Goal: Task Accomplishment & Management: Manage account settings

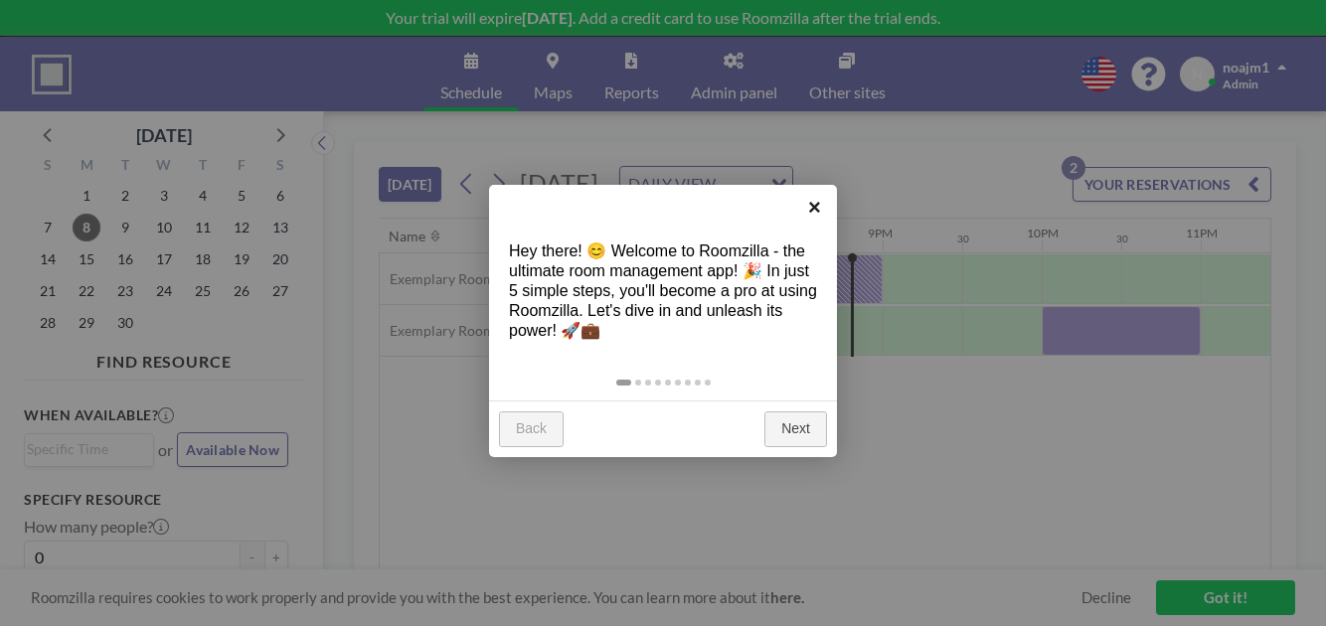
scroll to position [0, 3180]
click at [813, 207] on link "×" at bounding box center [814, 207] width 45 height 45
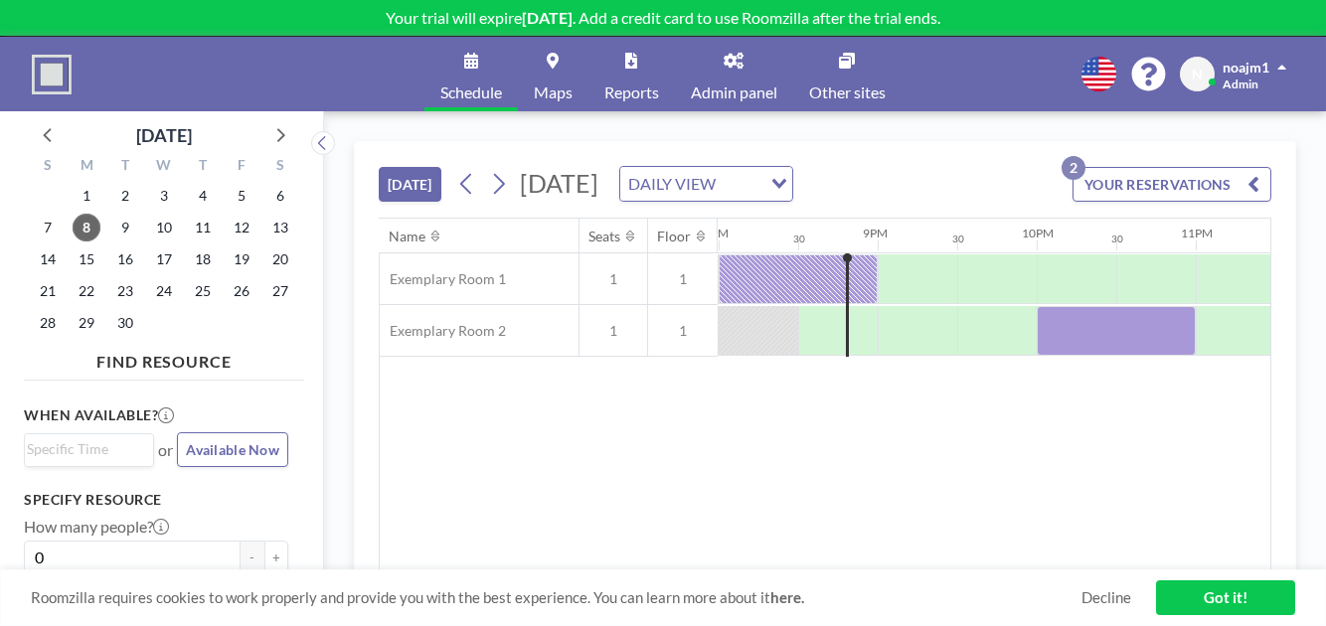
click at [549, 69] on link "Maps" at bounding box center [553, 74] width 71 height 75
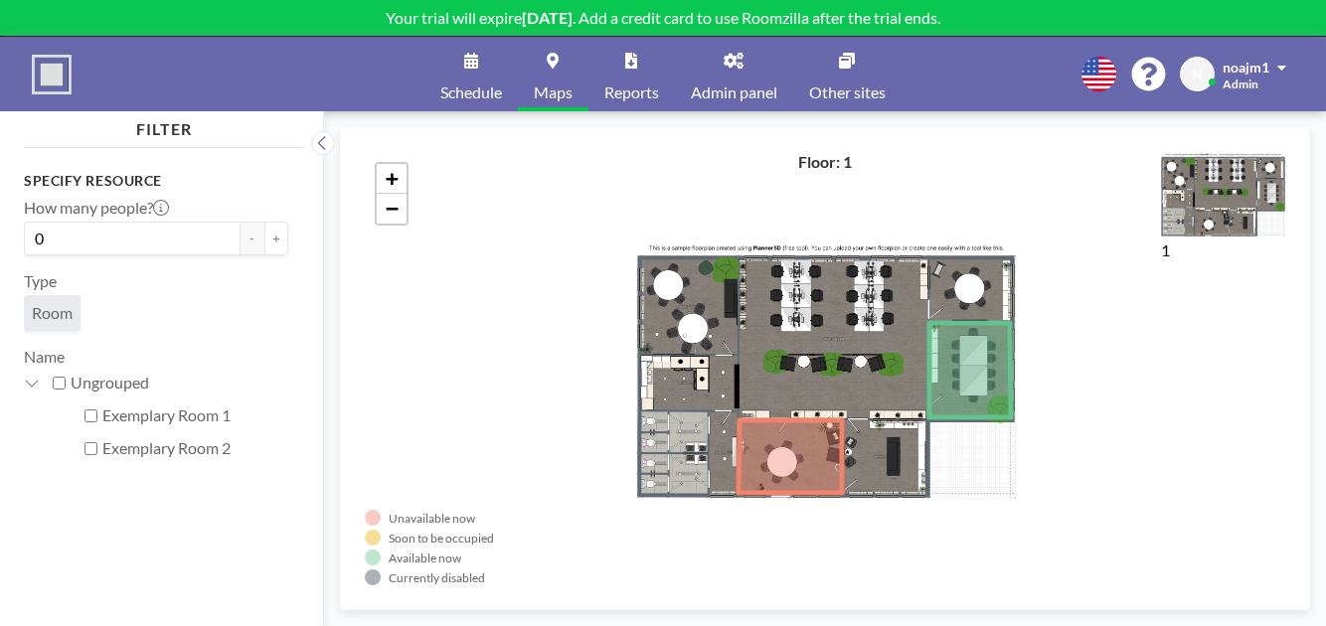
click at [444, 93] on span "Schedule" at bounding box center [471, 92] width 62 height 16
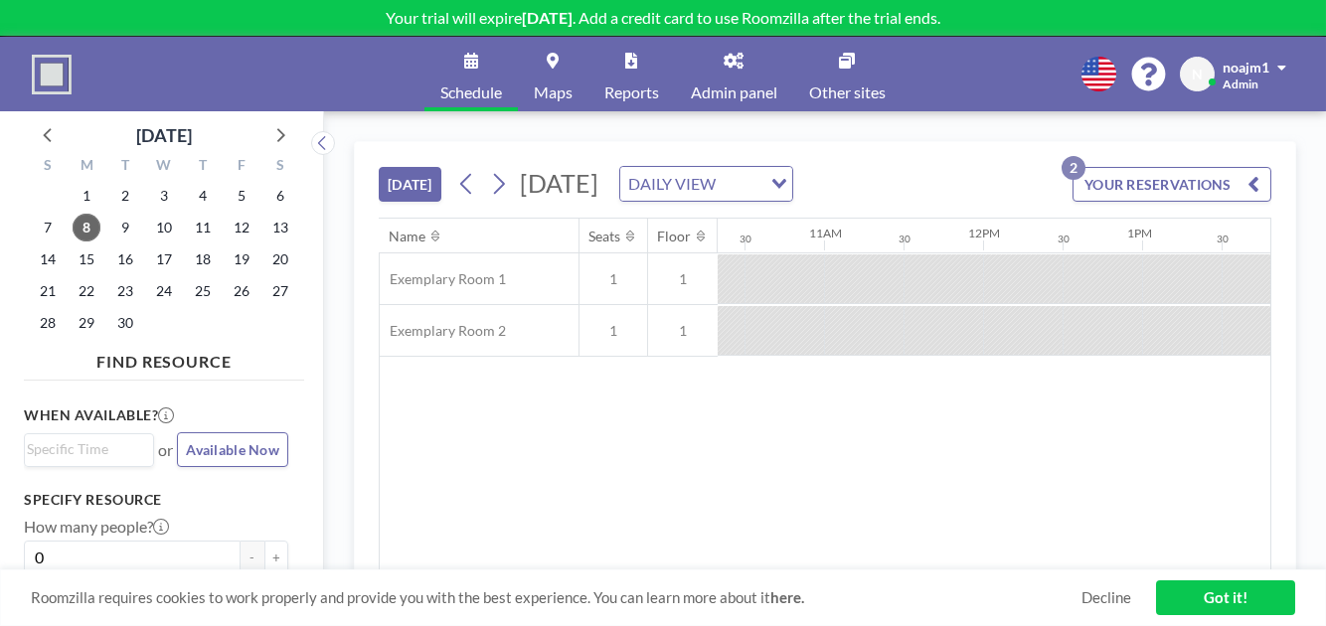
scroll to position [0, 2349]
click at [872, 65] on link "Other sites" at bounding box center [847, 74] width 108 height 75
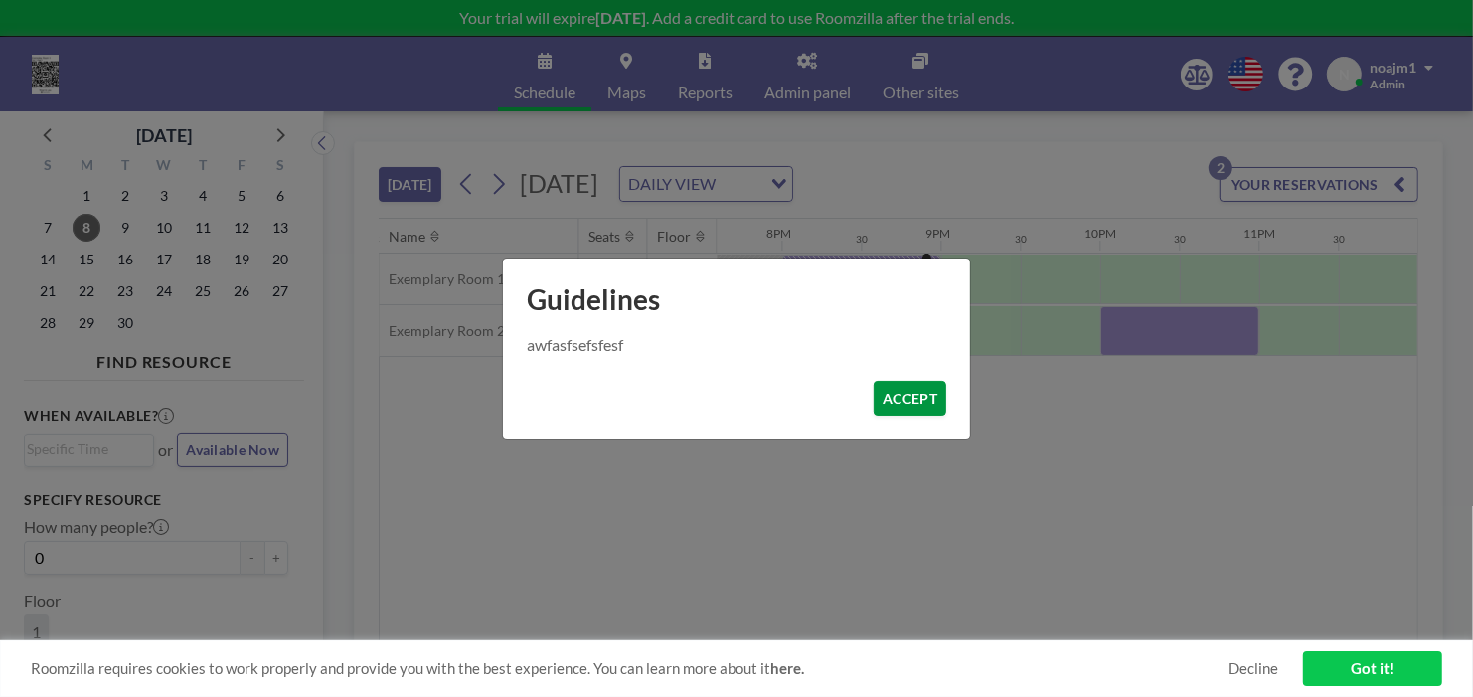
scroll to position [0, 3116]
click at [915, 399] on button "ACCEPT" at bounding box center [910, 398] width 73 height 35
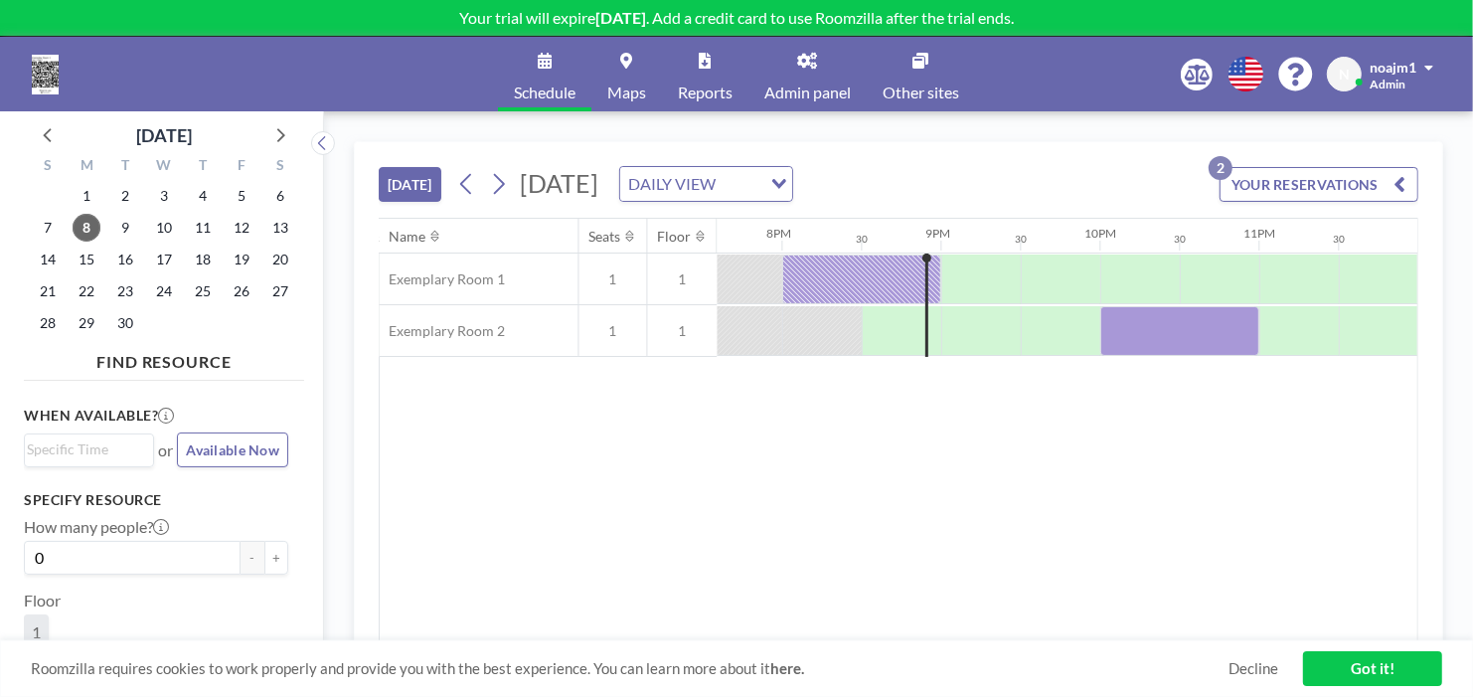
click at [729, 62] on link "Reports" at bounding box center [705, 74] width 86 height 75
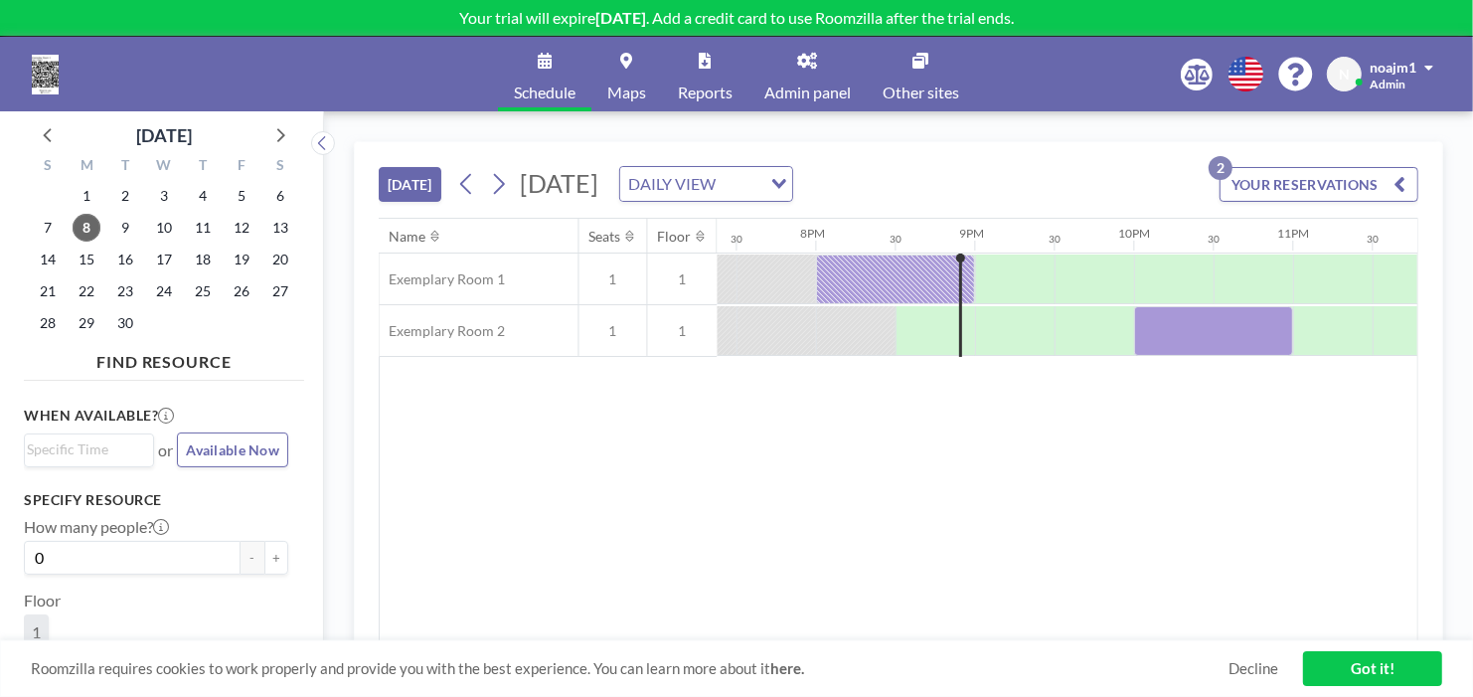
scroll to position [0, 3116]
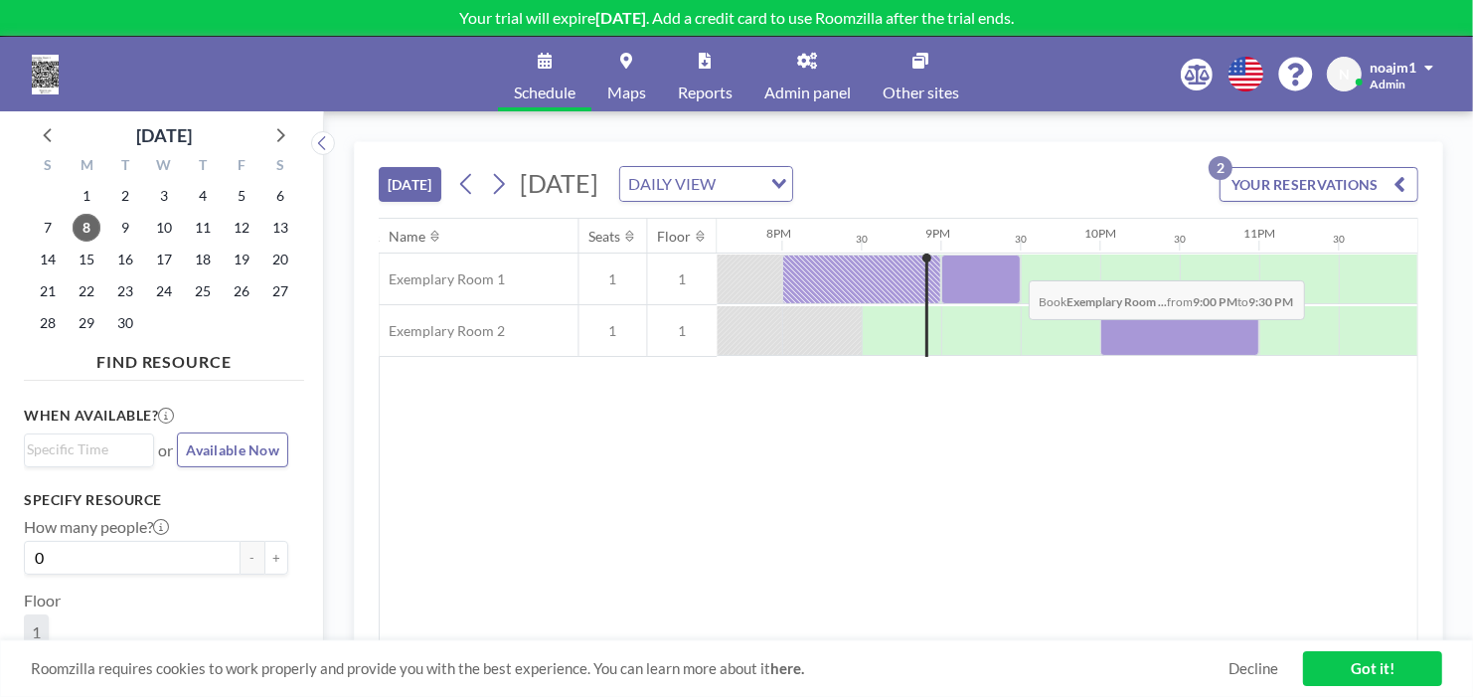
click at [1013, 263] on div at bounding box center [981, 279] width 80 height 50
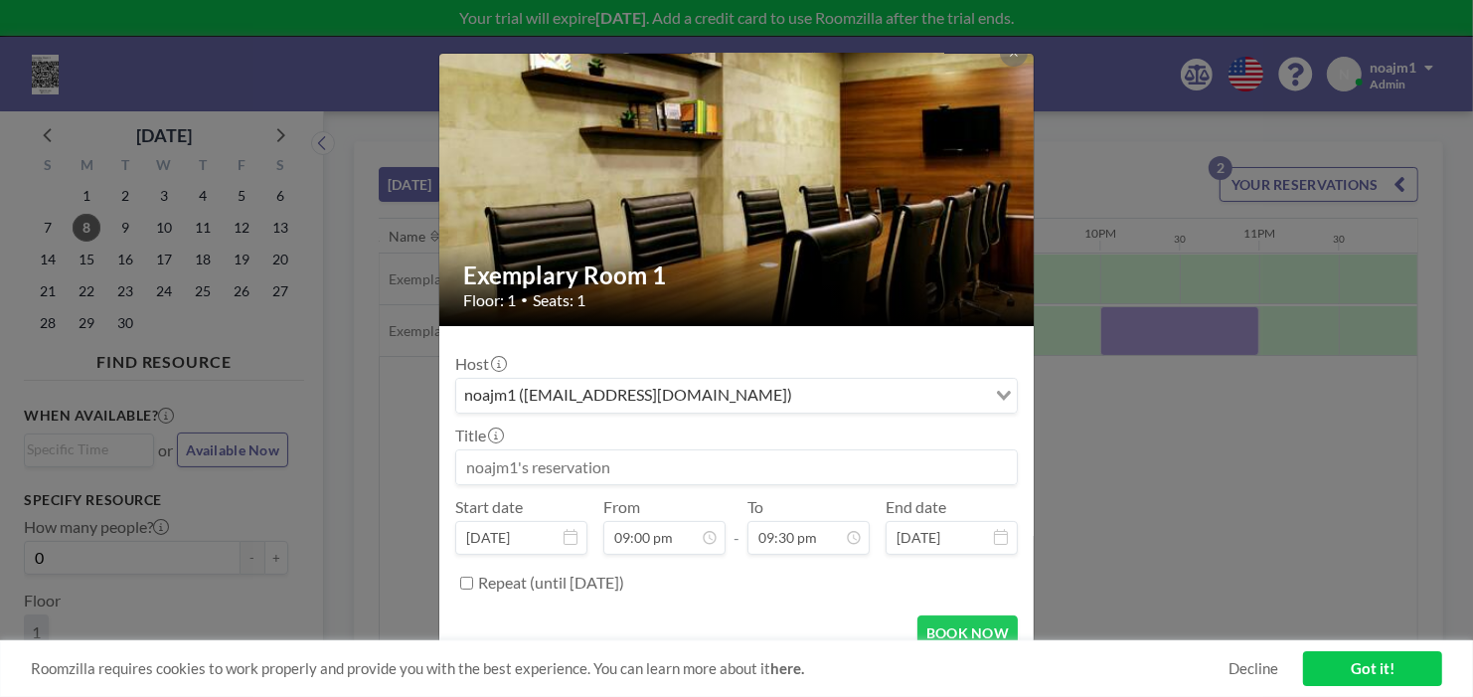
scroll to position [43, 0]
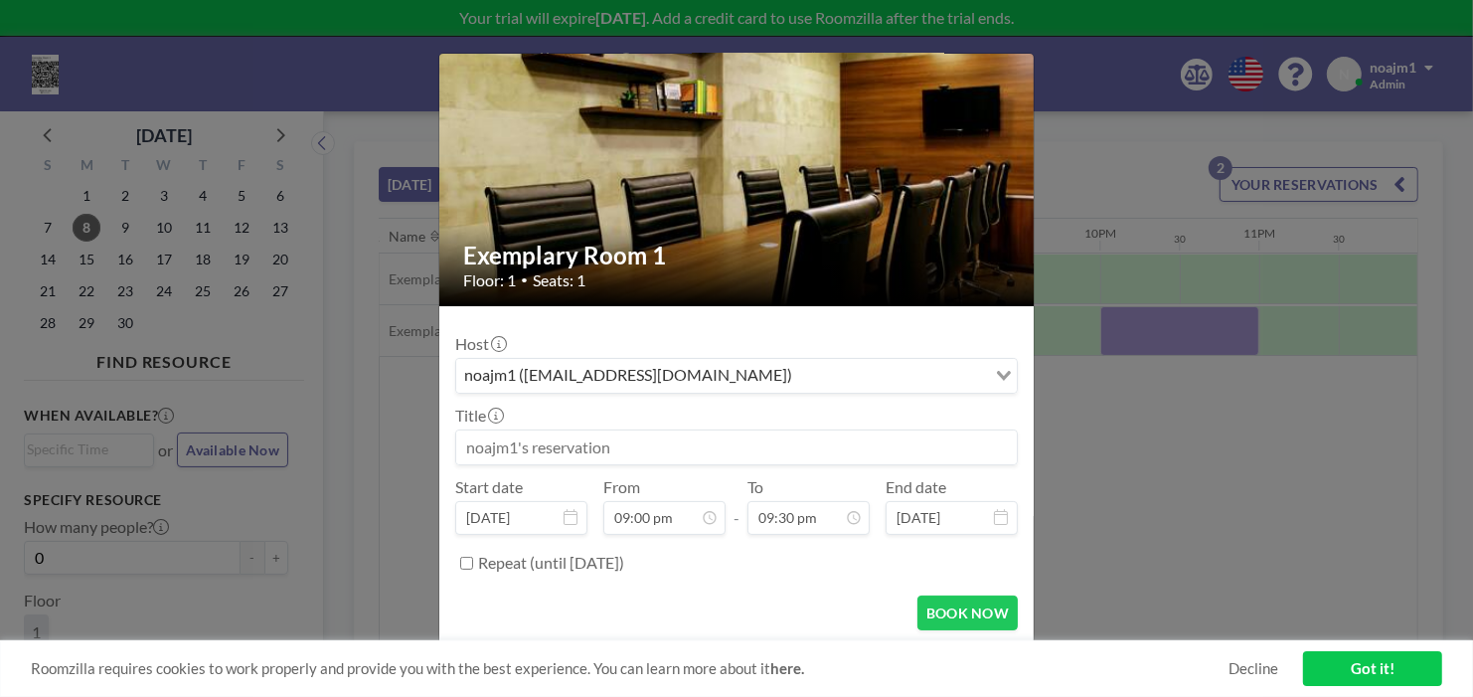
click at [624, 430] on input at bounding box center [736, 447] width 561 height 34
click at [624, 559] on label "Repeat (until [DATE])" at bounding box center [551, 563] width 146 height 20
click at [473, 559] on input "Repeat (until March 7, 2026)" at bounding box center [466, 563] width 13 height 13
checkbox input "true"
click at [799, 431] on input at bounding box center [736, 447] width 561 height 34
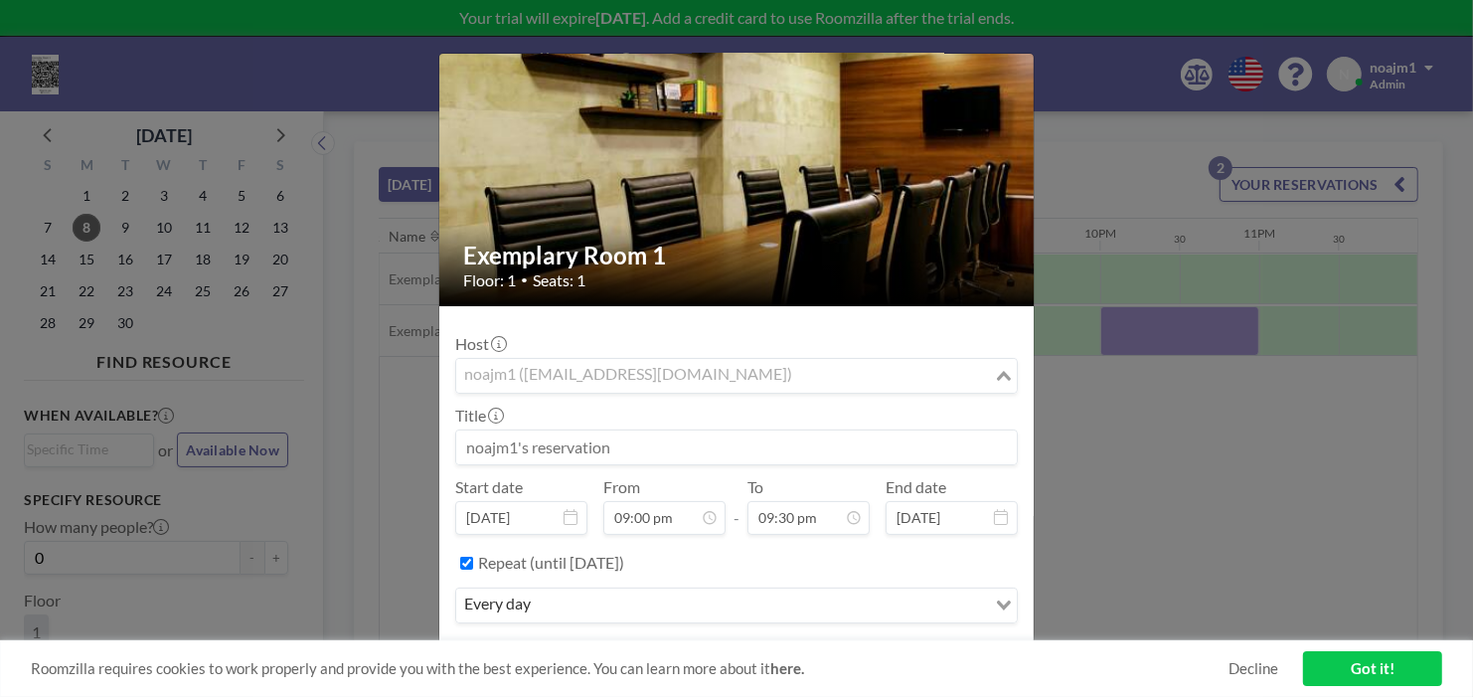
click at [606, 365] on div "noajm1 (noajm1@hotmail.com)" at bounding box center [725, 374] width 538 height 30
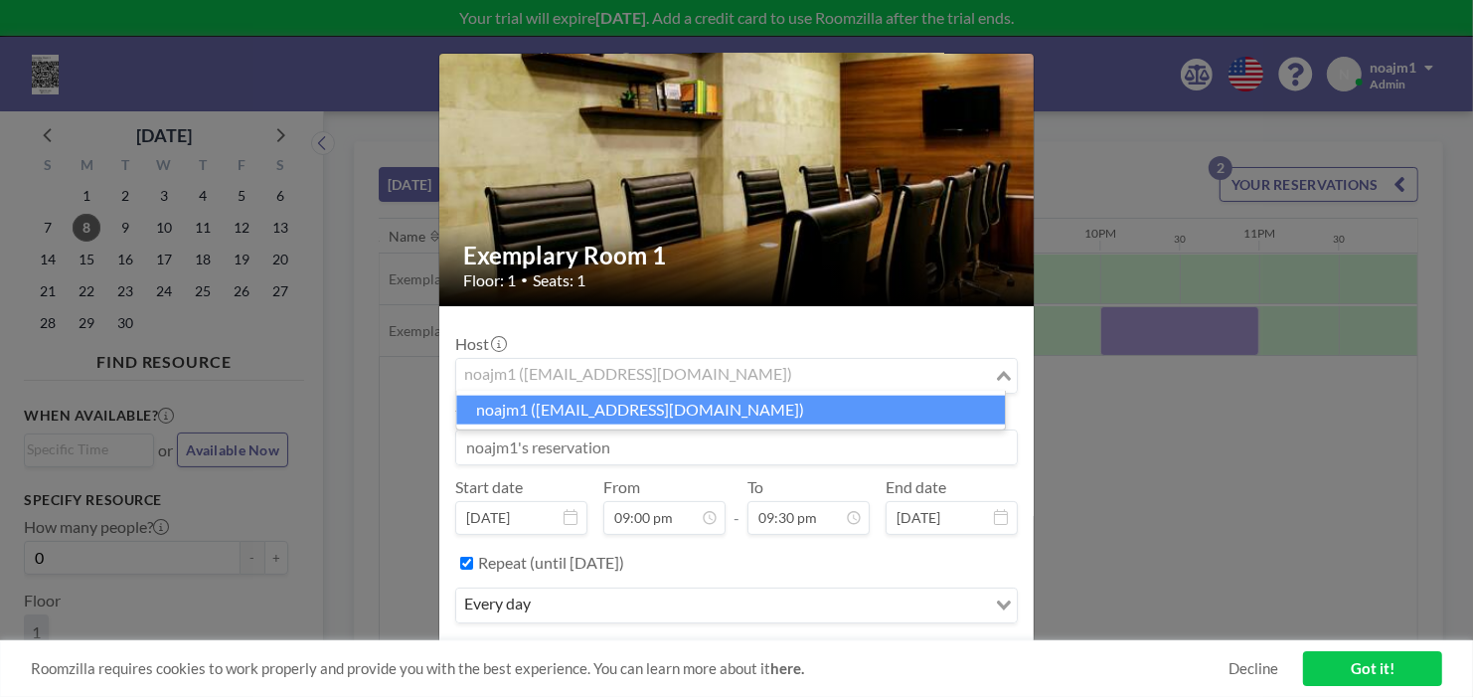
click at [631, 406] on li "noajm1 (noajm1@hotmail.com)" at bounding box center [730, 410] width 549 height 29
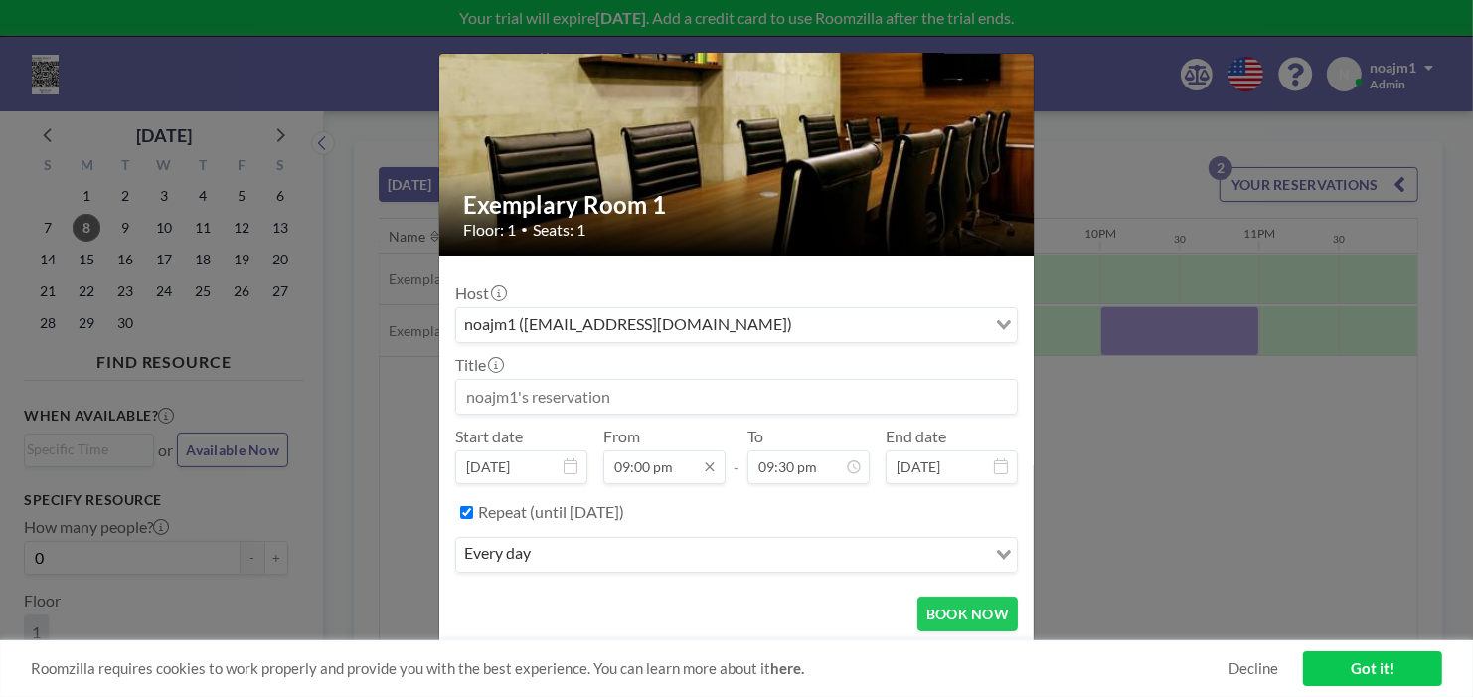
scroll to position [1474, 0]
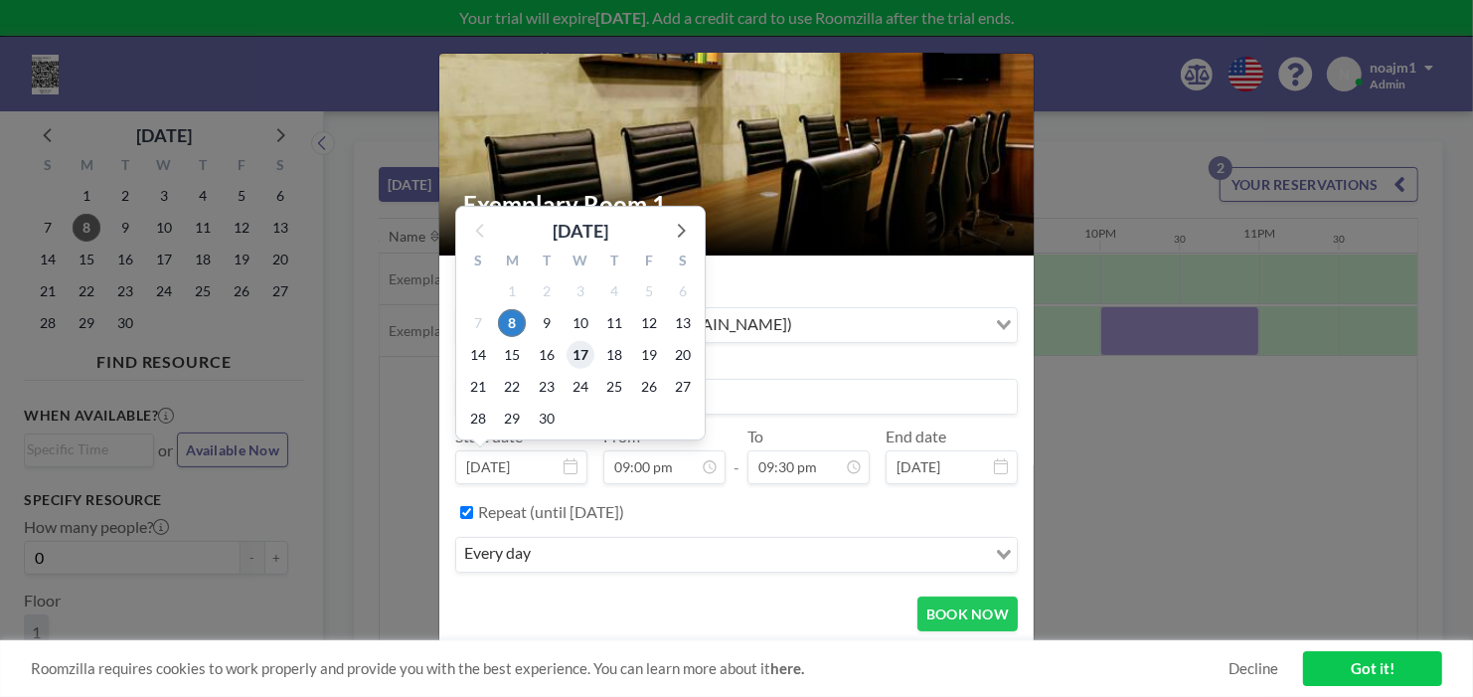
click at [588, 363] on span "17" at bounding box center [581, 355] width 28 height 28
type input "Sep 17, 2025"
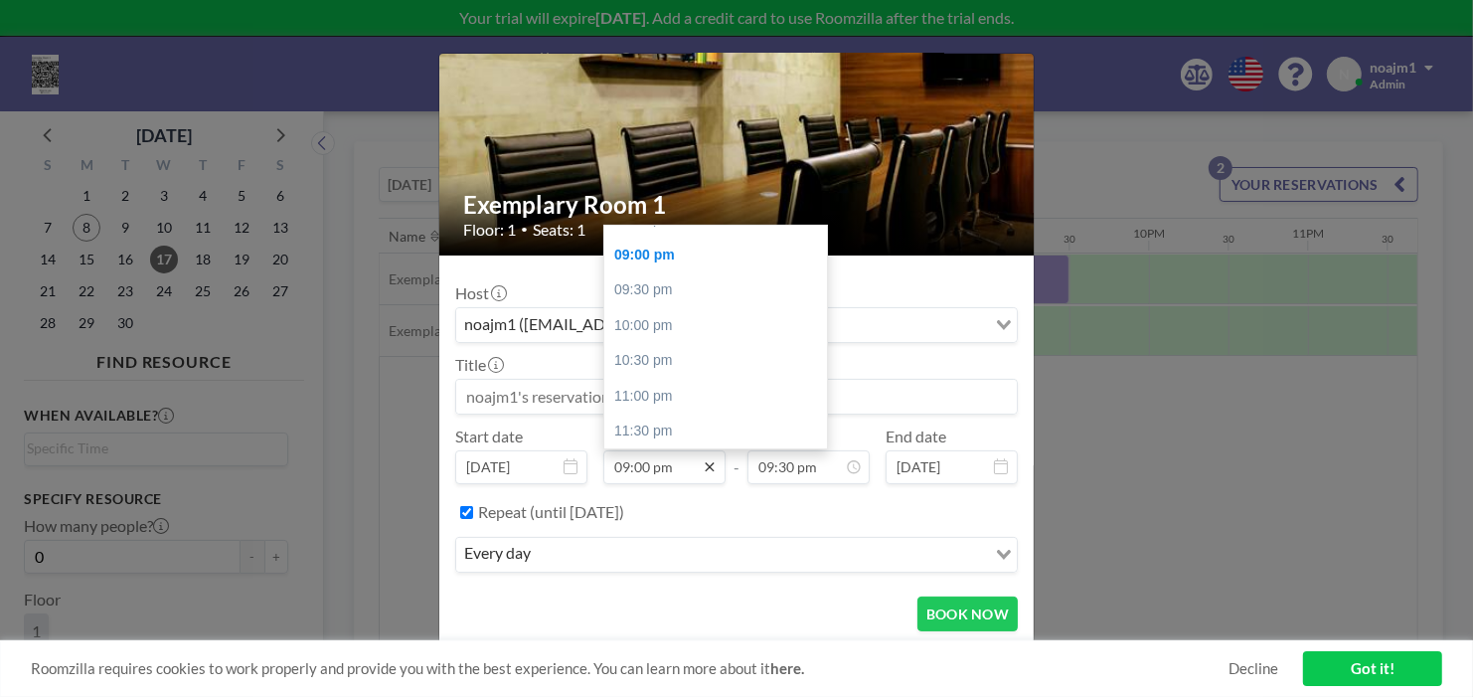
scroll to position [0, 3116]
click at [725, 403] on div "11:00 pm" at bounding box center [721, 397] width 234 height 36
type input "11:00 pm"
type input "11:30 pm"
type input "Sep 8, 2025"
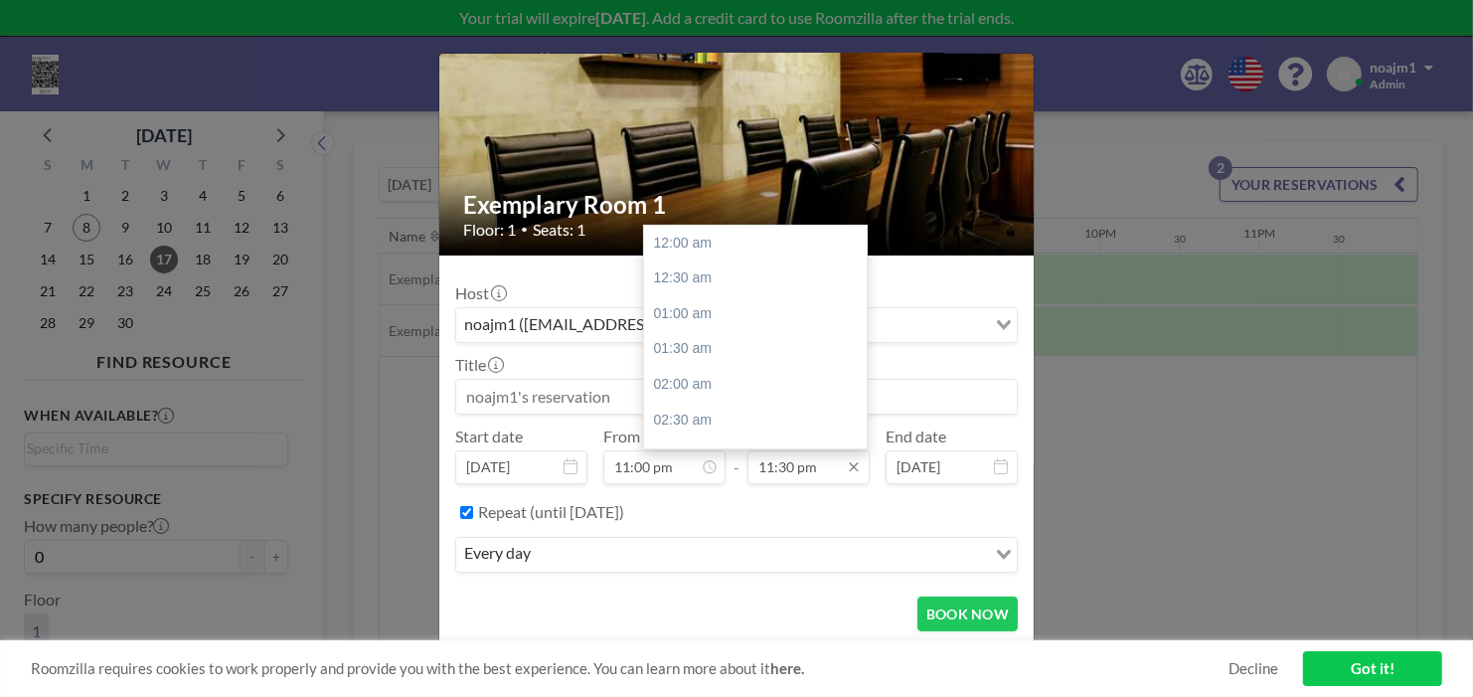
scroll to position [1474, 0]
click at [765, 369] on div "10:30 pm" at bounding box center [761, 361] width 234 height 36
type input "10:30 pm"
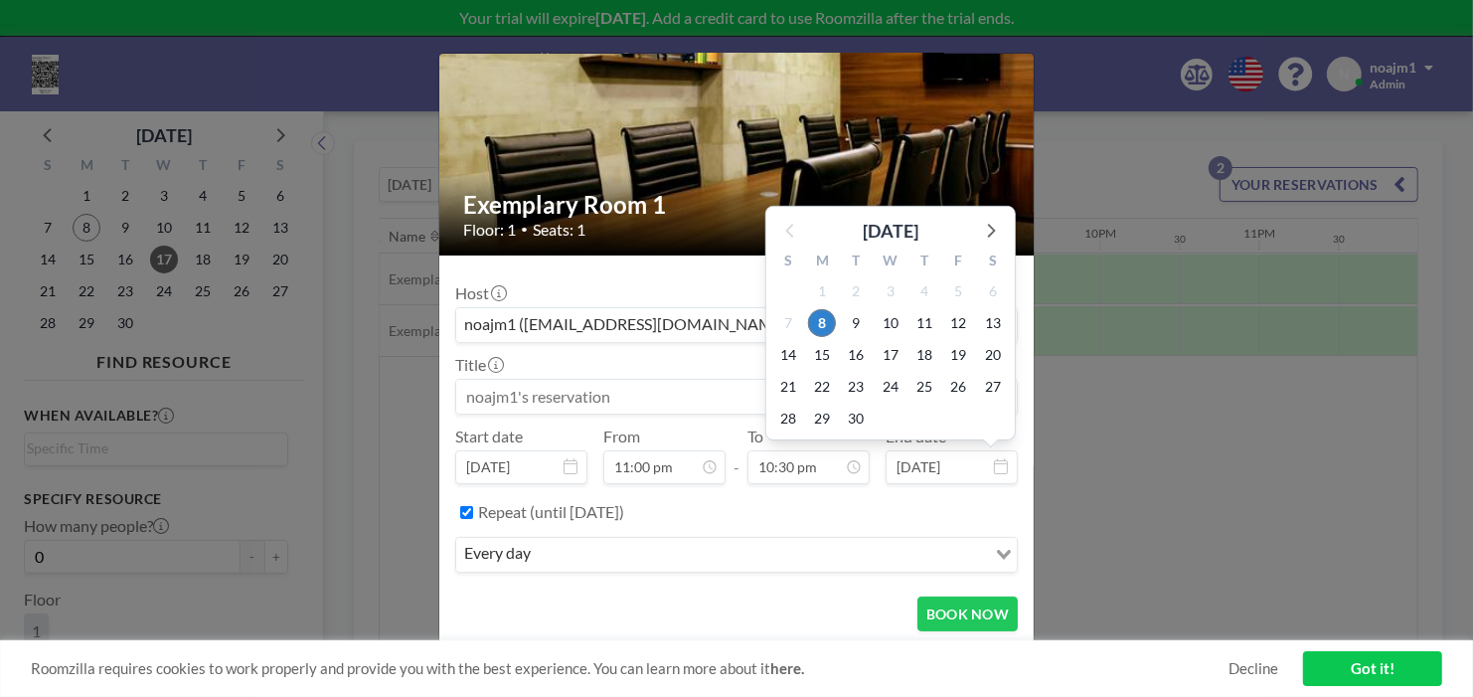
click at [908, 371] on div "25" at bounding box center [925, 387] width 34 height 32
click at [918, 393] on span "25" at bounding box center [924, 387] width 28 height 28
type input "Sep 25, 2025"
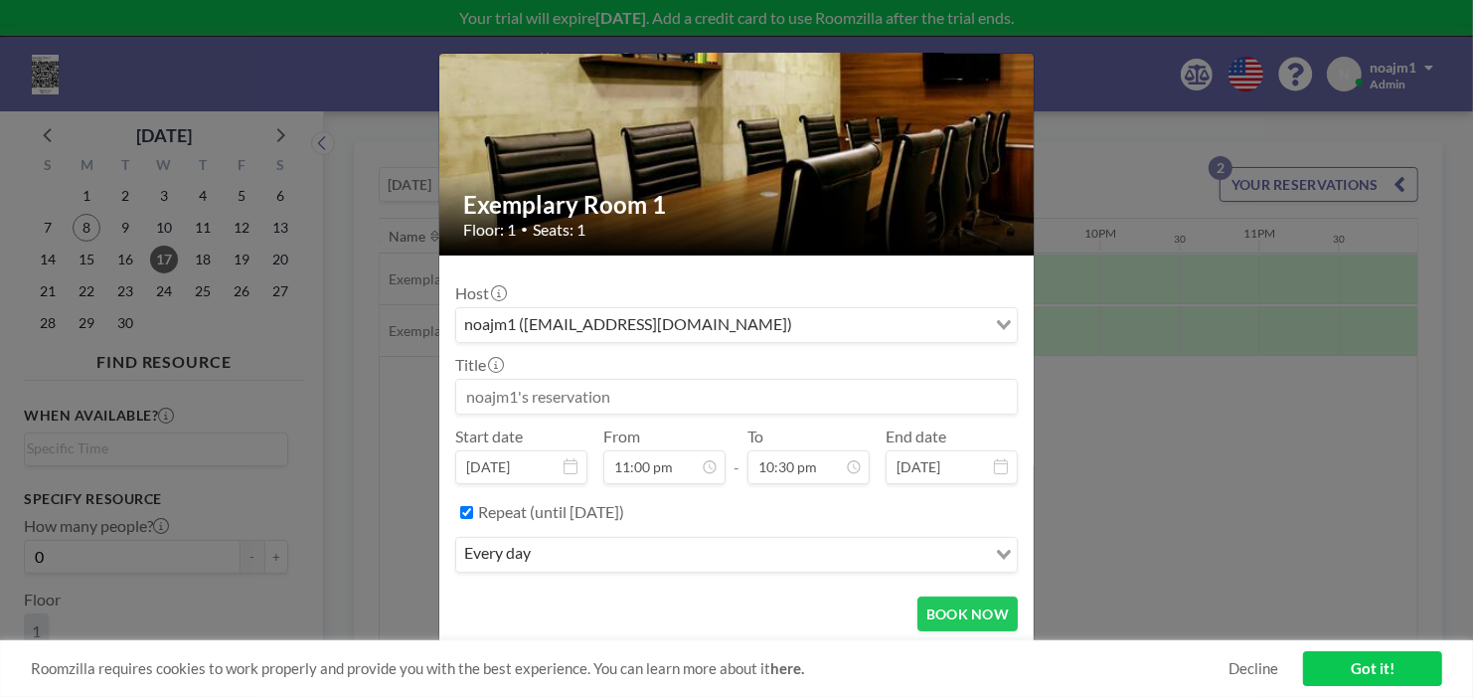
drag, startPoint x: 961, startPoint y: 609, endPoint x: 795, endPoint y: 540, distance: 180.0
click at [799, 543] on form "Host noajm1 (noajm1@hotmail.com) Loading... Title Start date Sep 17, 2025 From …" at bounding box center [736, 451] width 594 height 392
click at [794, 542] on input "Search for option" at bounding box center [760, 555] width 447 height 26
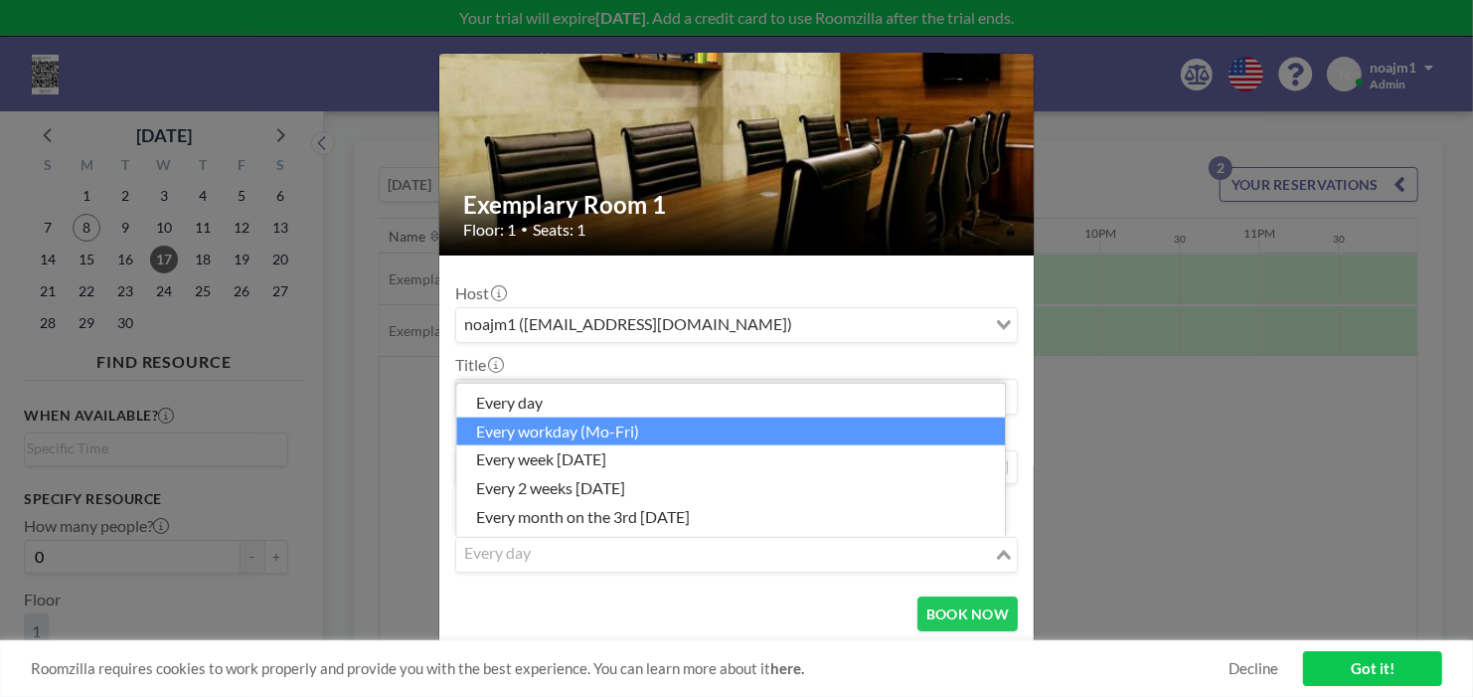
click at [619, 437] on li "every workday (Mo-Fri)" at bounding box center [730, 430] width 549 height 29
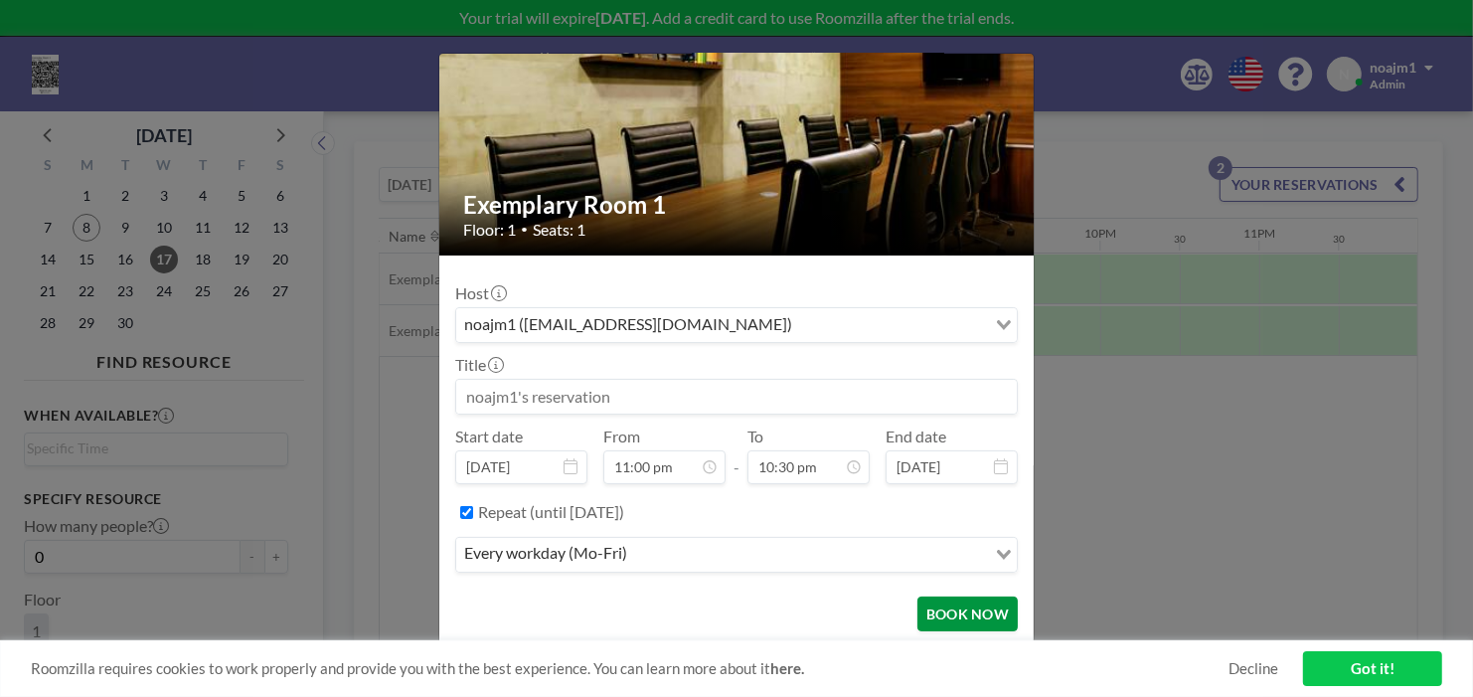
click at [945, 617] on button "BOOK NOW" at bounding box center [967, 613] width 100 height 35
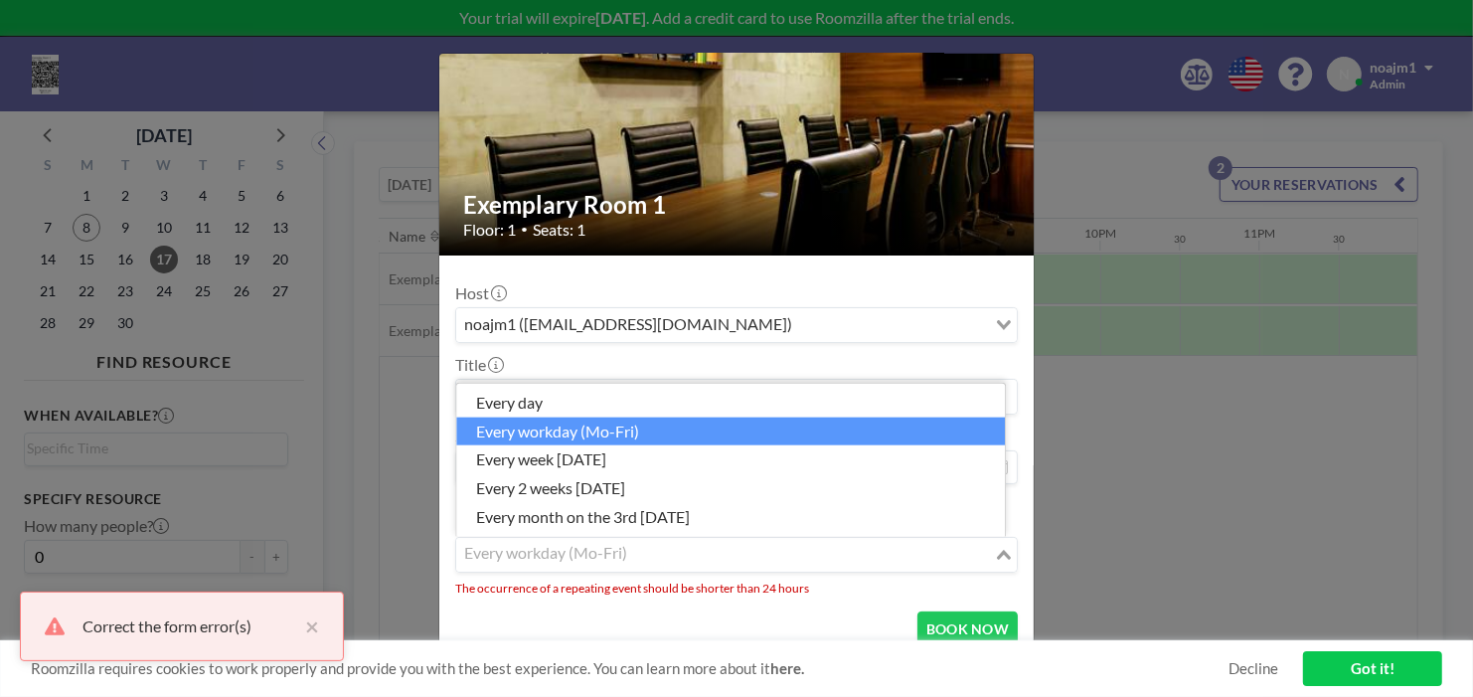
click at [661, 548] on input "Search for option" at bounding box center [725, 555] width 534 height 26
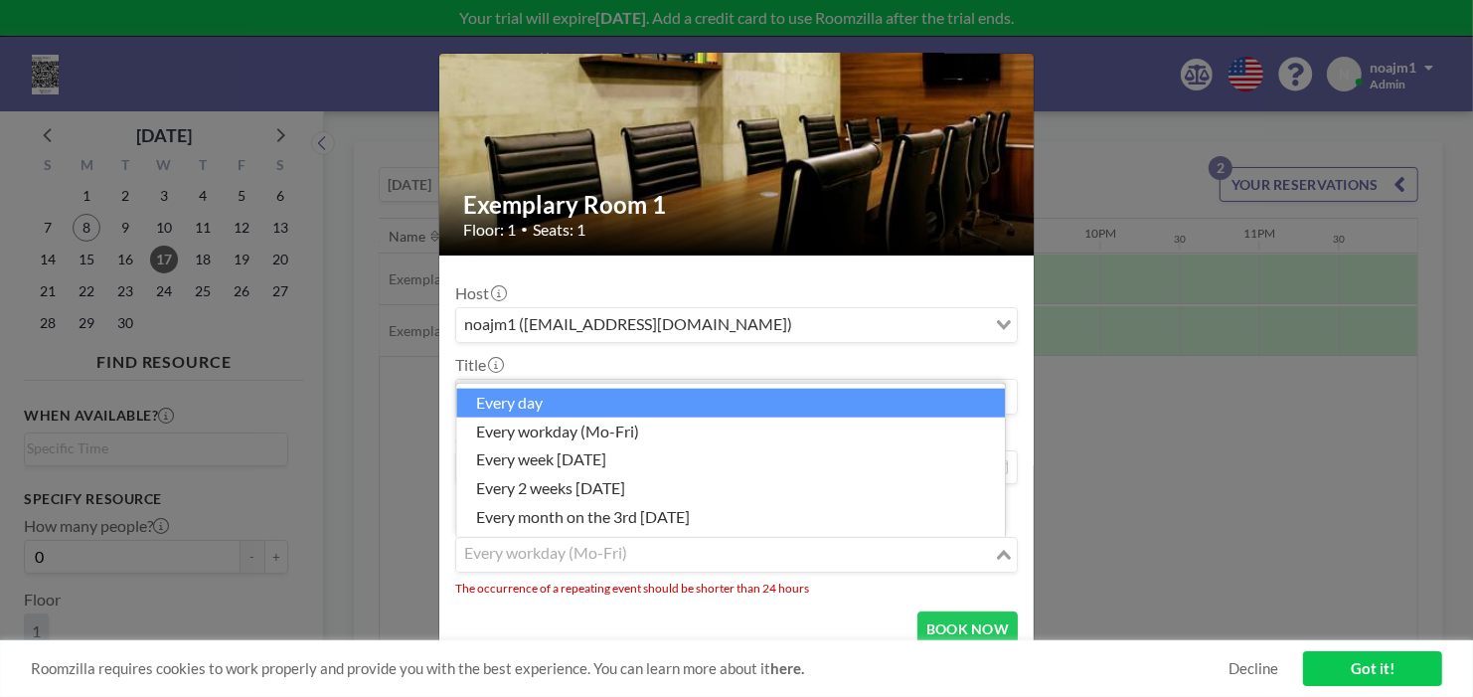
click at [557, 408] on li "every day" at bounding box center [730, 403] width 549 height 29
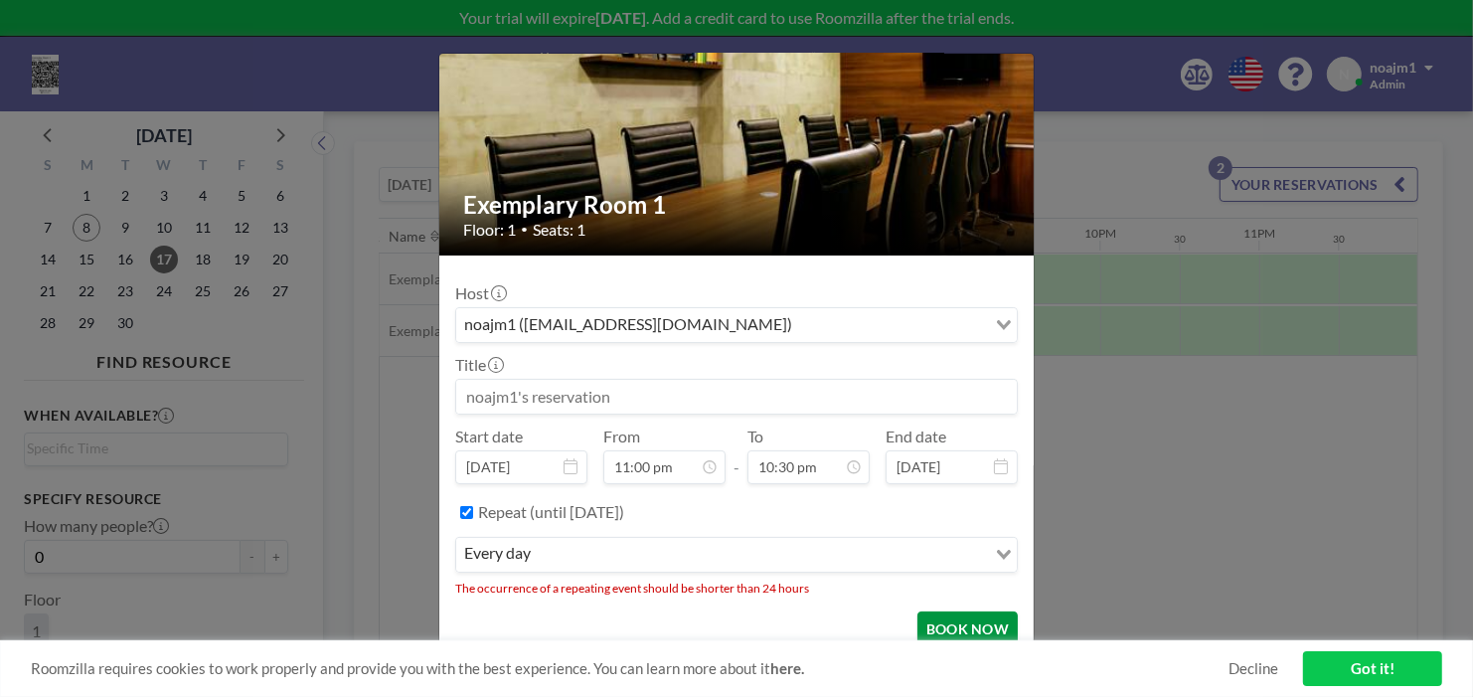
click at [954, 630] on button "BOOK NOW" at bounding box center [967, 628] width 100 height 35
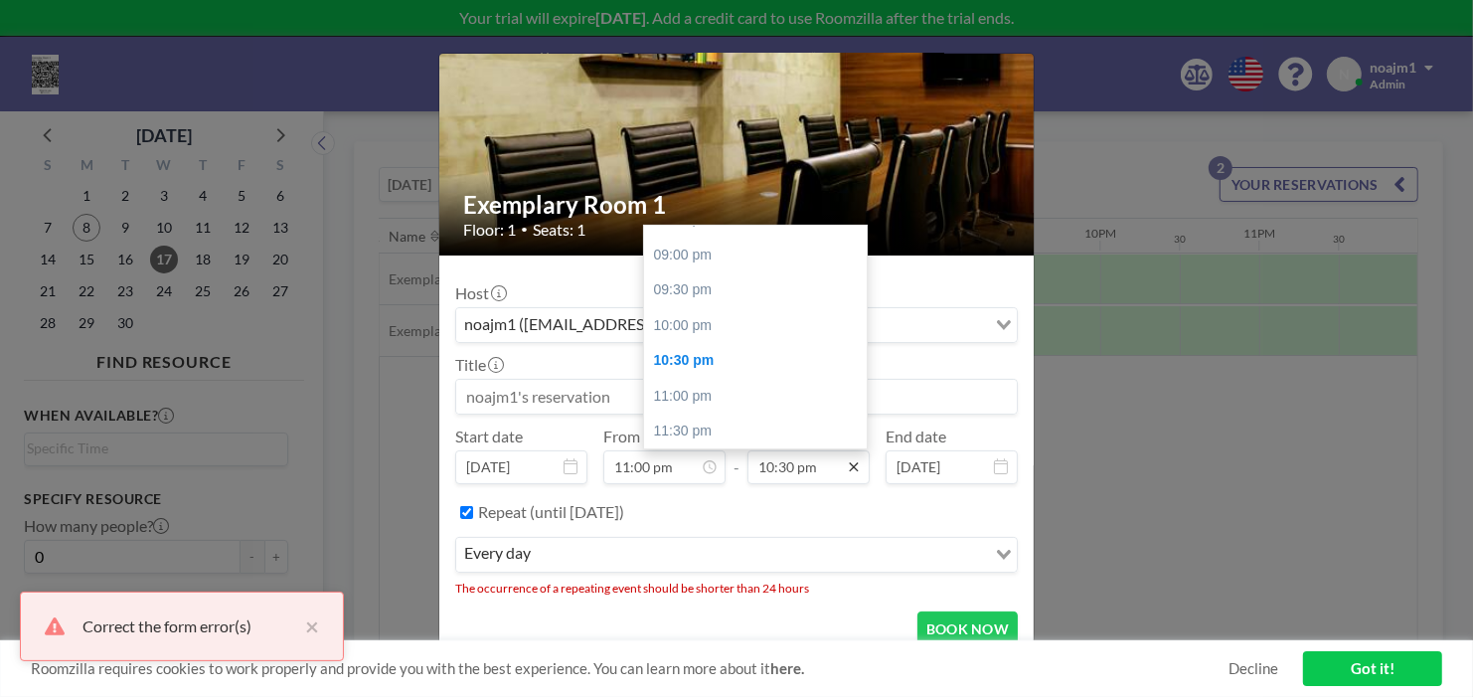
click at [849, 469] on icon at bounding box center [854, 467] width 16 height 16
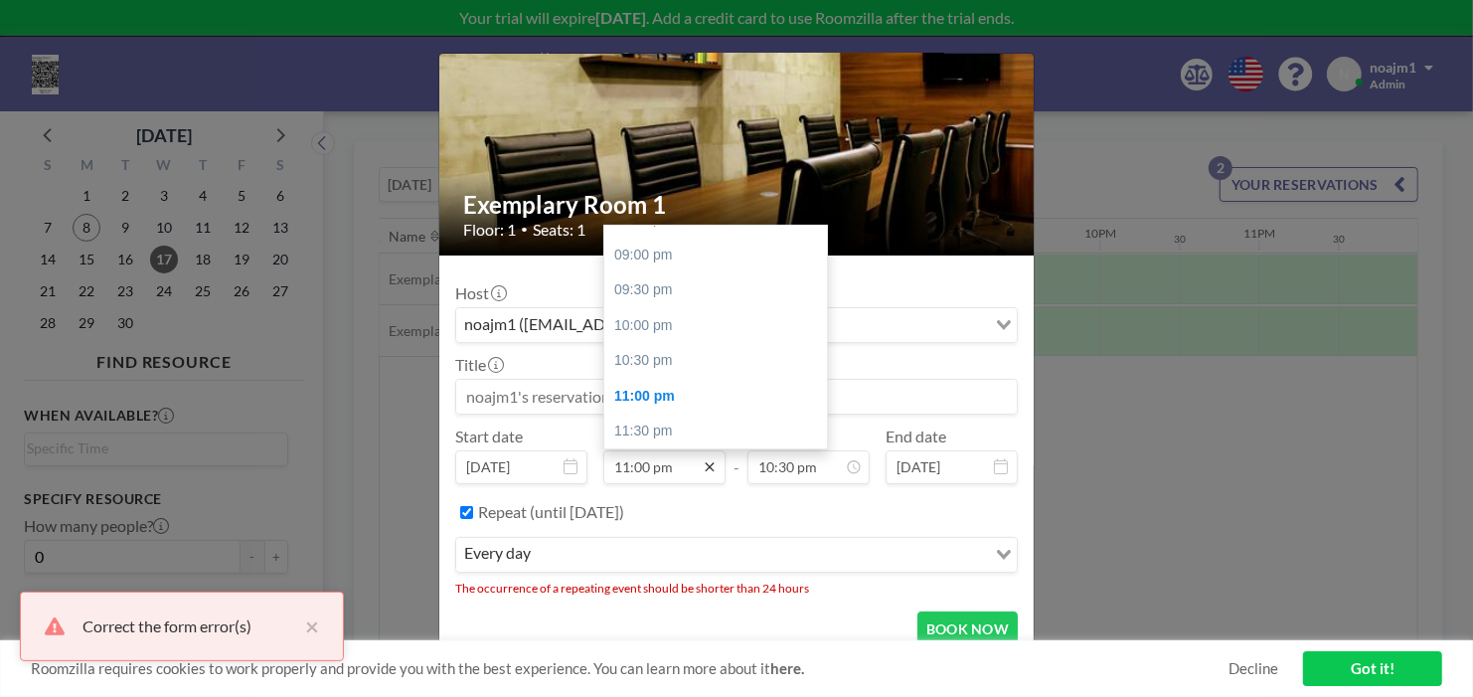
click at [709, 463] on icon at bounding box center [710, 467] width 16 height 16
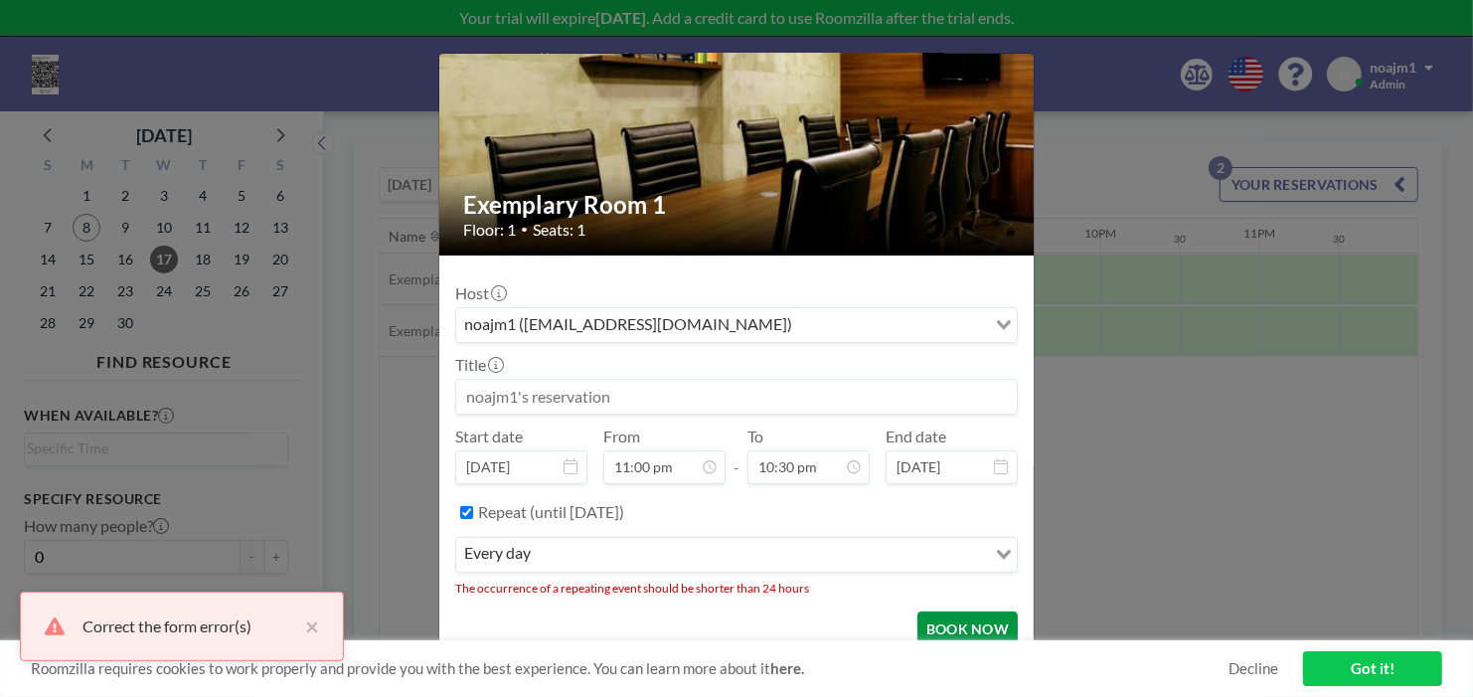
click at [933, 626] on button "BOOK NOW" at bounding box center [967, 628] width 100 height 35
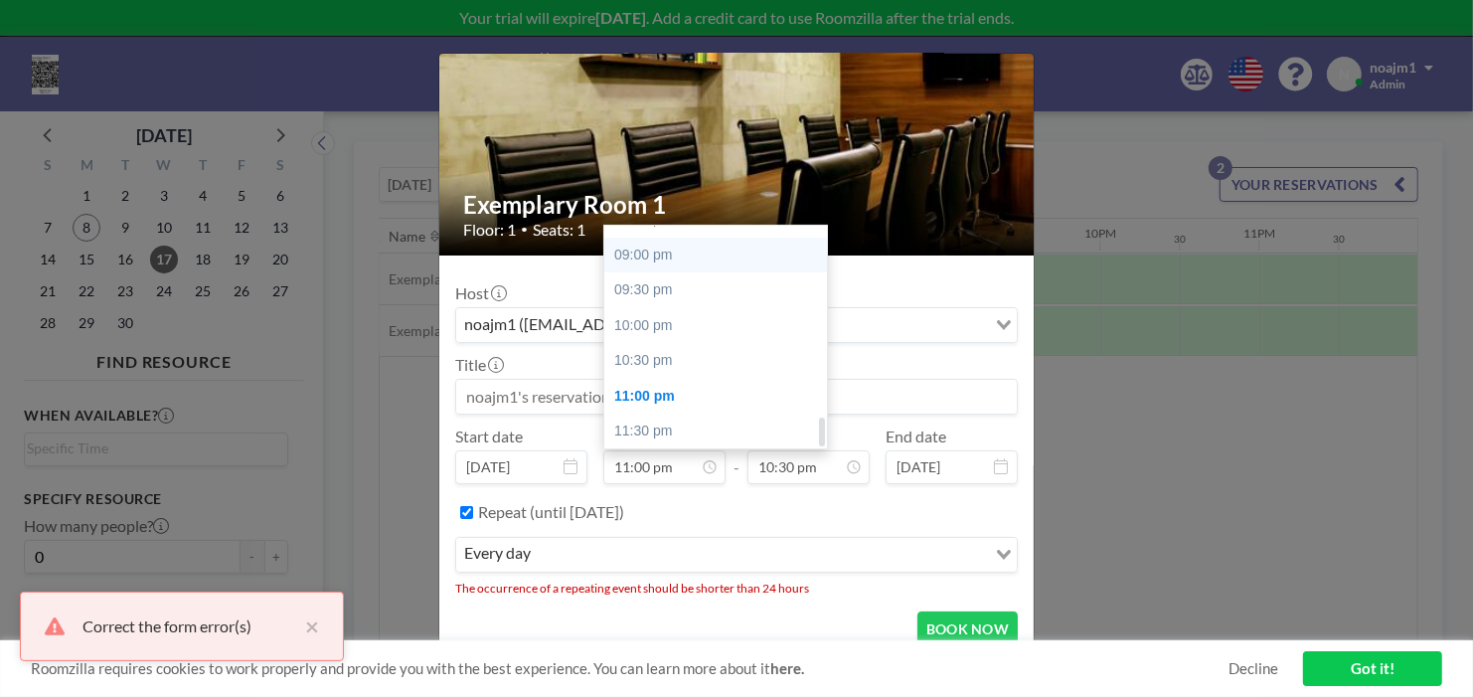
click at [673, 241] on div "09:00 pm" at bounding box center [721, 256] width 234 height 36
type input "09:00 pm"
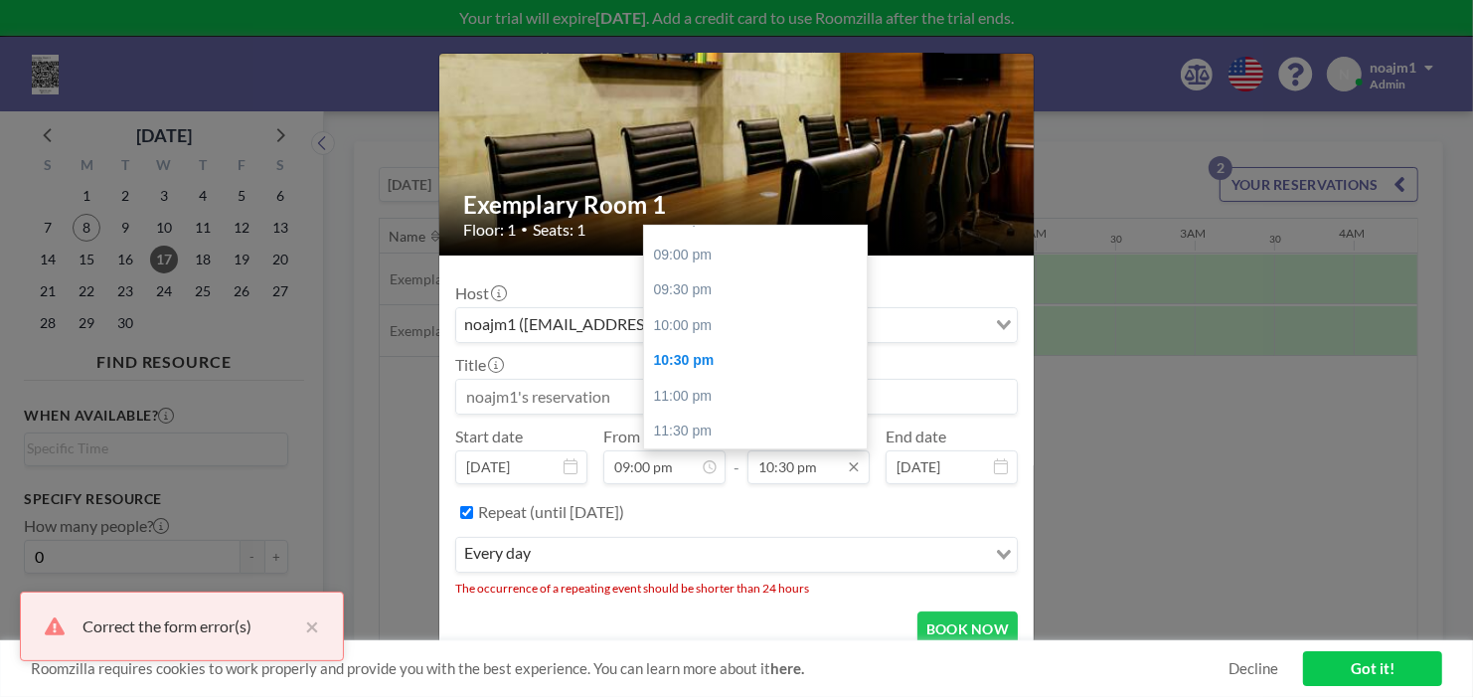
click at [812, 472] on input "10:30 pm" at bounding box center [808, 467] width 122 height 34
click at [720, 361] on div "10:30 pm" at bounding box center [761, 361] width 234 height 36
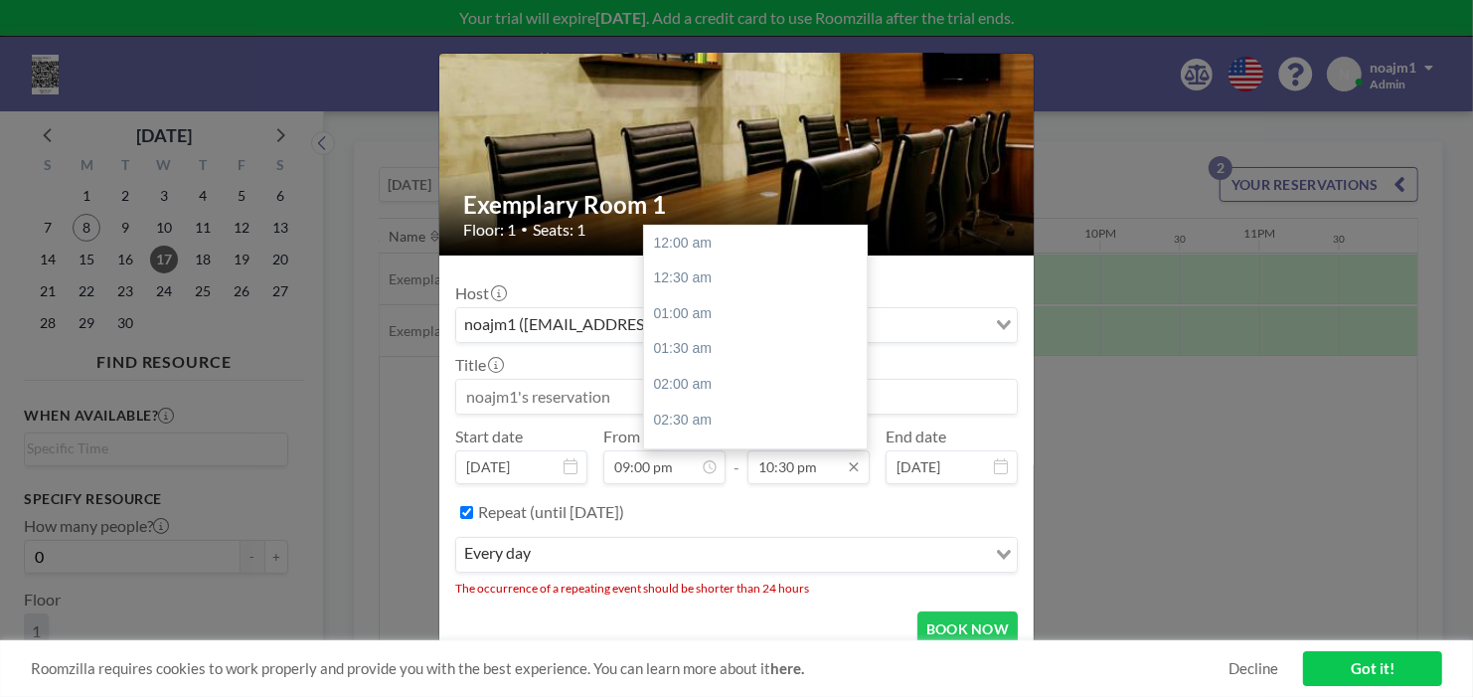
click at [788, 472] on input "10:30 pm" at bounding box center [808, 467] width 122 height 34
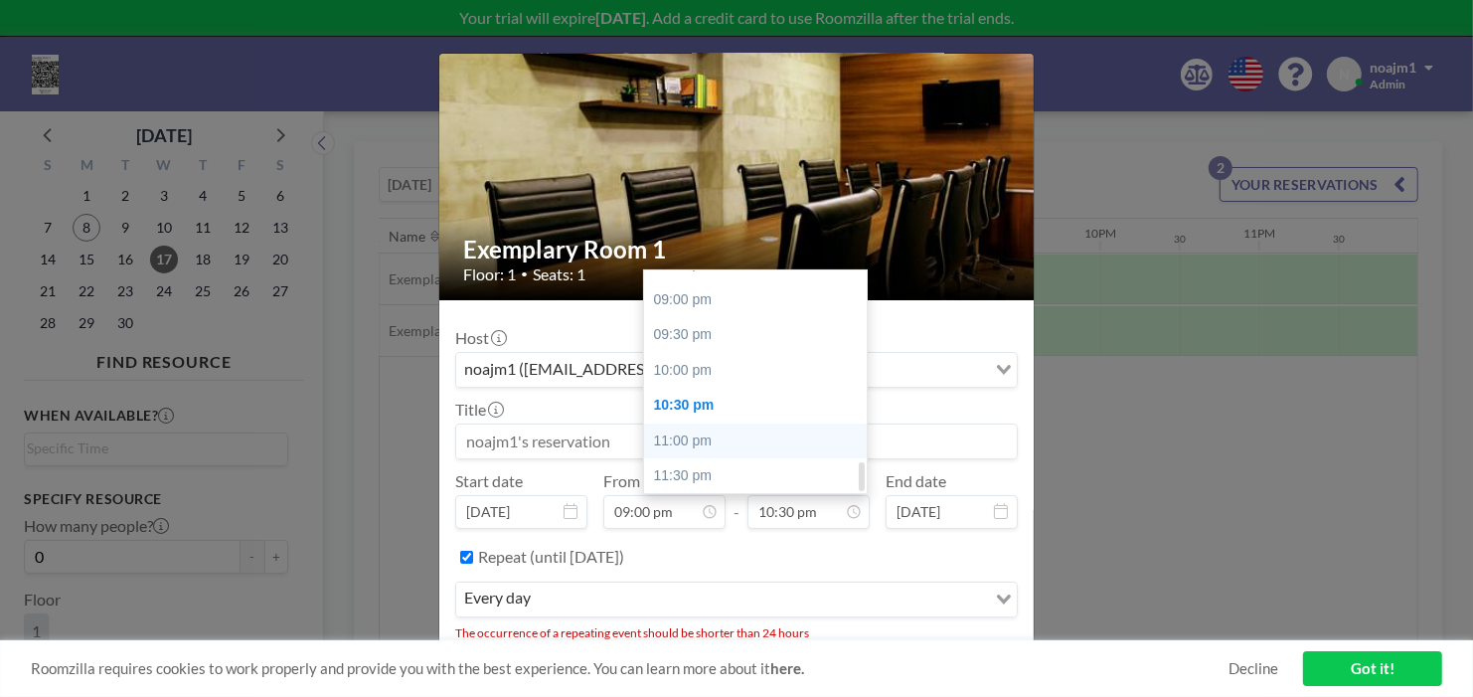
scroll to position [0, 0]
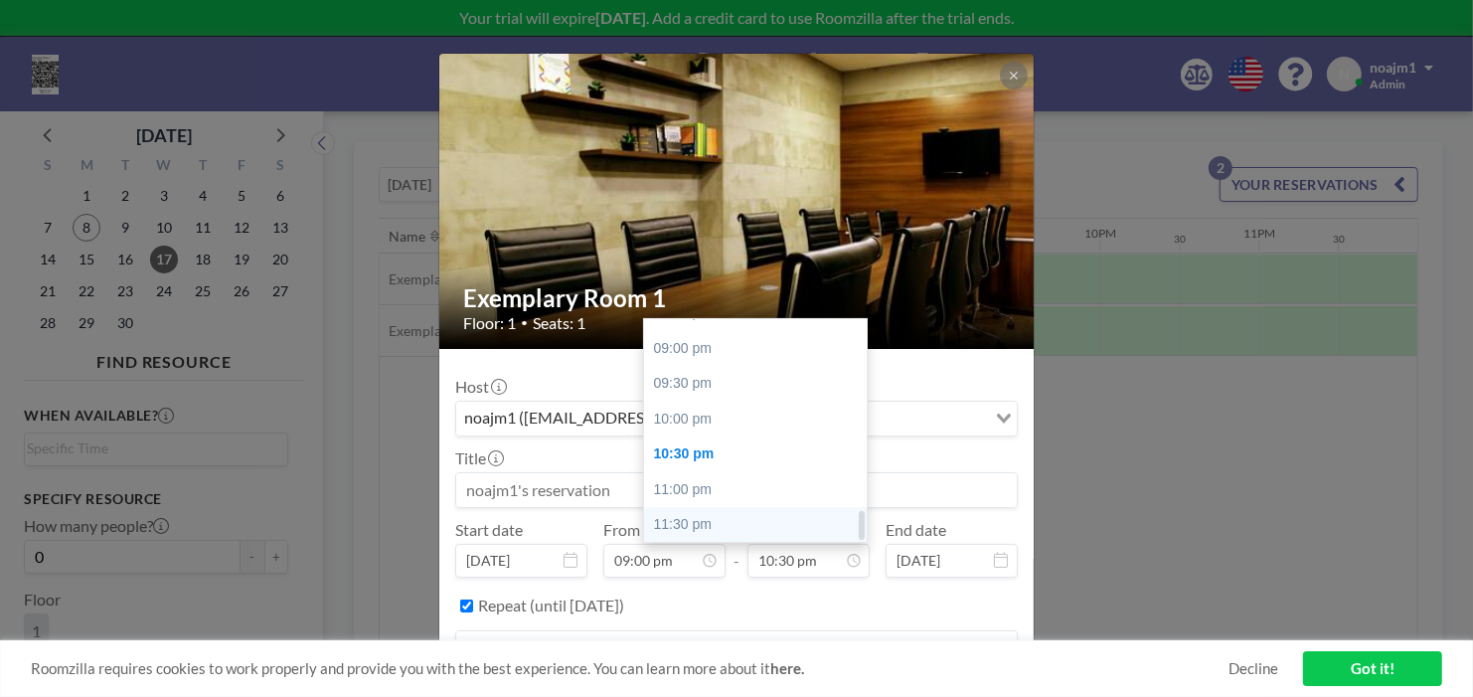
click at [730, 518] on div "11:30 pm" at bounding box center [761, 525] width 234 height 36
type input "11:30 pm"
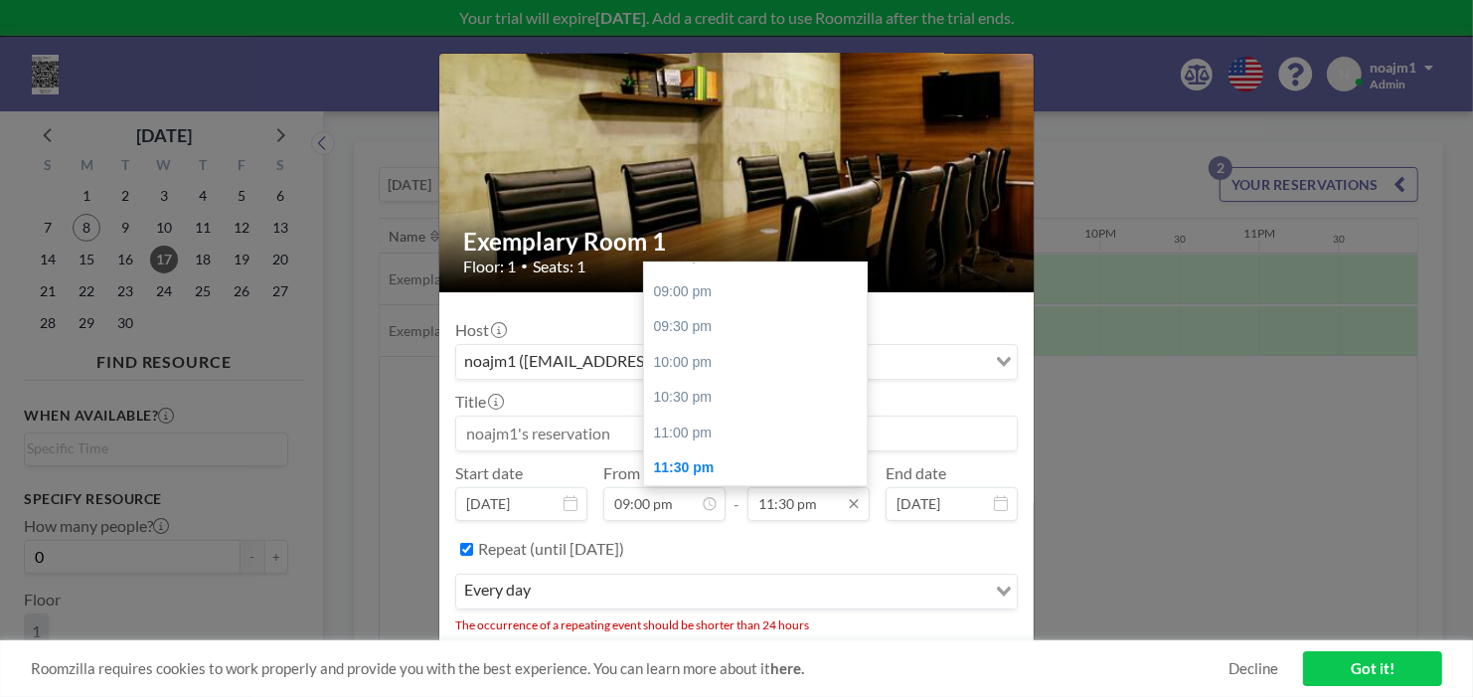
scroll to position [107, 0]
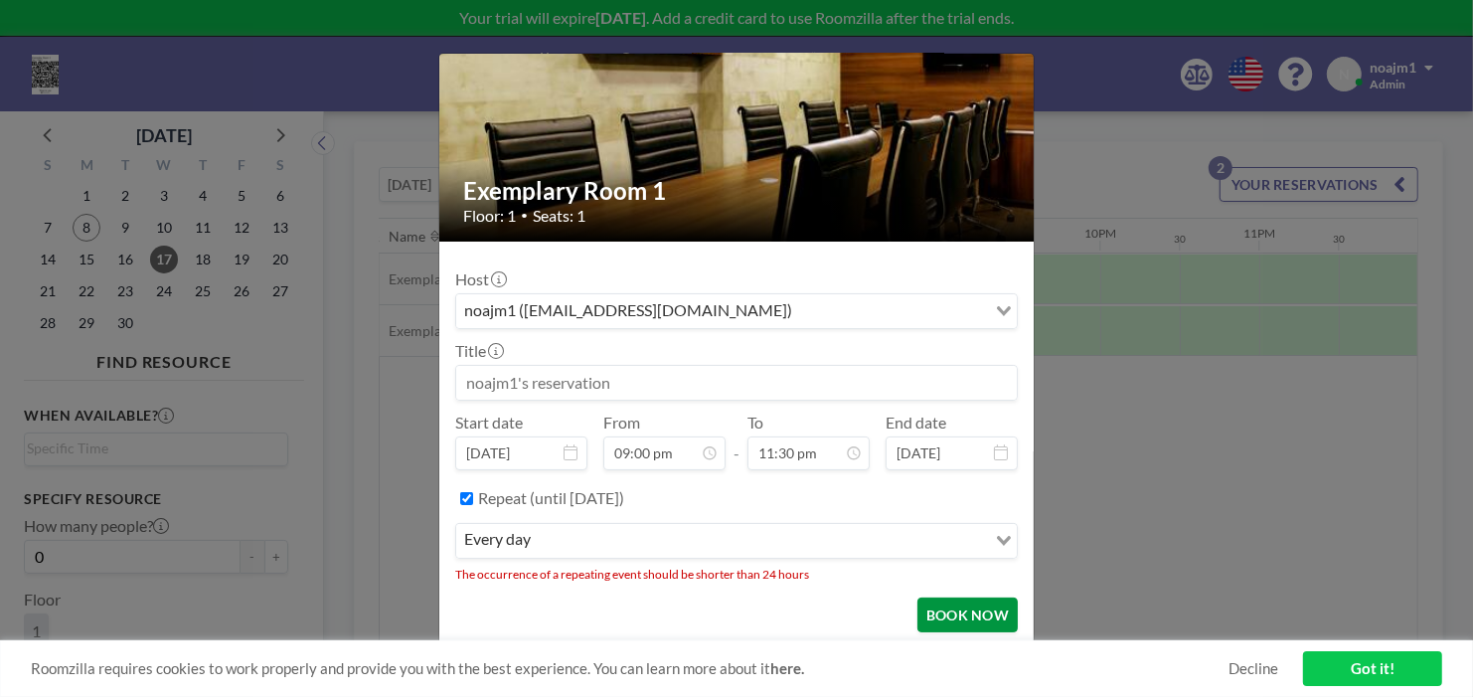
click at [928, 597] on button "BOOK NOW" at bounding box center [967, 614] width 100 height 35
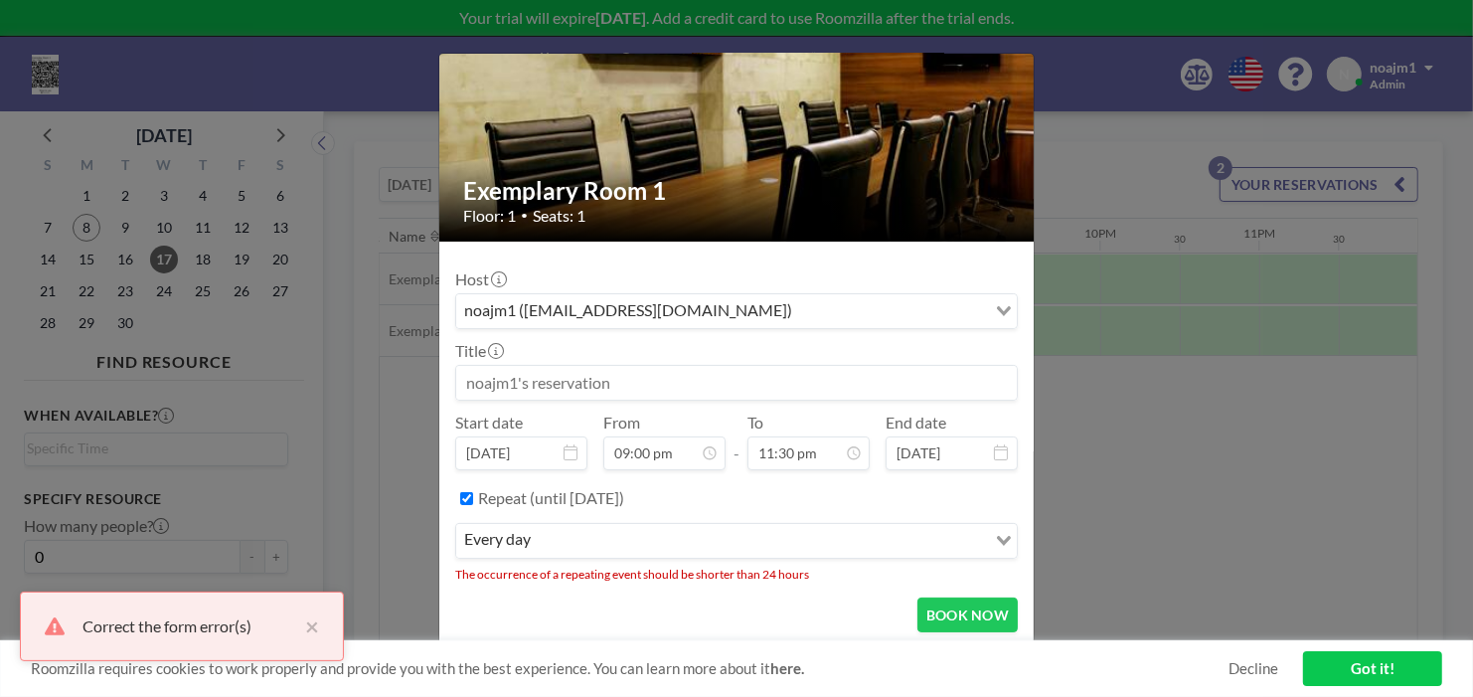
click at [691, 533] on input "Search for option" at bounding box center [760, 541] width 447 height 26
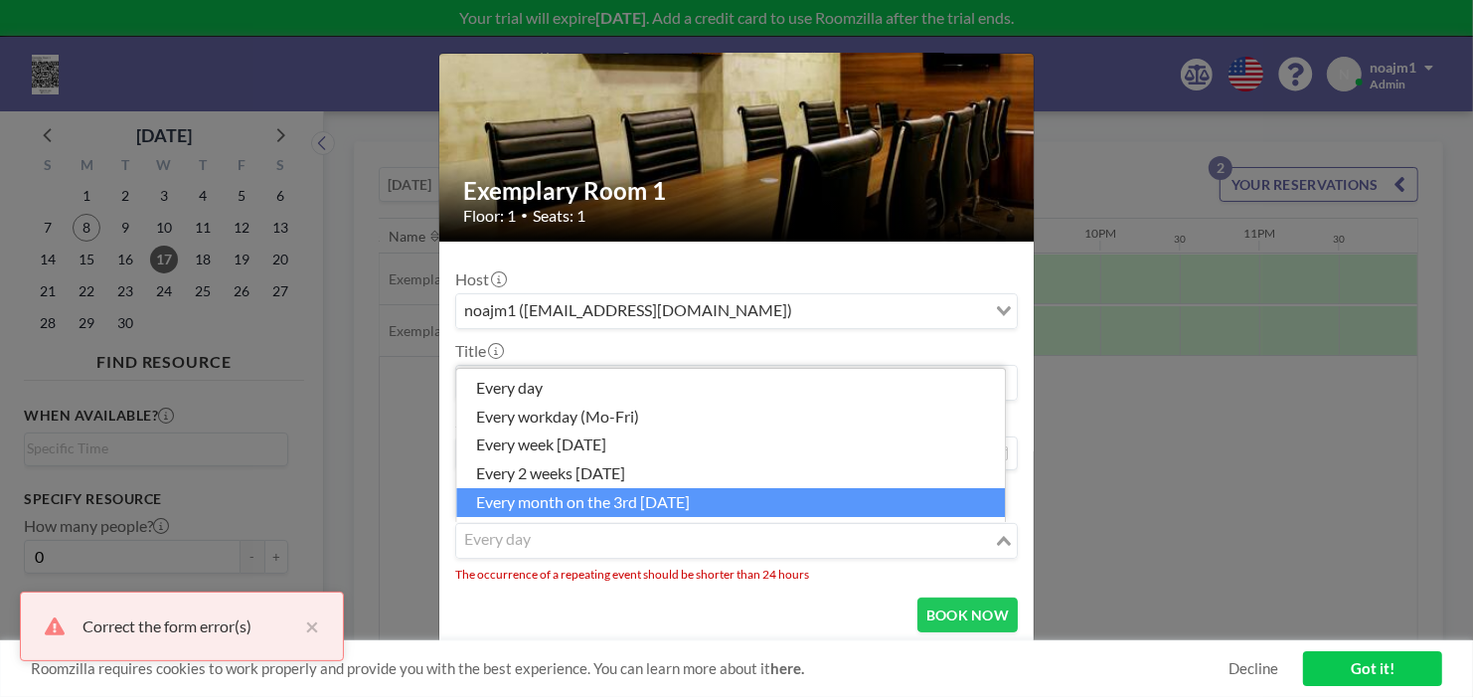
click at [573, 509] on li "every month on the 3rd Wednesday" at bounding box center [730, 502] width 549 height 29
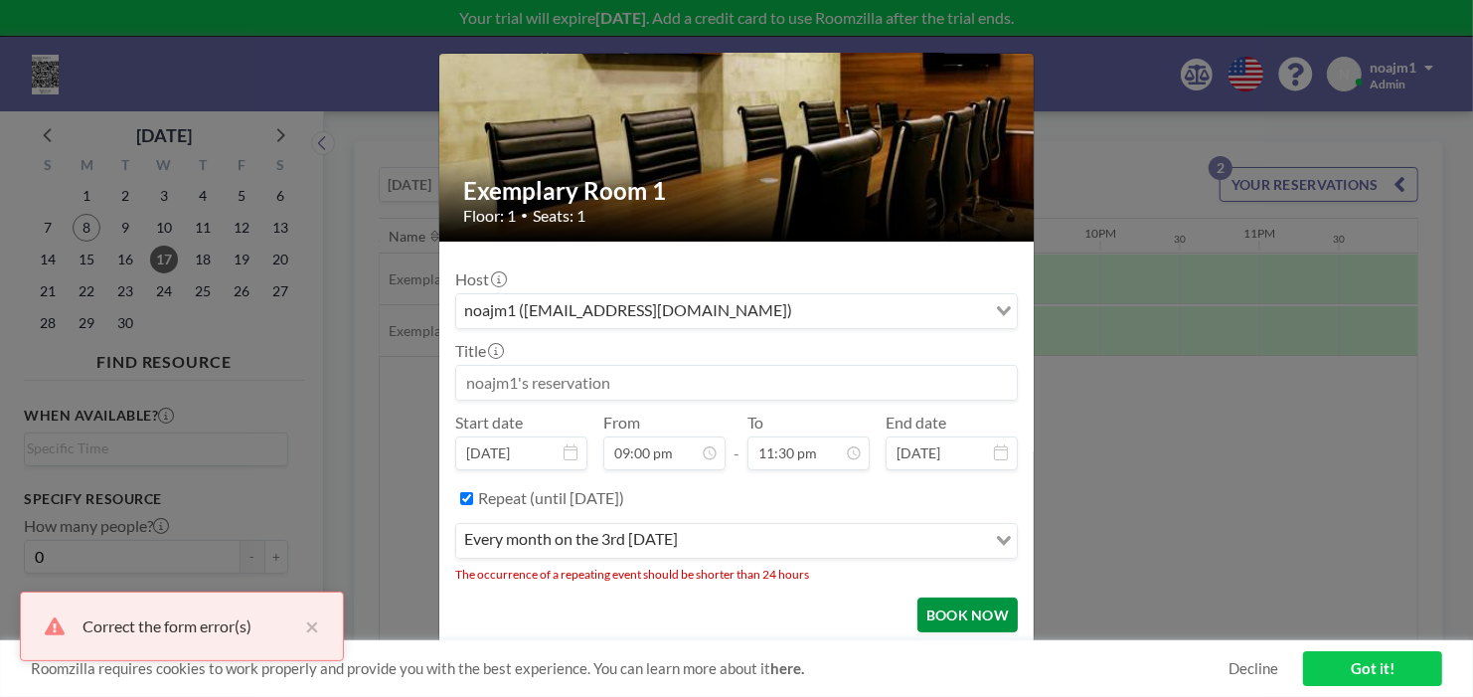
click at [926, 603] on button "BOOK NOW" at bounding box center [967, 614] width 100 height 35
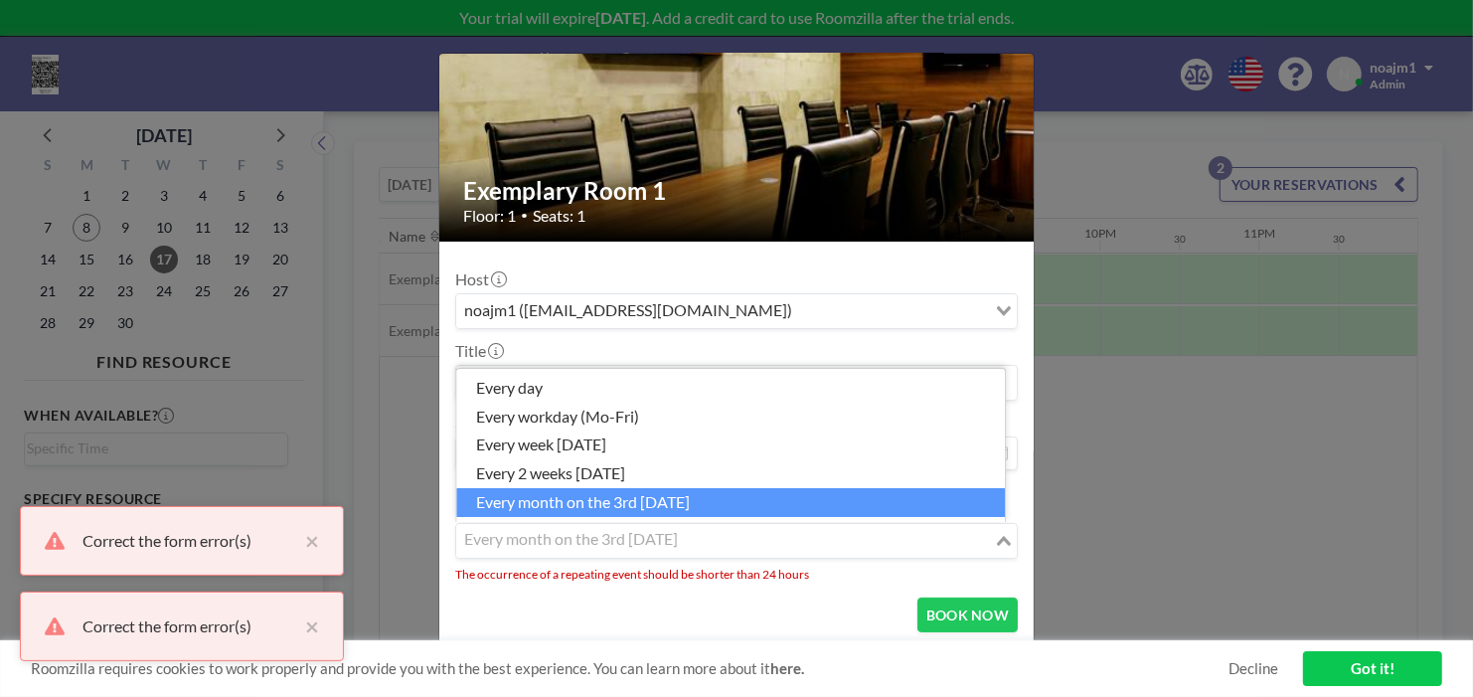
click at [748, 547] on input "Search for option" at bounding box center [725, 541] width 534 height 26
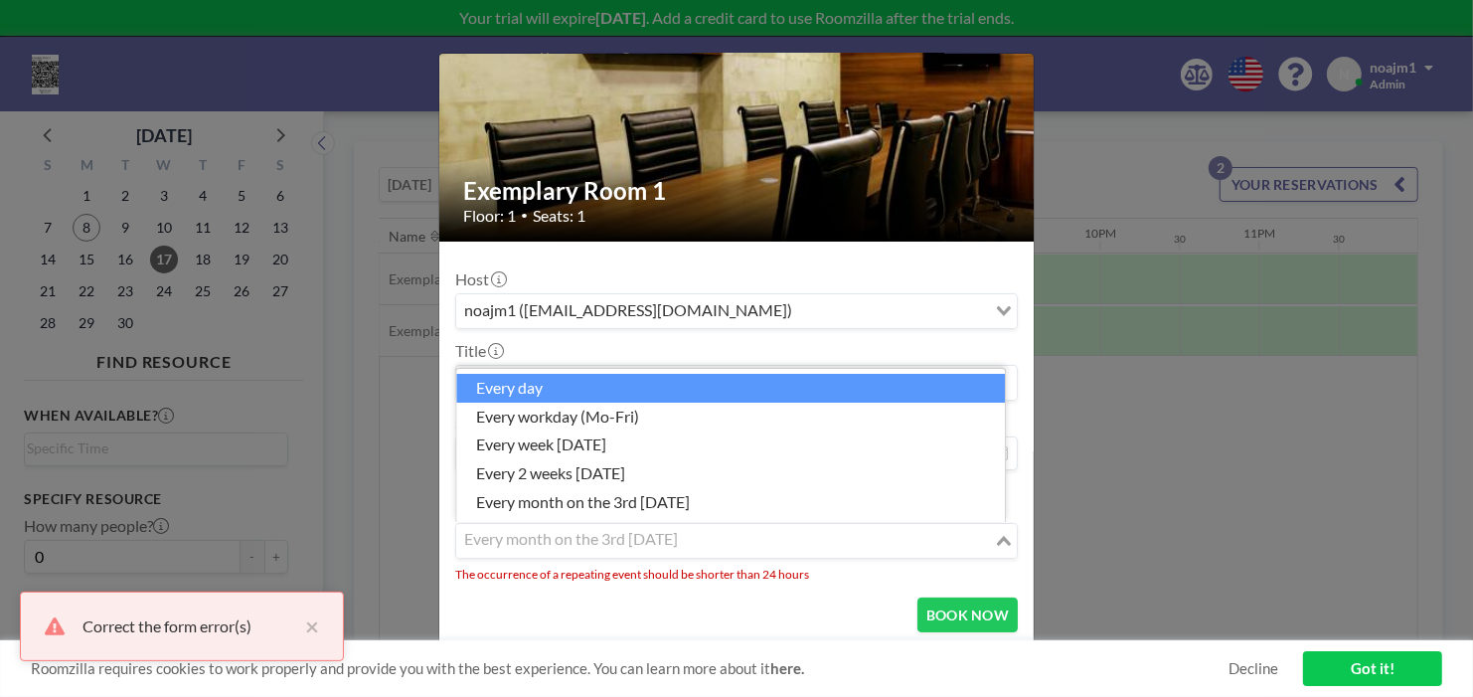
click at [580, 392] on li "every day" at bounding box center [730, 388] width 549 height 29
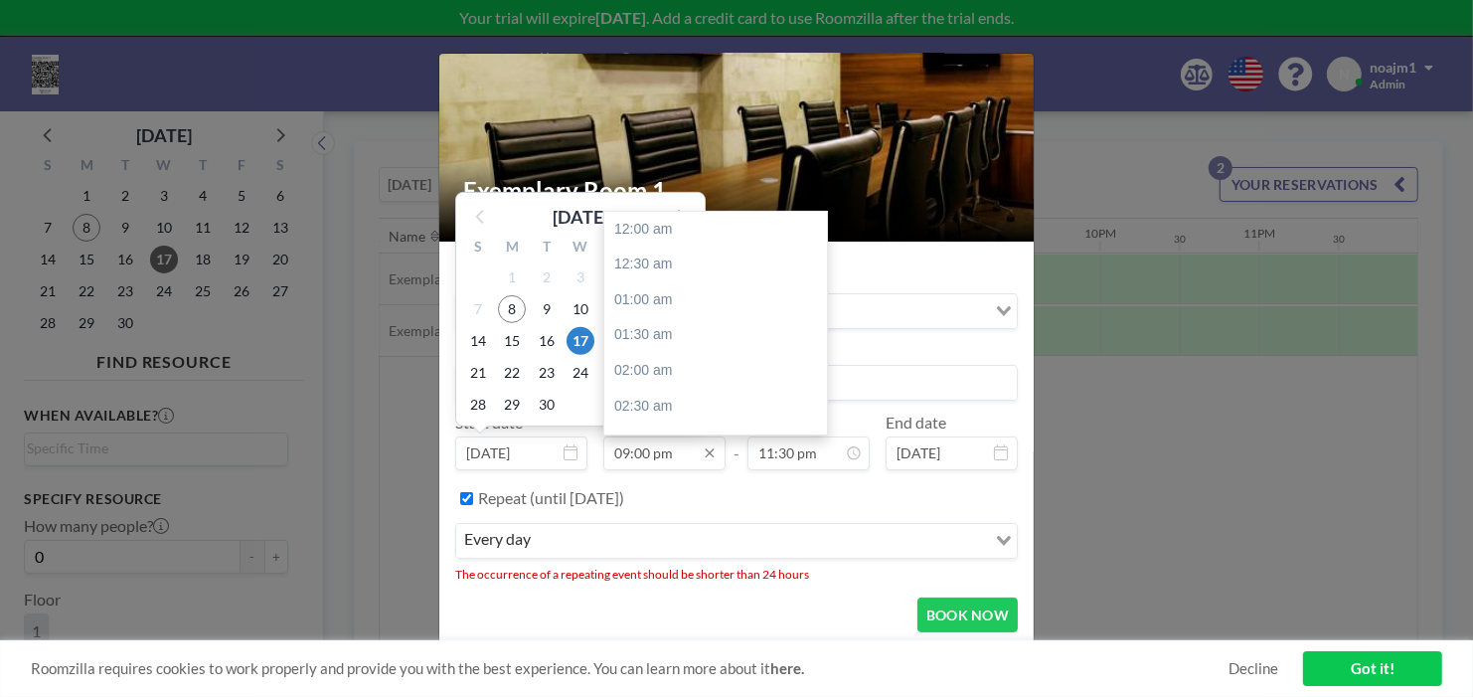
scroll to position [1474, 0]
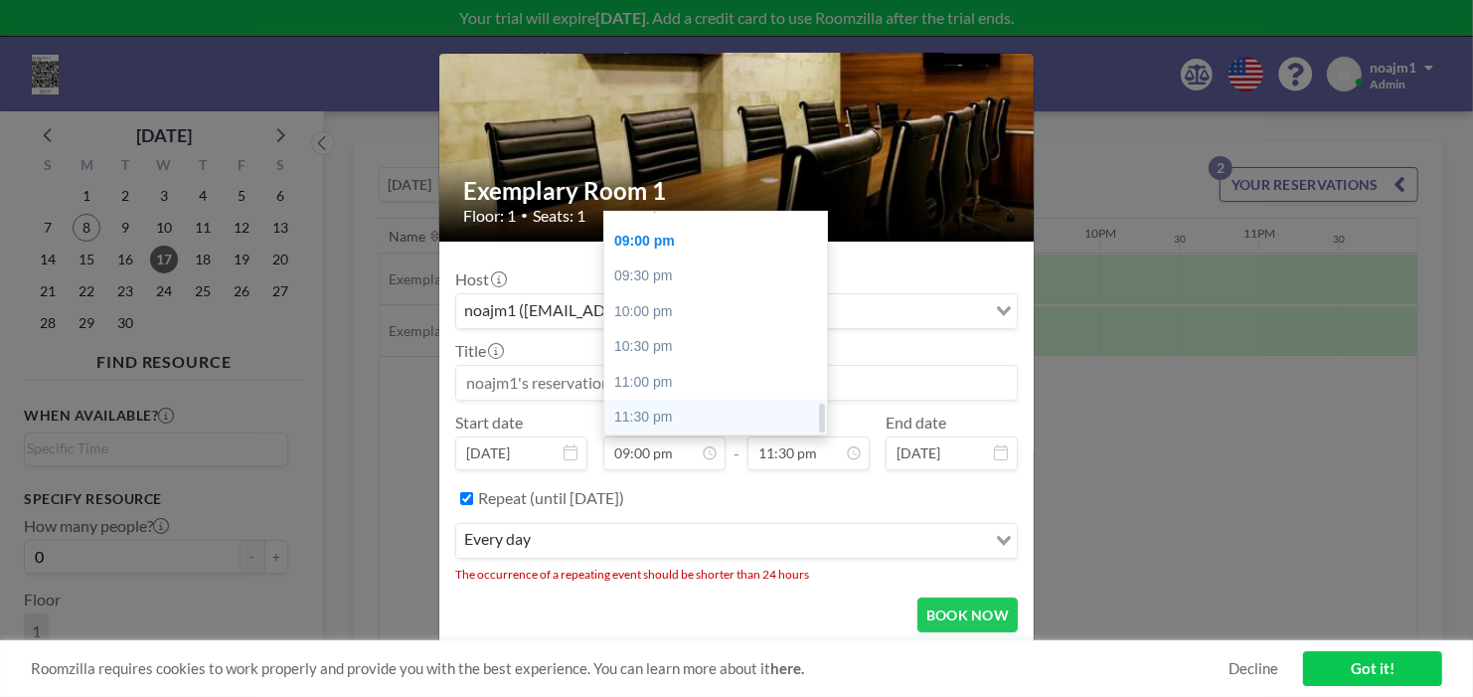
click at [678, 412] on div "11:30 pm" at bounding box center [721, 418] width 234 height 36
type input "11:30 pm"
type input "12:00 am"
type input "Sep 9, 2025"
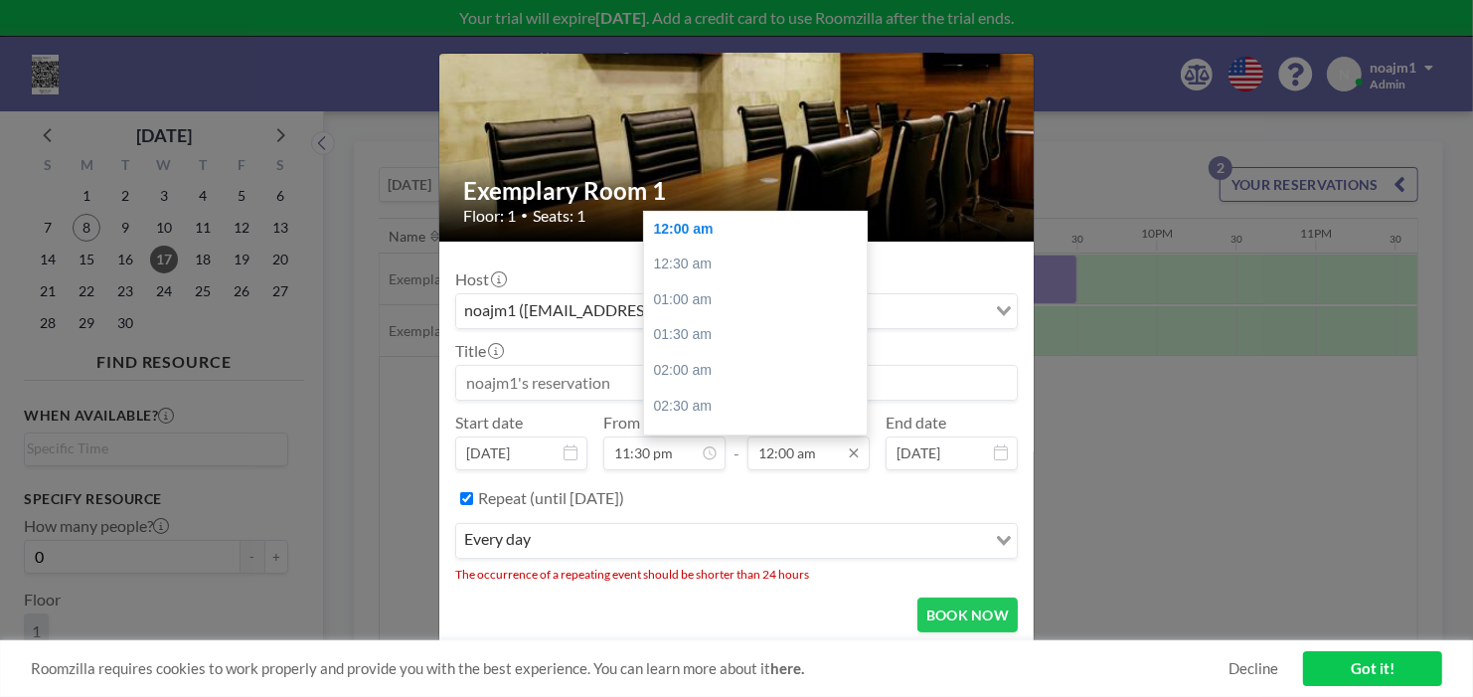
scroll to position [0, 3116]
click at [725, 389] on div "02:30 am" at bounding box center [761, 407] width 234 height 36
type input "02:30 am"
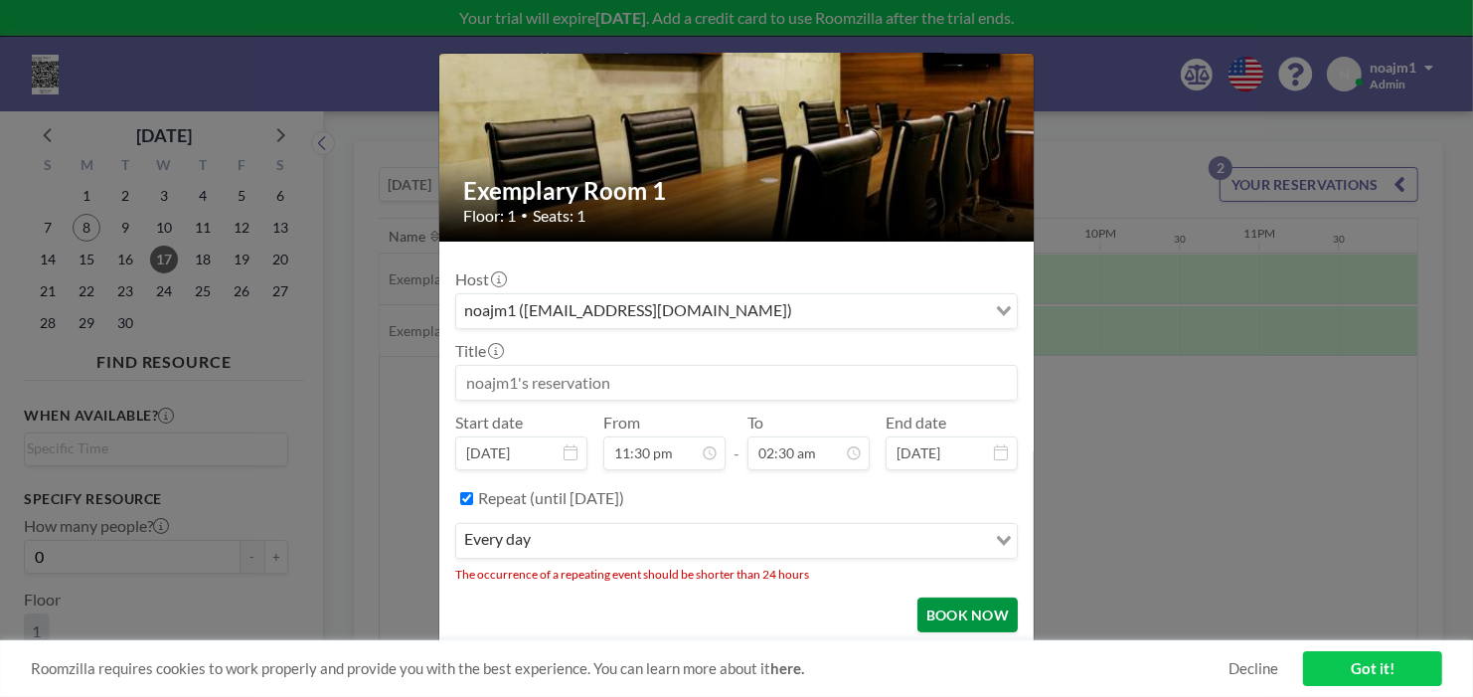
scroll to position [177, 0]
click at [943, 600] on button "BOOK NOW" at bounding box center [967, 614] width 100 height 35
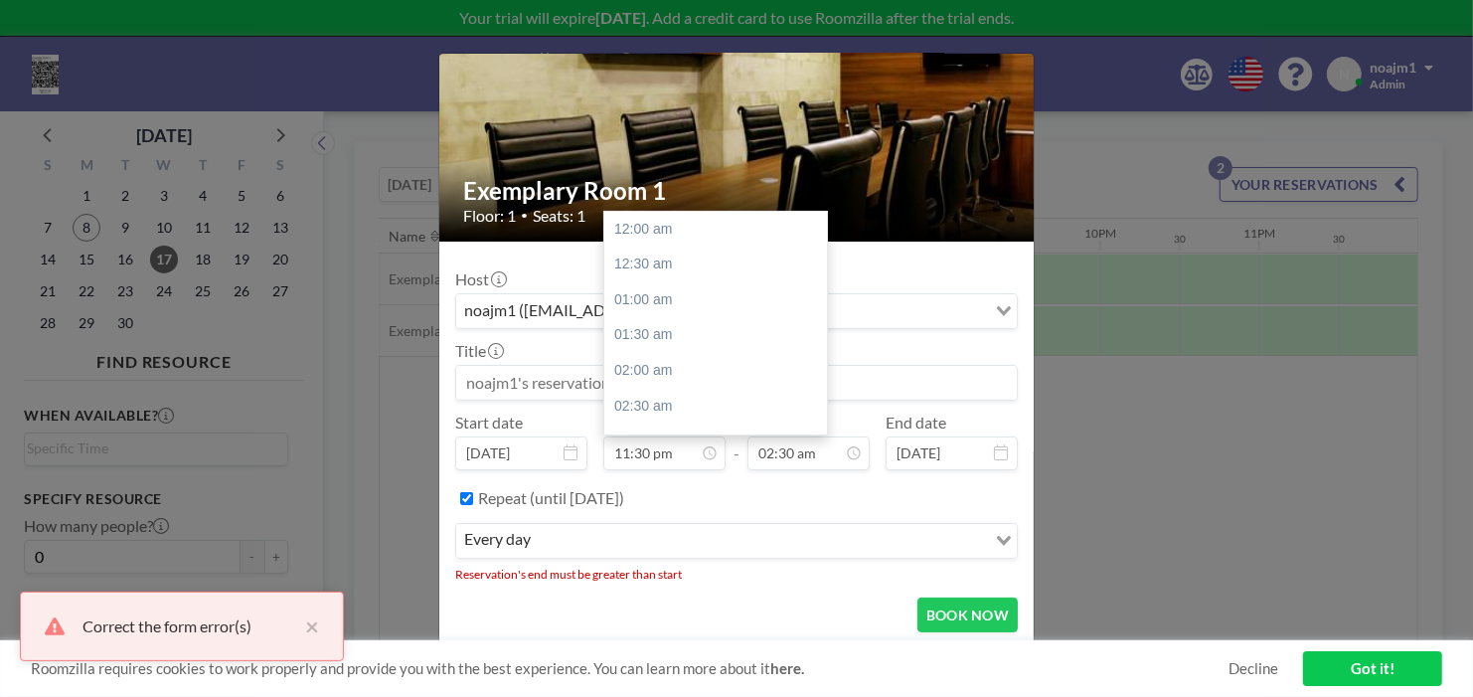
scroll to position [1474, 0]
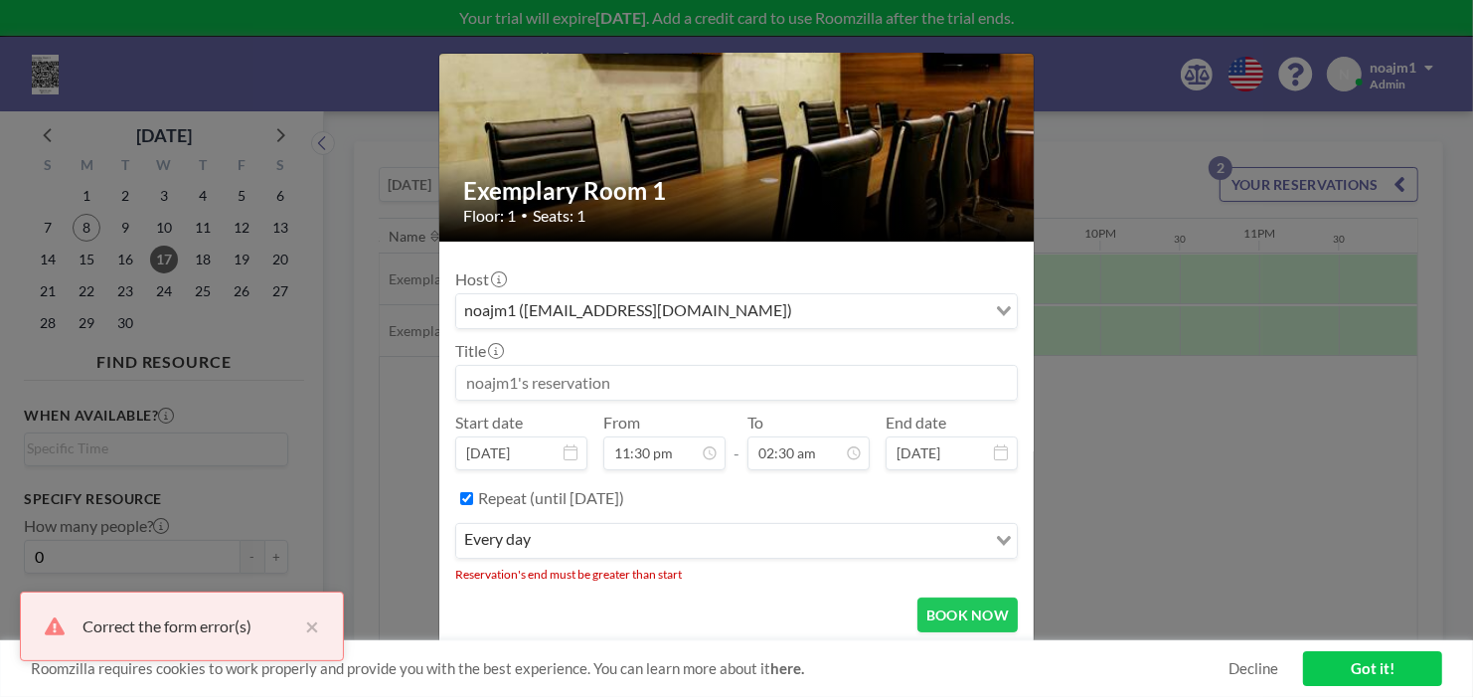
click at [328, 437] on div "Exemplary Room 1 Floor: 1 • Seats: 1 Host noajm1 (noajm1@hotmail.com) Loading..…" at bounding box center [736, 348] width 1473 height 697
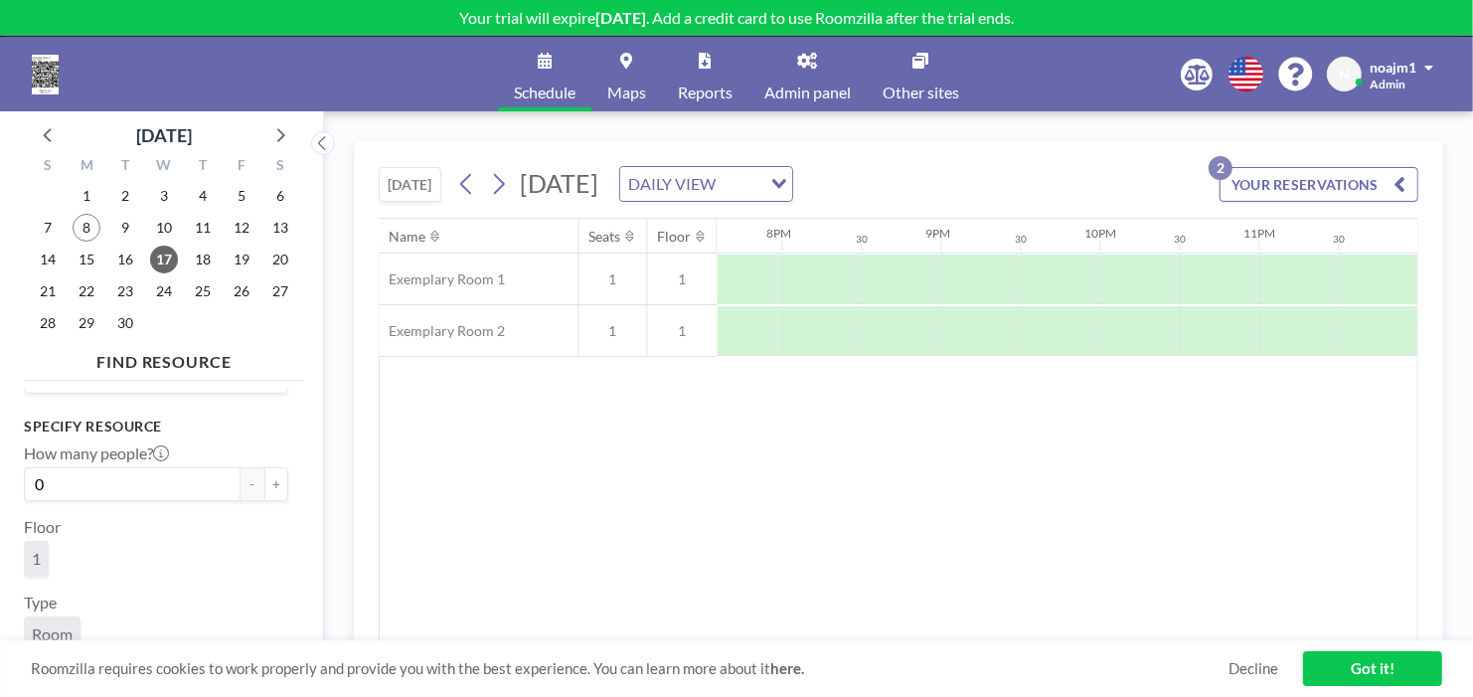
scroll to position [149, 0]
click at [61, 548] on span "Room" at bounding box center [52, 558] width 41 height 20
click at [633, 78] on link "Maps" at bounding box center [626, 74] width 71 height 75
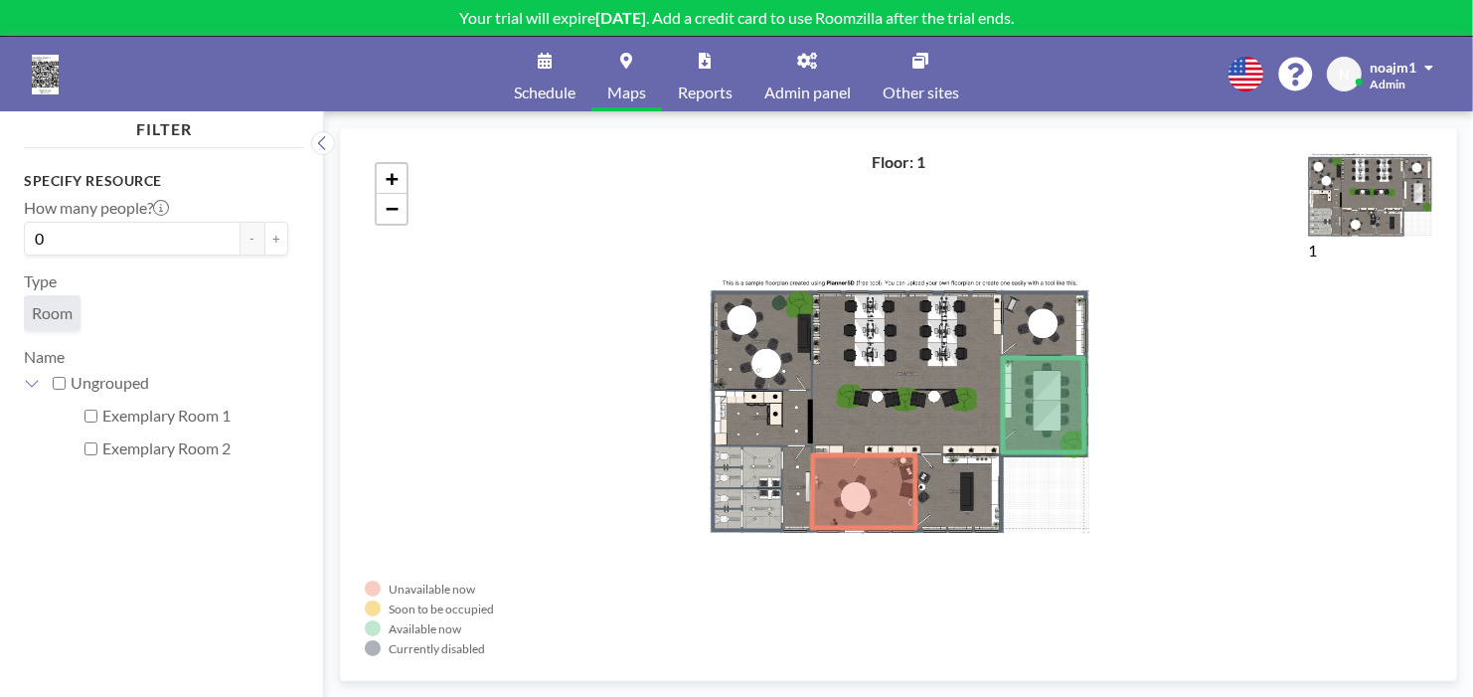
click at [126, 379] on label "Ungrouped" at bounding box center [180, 383] width 218 height 20
click at [66, 379] on input "Ungrouped" at bounding box center [59, 383] width 13 height 13
checkbox input "true"
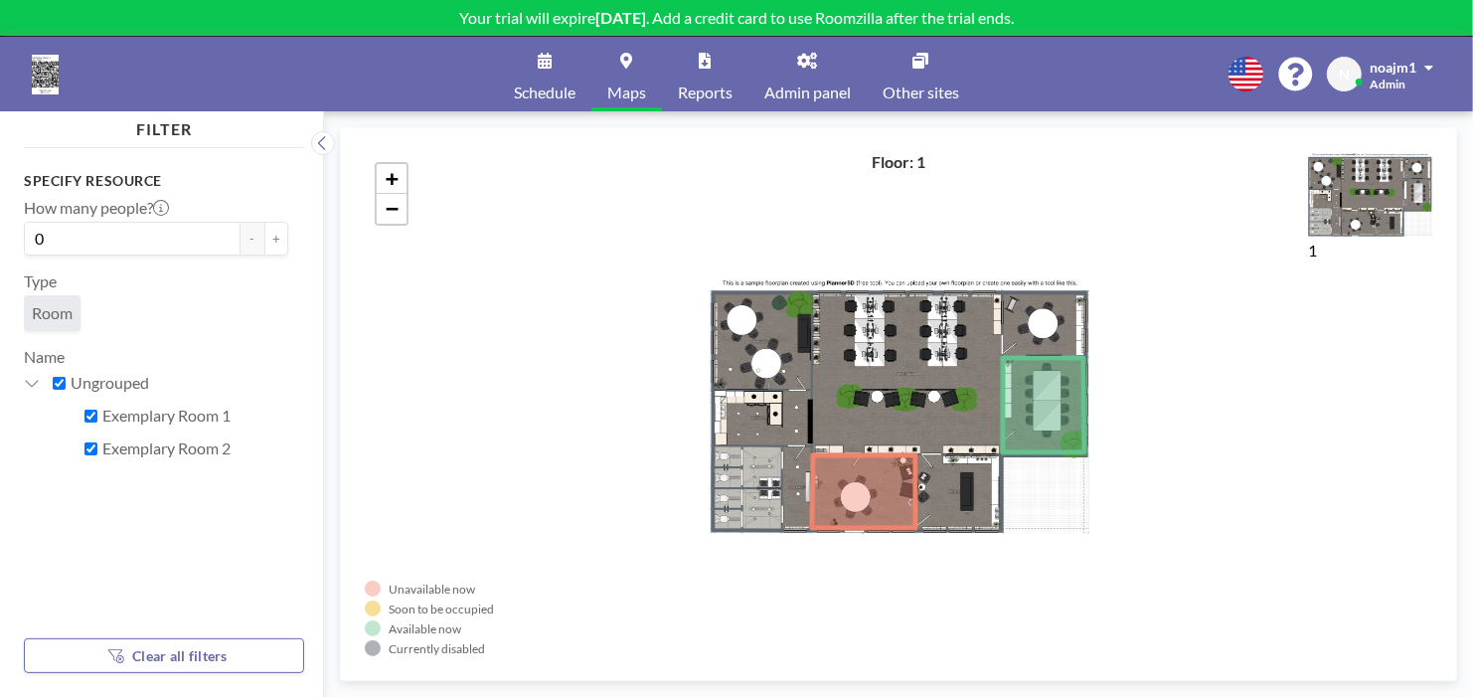
click at [126, 380] on label "Ungrouped" at bounding box center [180, 383] width 218 height 20
click at [66, 380] on input "Ungrouped" at bounding box center [59, 383] width 13 height 13
checkbox input "false"
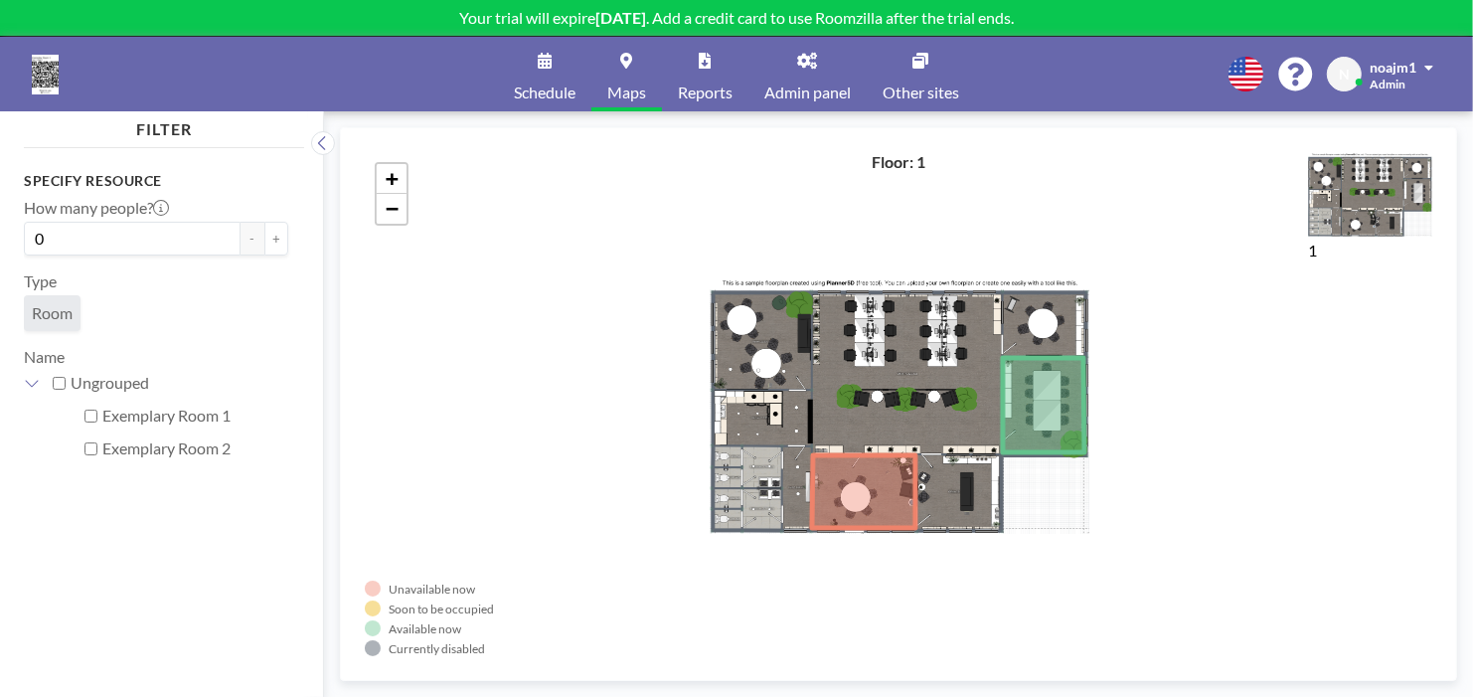
click at [708, 438] on div "+ −" at bounding box center [899, 404] width 1068 height 504
click at [1387, 194] on img at bounding box center [1370, 194] width 124 height 84
click at [902, 469] on icon at bounding box center [863, 491] width 103 height 73
drag, startPoint x: 905, startPoint y: 442, endPoint x: 742, endPoint y: 455, distance: 163.5
click at [887, 455] on div "+ −" at bounding box center [899, 404] width 1068 height 504
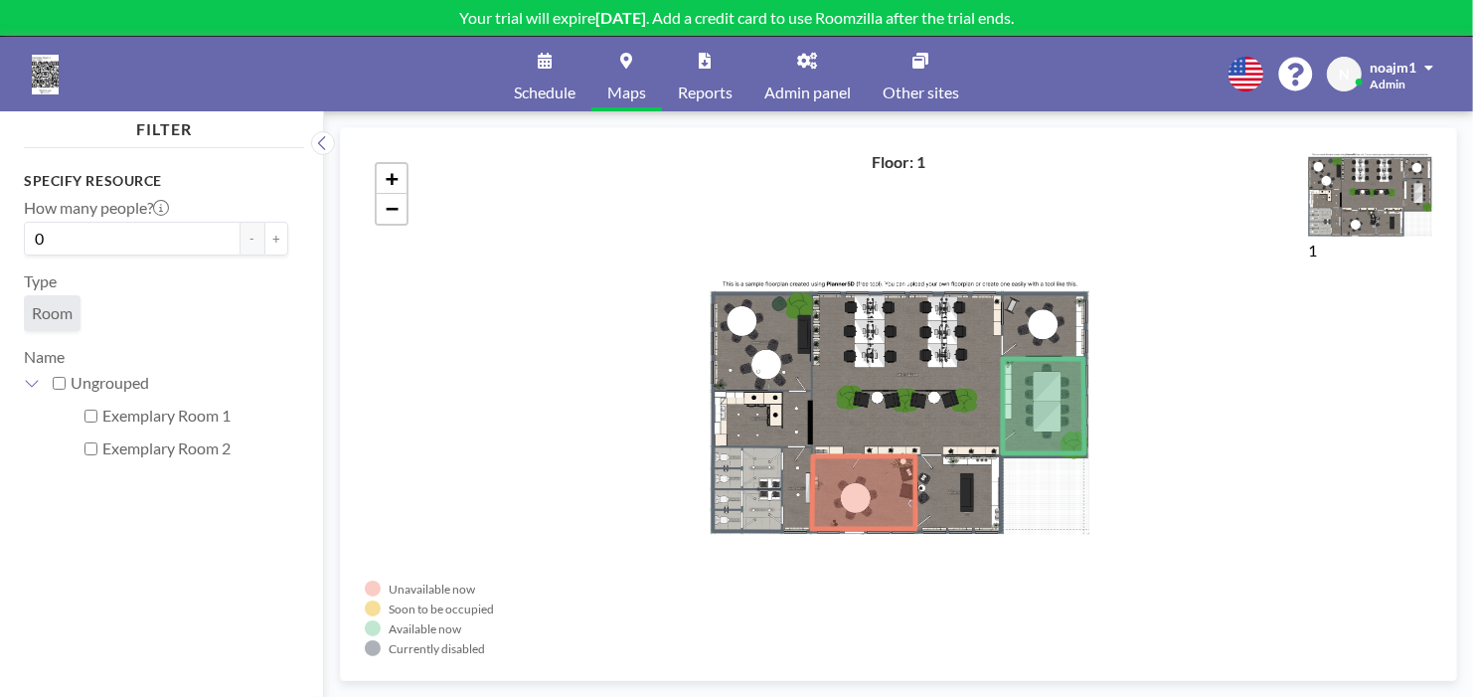
click at [211, 406] on label "Exemplary Room 1" at bounding box center [195, 416] width 186 height 20
click at [97, 410] on input "Exemplary Room 1" at bounding box center [90, 416] width 13 height 13
checkbox input "true"
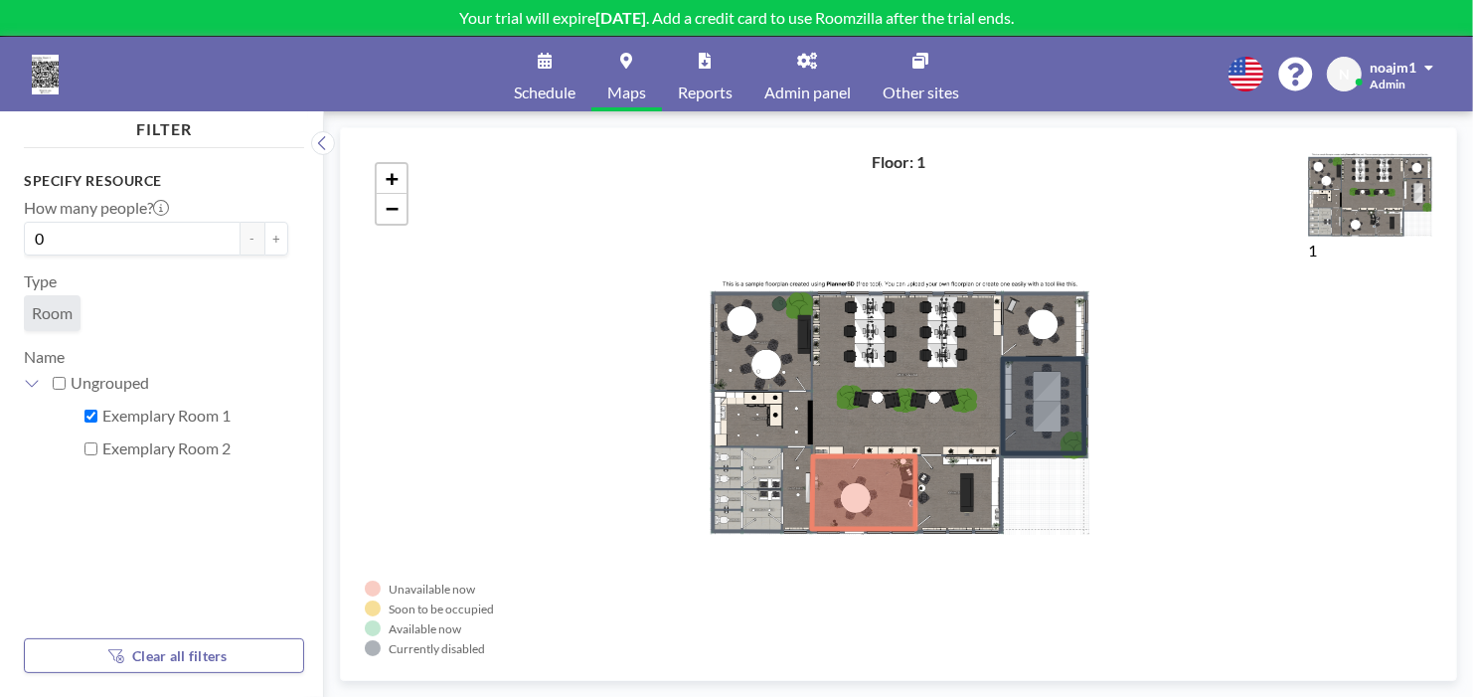
click at [114, 385] on label "Ungrouped" at bounding box center [180, 383] width 218 height 20
click at [66, 385] on input "Ungrouped" at bounding box center [59, 383] width 13 height 13
checkbox input "true"
click at [167, 644] on button "Clear all filters" at bounding box center [164, 655] width 280 height 35
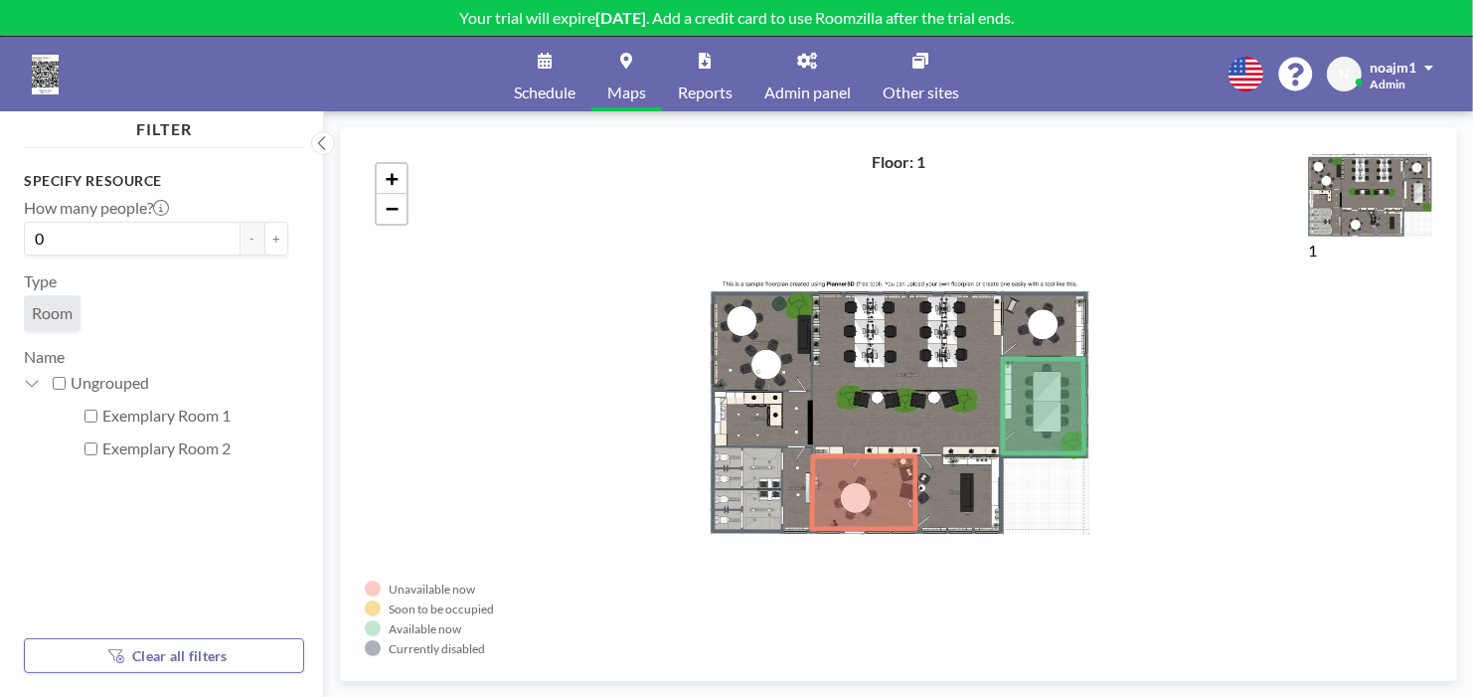
checkbox input "false"
click at [803, 76] on link "Admin panel" at bounding box center [807, 74] width 118 height 75
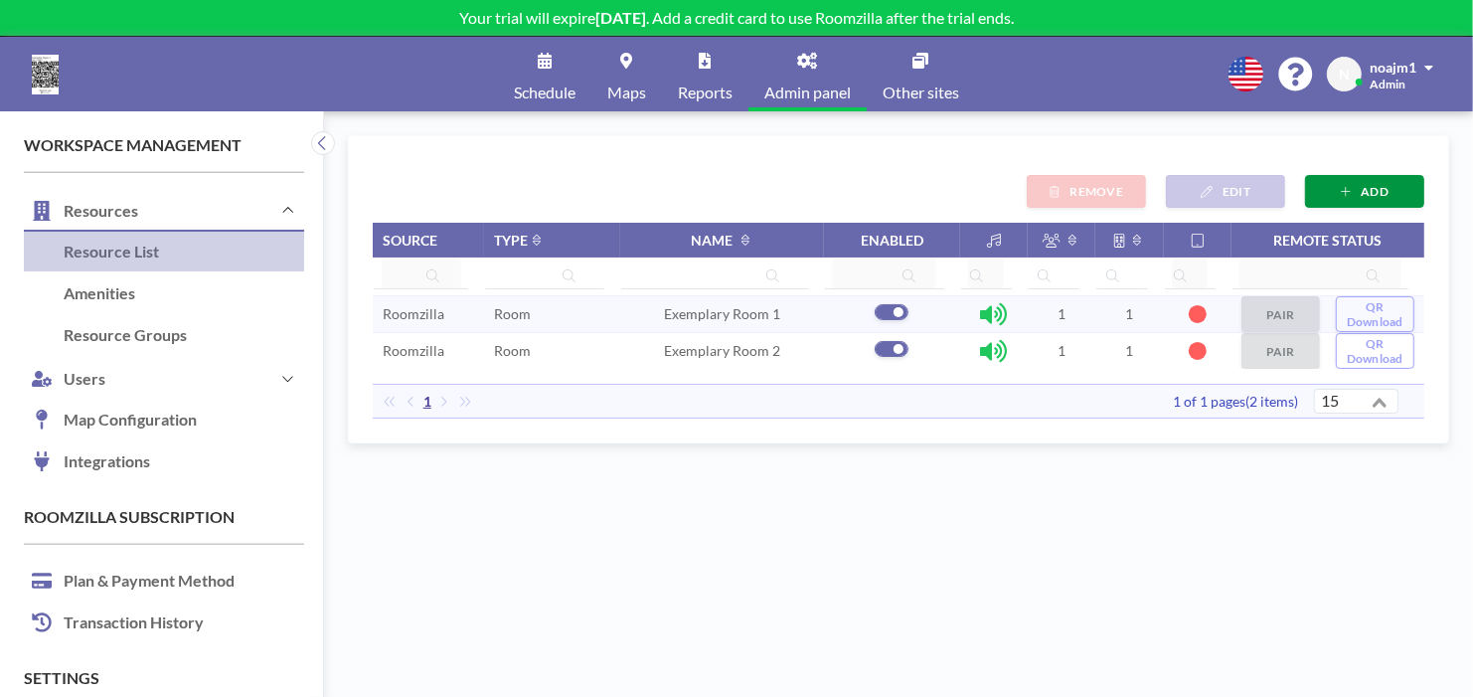
click at [1363, 179] on button "ADD" at bounding box center [1364, 191] width 119 height 33
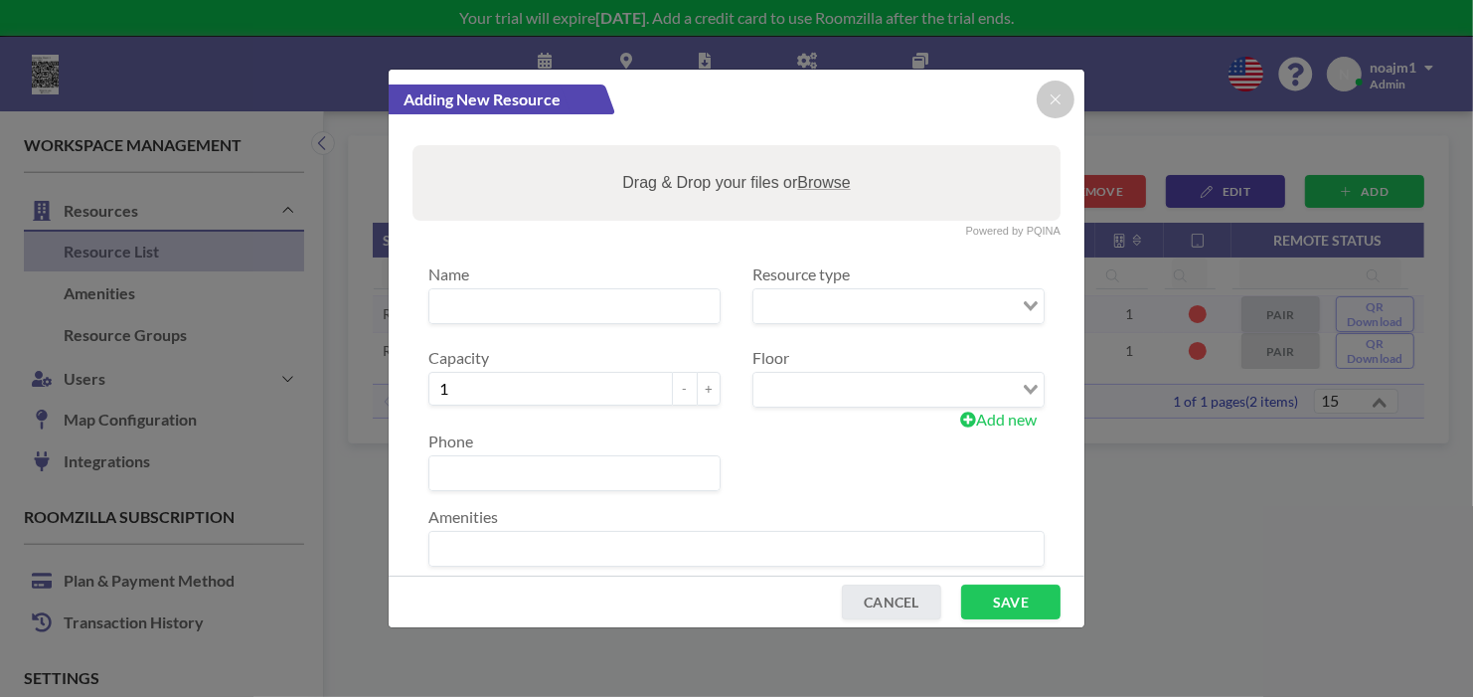
click at [561, 305] on input at bounding box center [574, 306] width 290 height 34
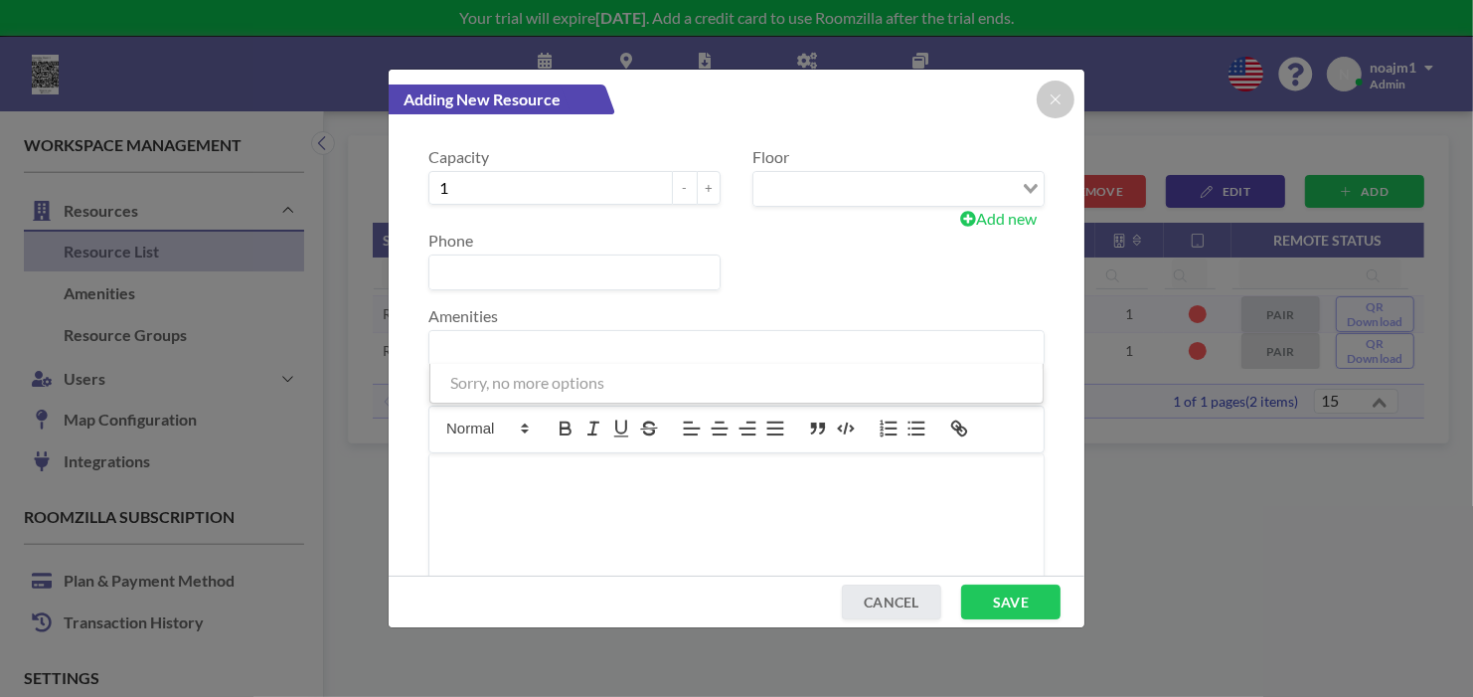
scroll to position [241, 0]
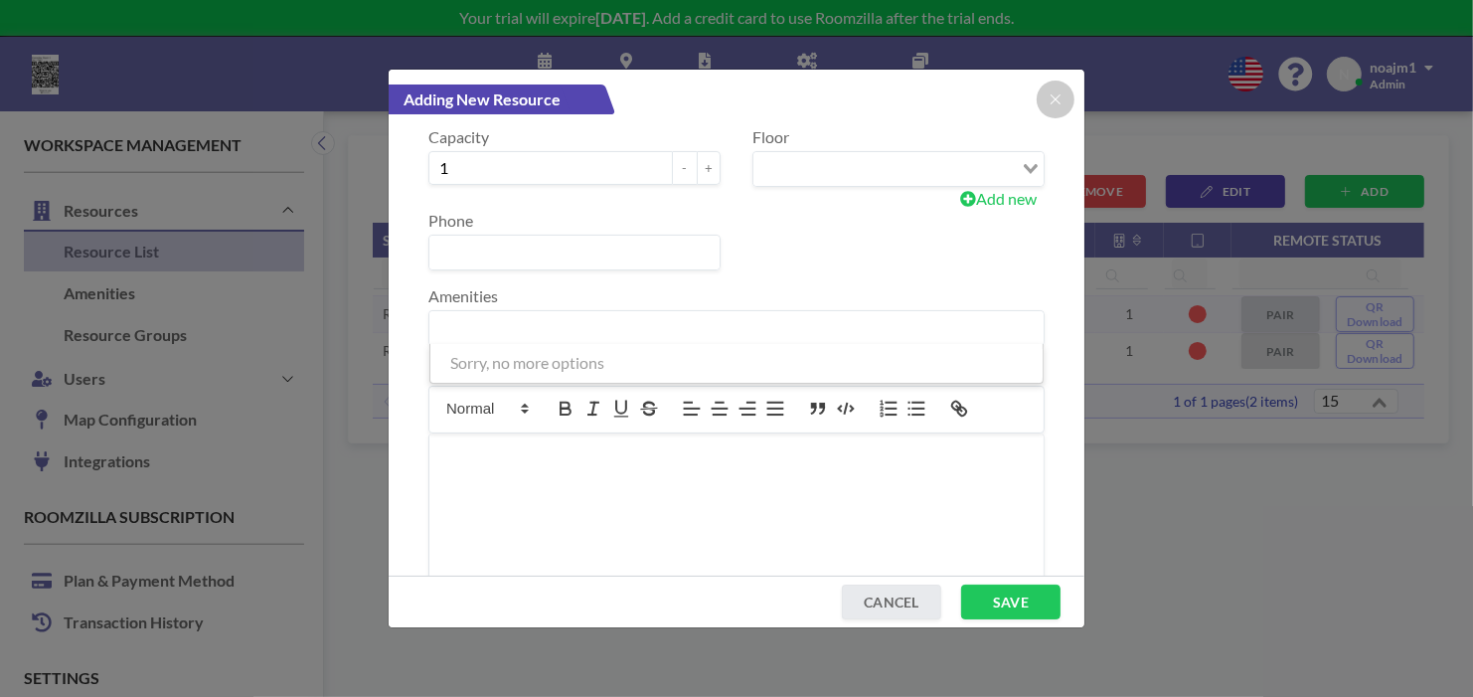
click at [525, 335] on input "Search for option" at bounding box center [731, 328] width 601 height 26
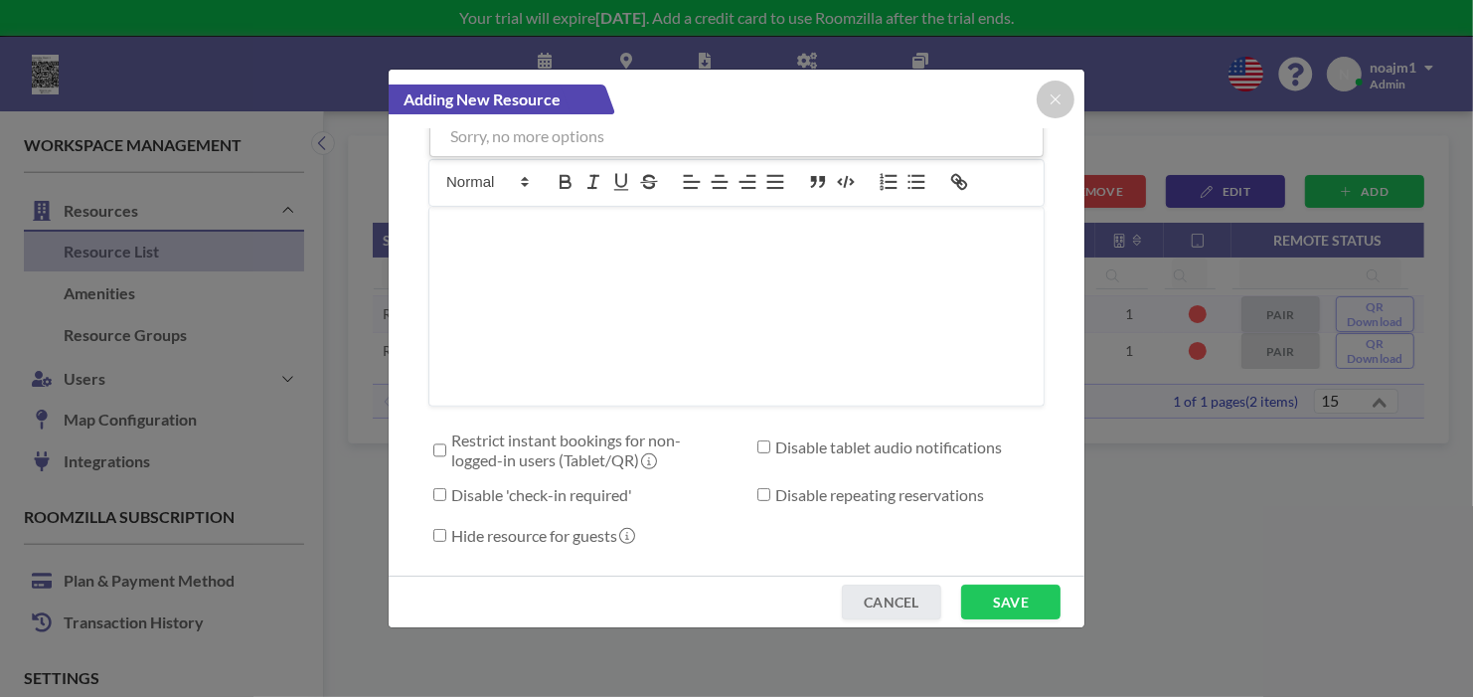
scroll to position [473, 0]
click at [568, 487] on label "Disable 'check-in required'" at bounding box center [541, 495] width 181 height 20
click at [446, 488] on input "Disable 'check-in required'" at bounding box center [439, 494] width 13 height 13
checkbox input "true"
click at [574, 526] on label "Hide resource for guests" at bounding box center [542, 536] width 182 height 20
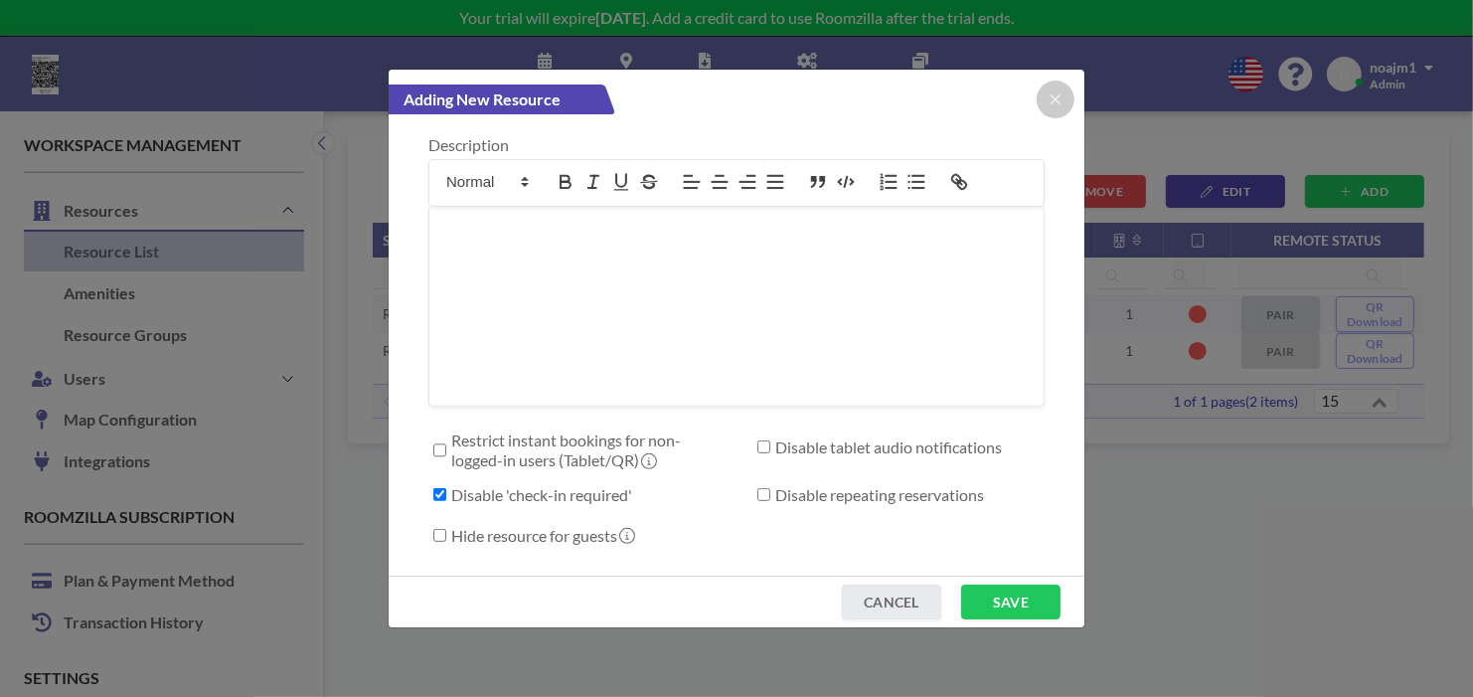
click at [446, 529] on input "Hide resource for guests" at bounding box center [439, 535] width 13 height 13
checkbox input "true"
click at [596, 445] on label "Restrict instant bookings for non-logged-in users (Tablet/QR)" at bounding box center [580, 450] width 259 height 40
click at [446, 445] on input "Restrict instant bookings for non-logged-in users (Tablet/QR)" at bounding box center [439, 450] width 13 height 20
checkbox input "true"
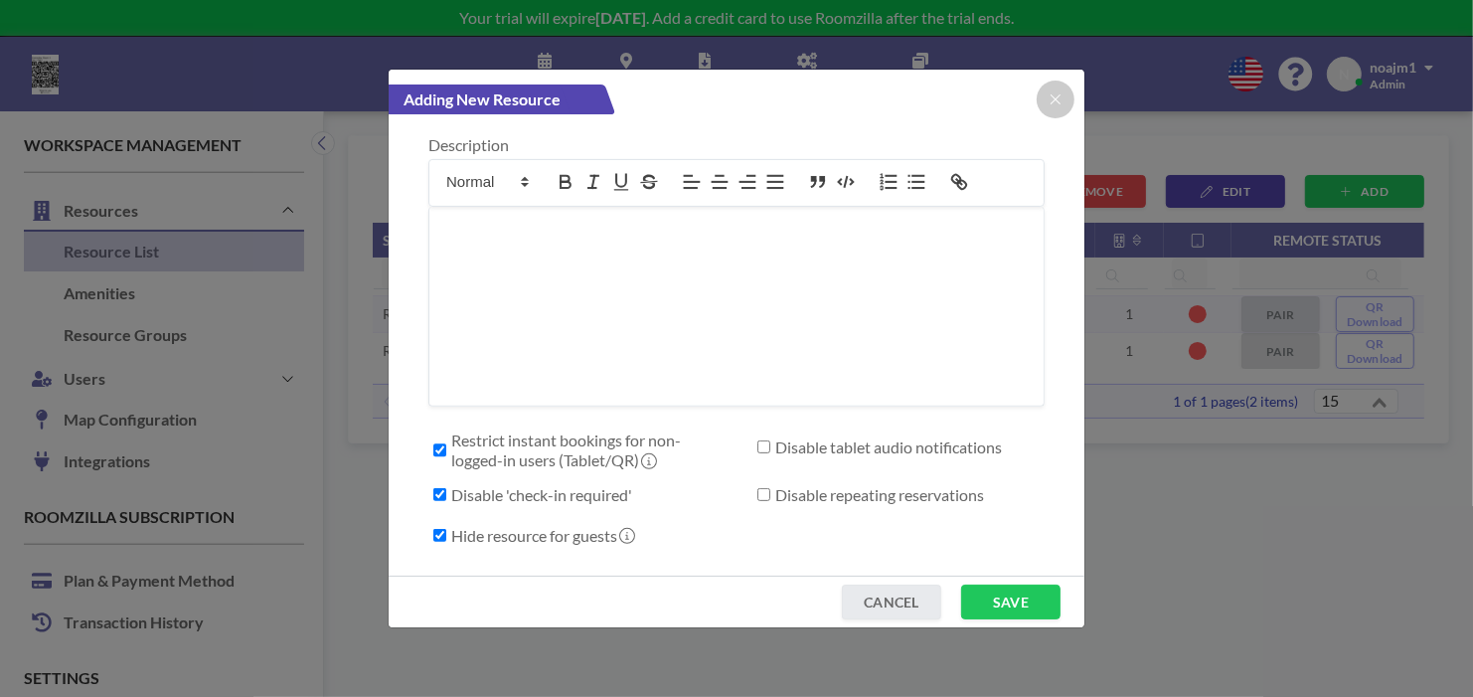
click at [822, 455] on div "Disable tablet audio notifications" at bounding box center [899, 450] width 324 height 40
click at [828, 485] on label "Disable repeating reservations" at bounding box center [879, 495] width 209 height 20
click at [770, 488] on input "Disable repeating reservations" at bounding box center [763, 494] width 13 height 13
checkbox input "true"
click at [897, 597] on button "CANCEL" at bounding box center [891, 601] width 99 height 35
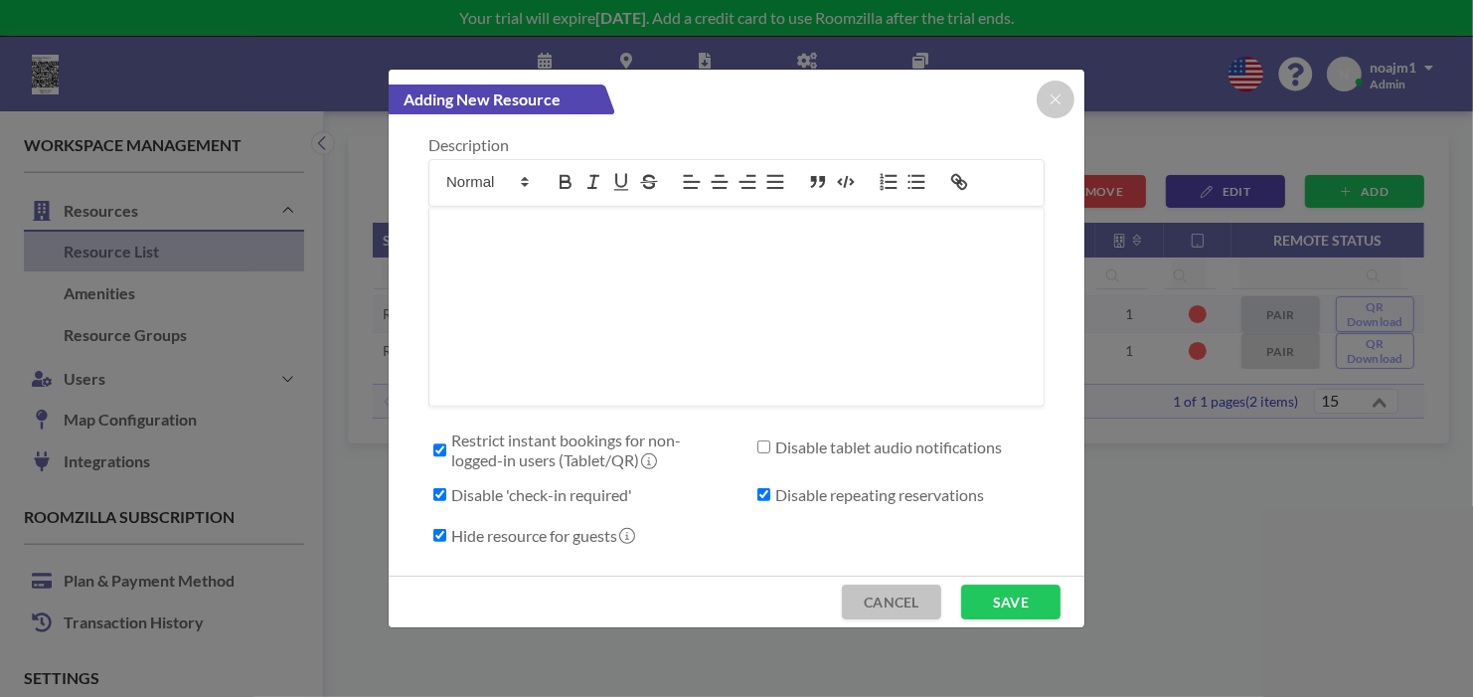
scroll to position [453, 0]
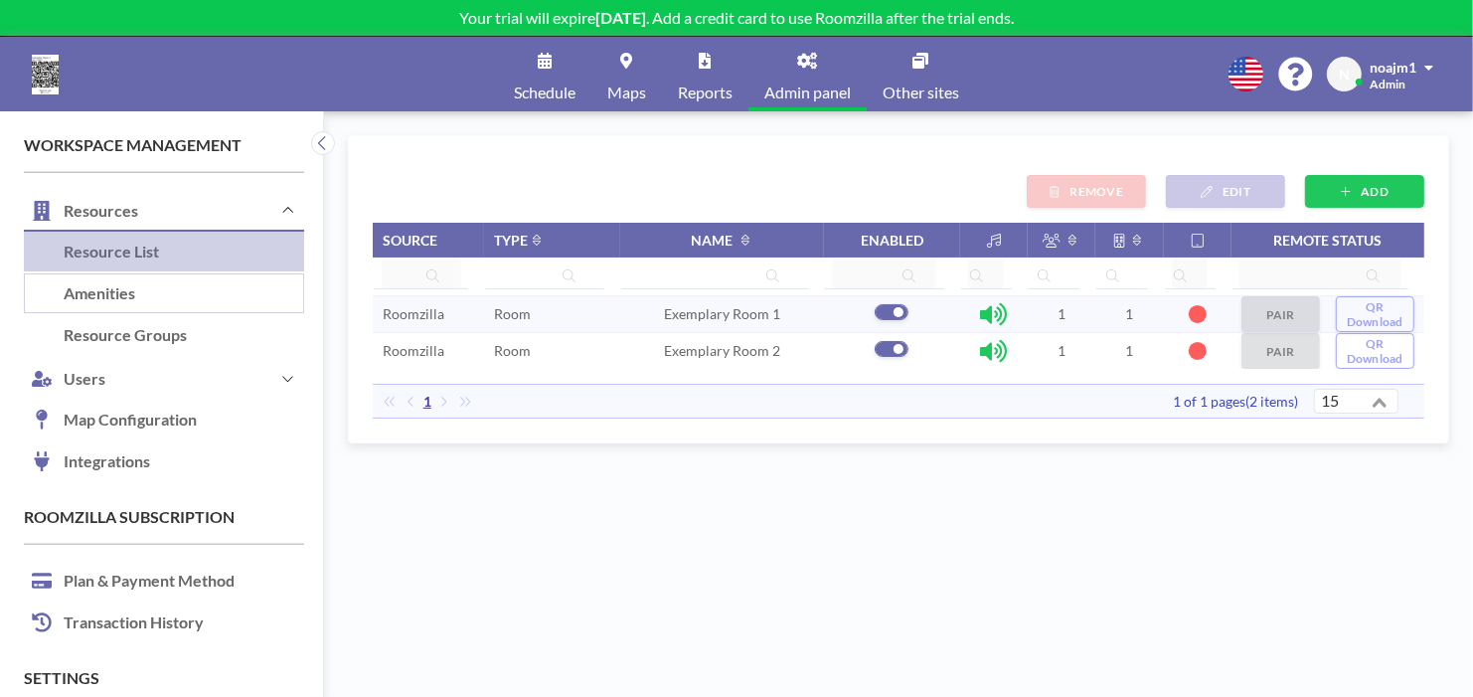
click at [130, 294] on link "Amenities" at bounding box center [164, 294] width 280 height 42
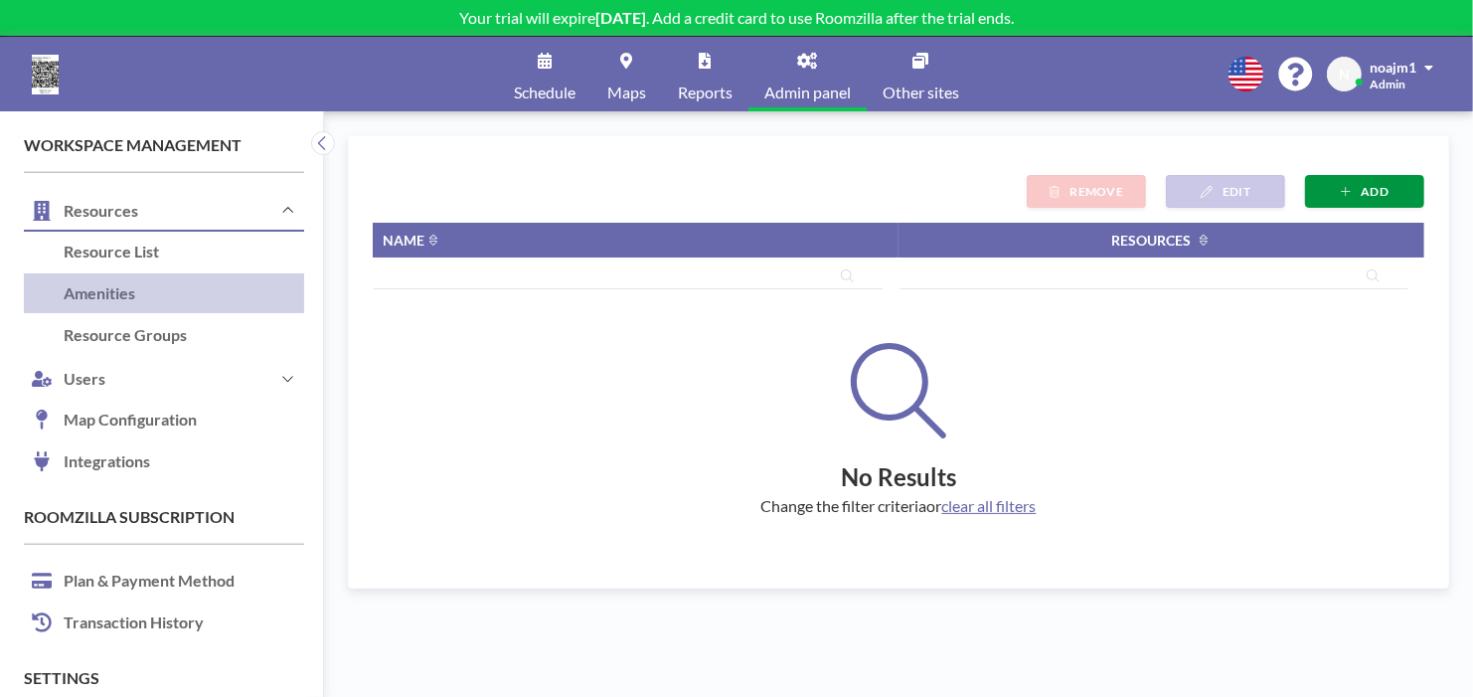
click at [1346, 191] on icon "button" at bounding box center [1346, 192] width 11 height 12
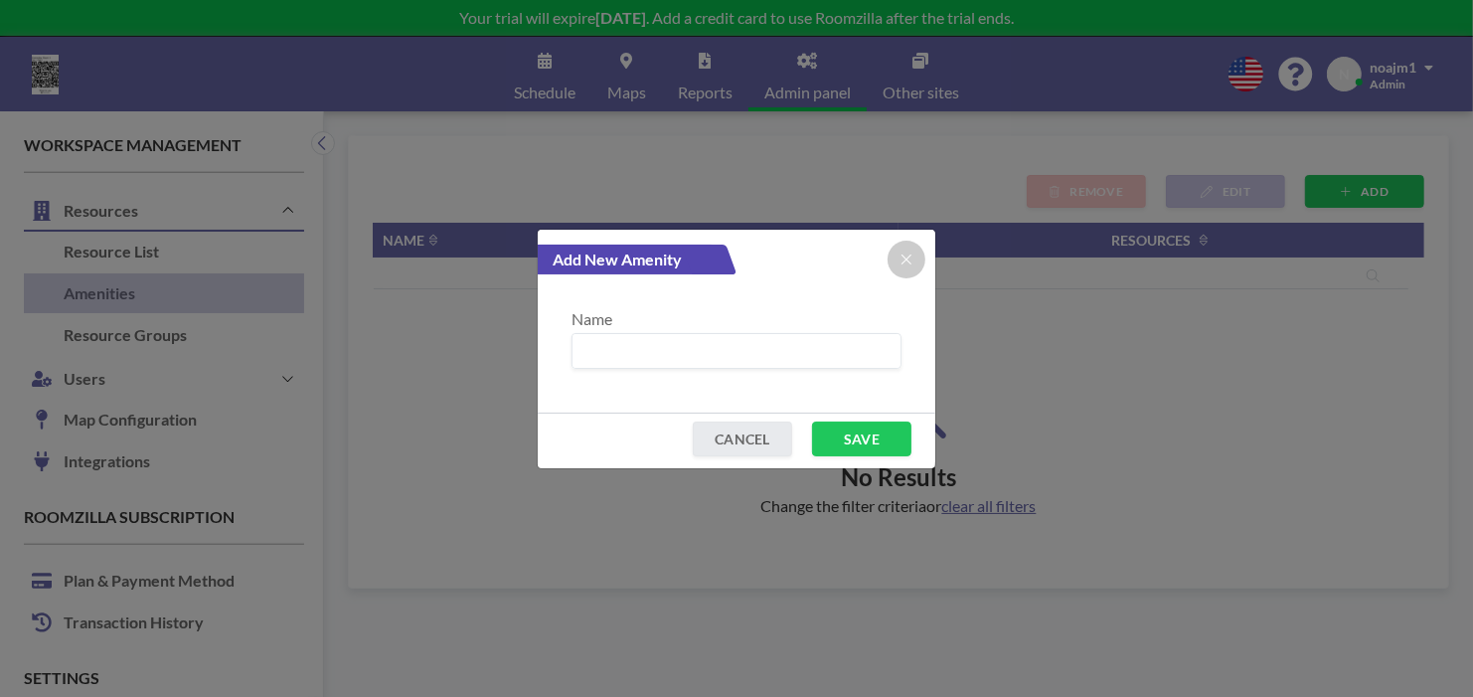
click at [693, 347] on input at bounding box center [737, 351] width 328 height 34
type input "2032"
click at [881, 443] on button "SAVE" at bounding box center [861, 438] width 99 height 35
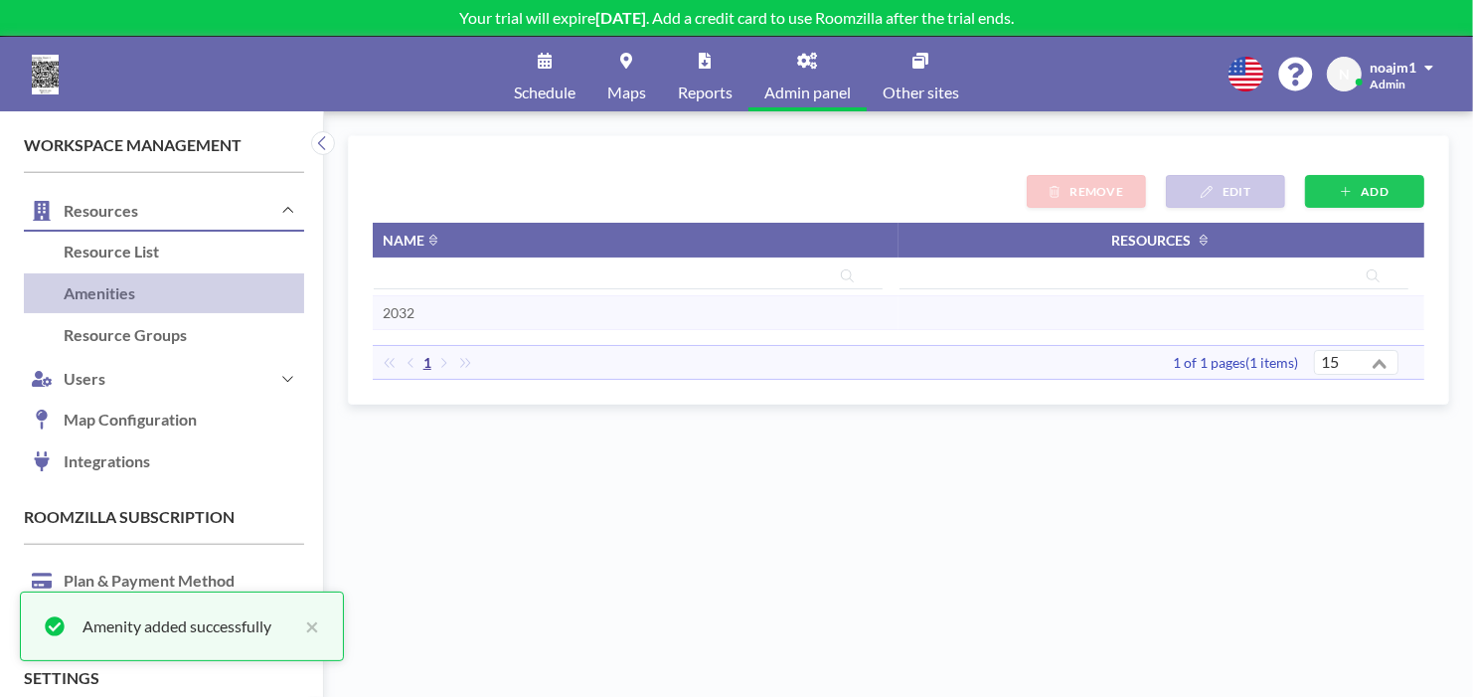
click at [395, 312] on span "2032" at bounding box center [399, 312] width 32 height 17
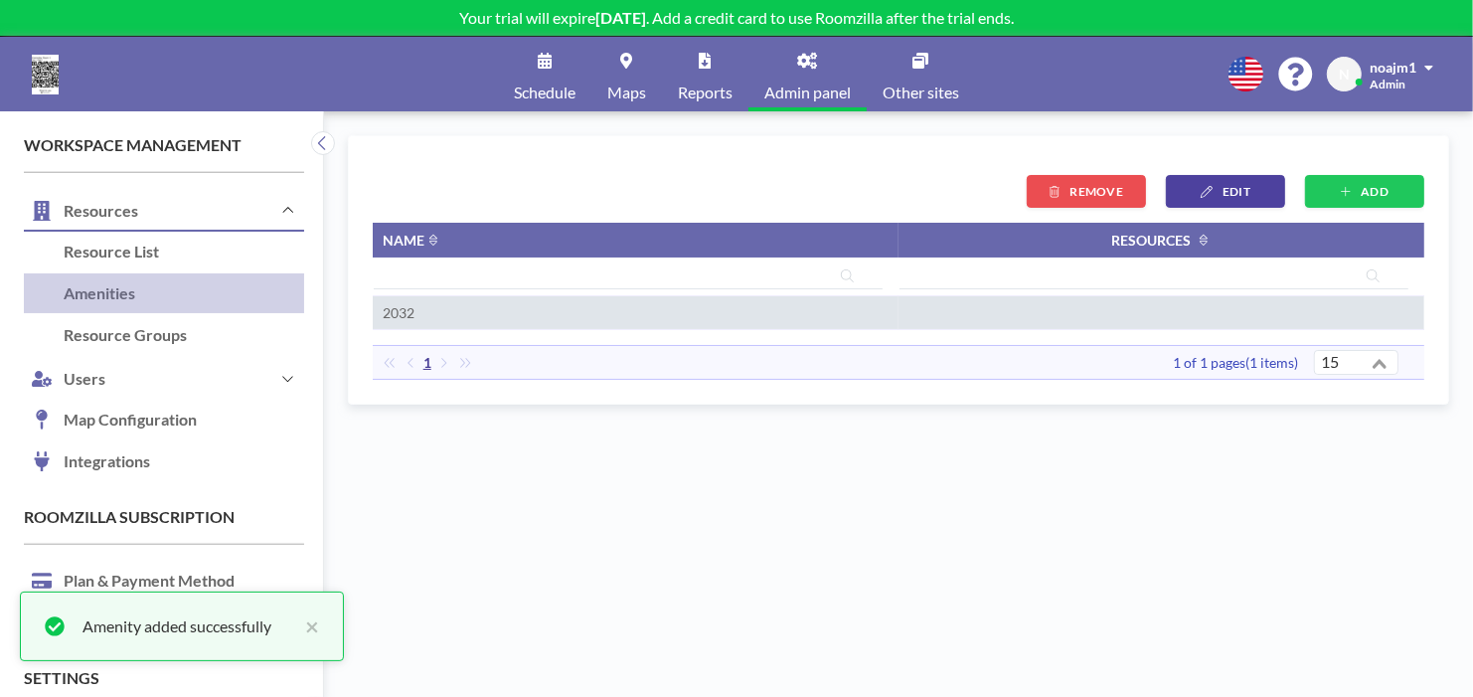
click at [1224, 187] on span "EDIT" at bounding box center [1237, 191] width 28 height 15
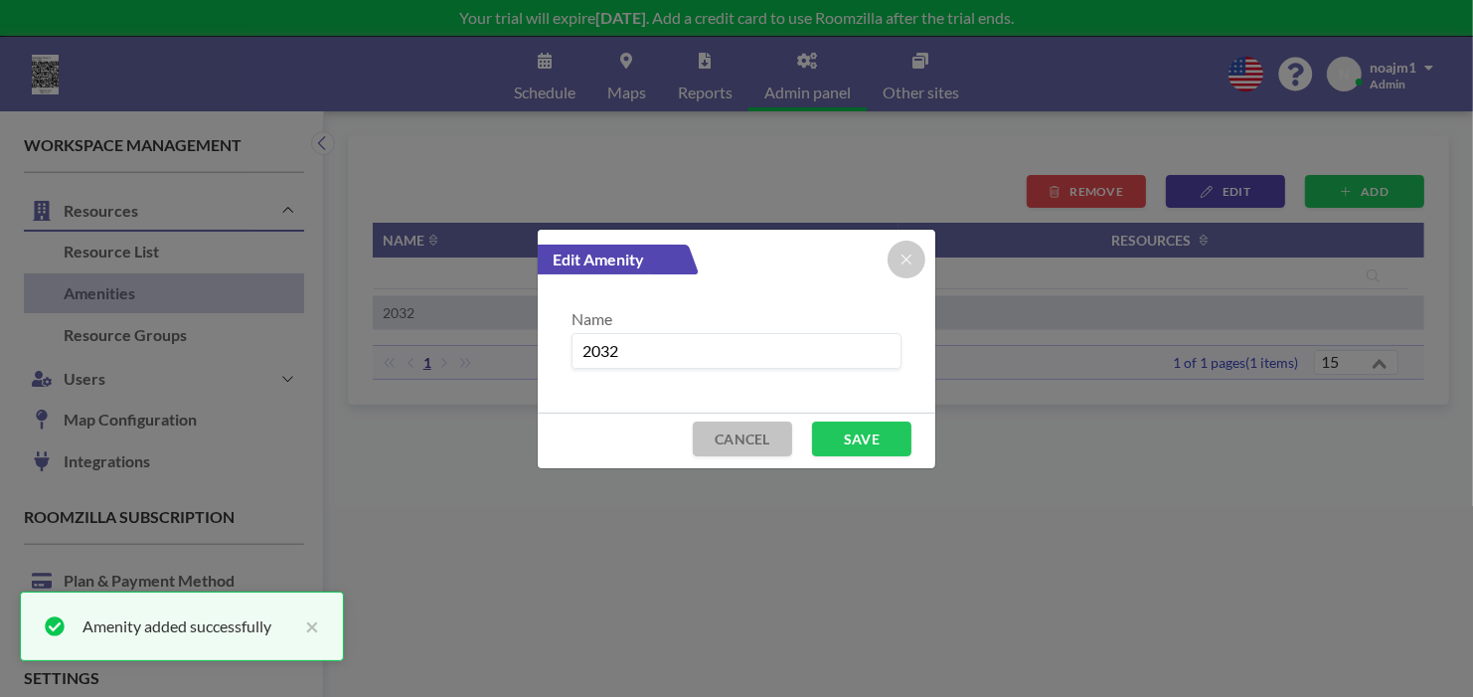
click at [743, 445] on button "CANCEL" at bounding box center [742, 438] width 99 height 35
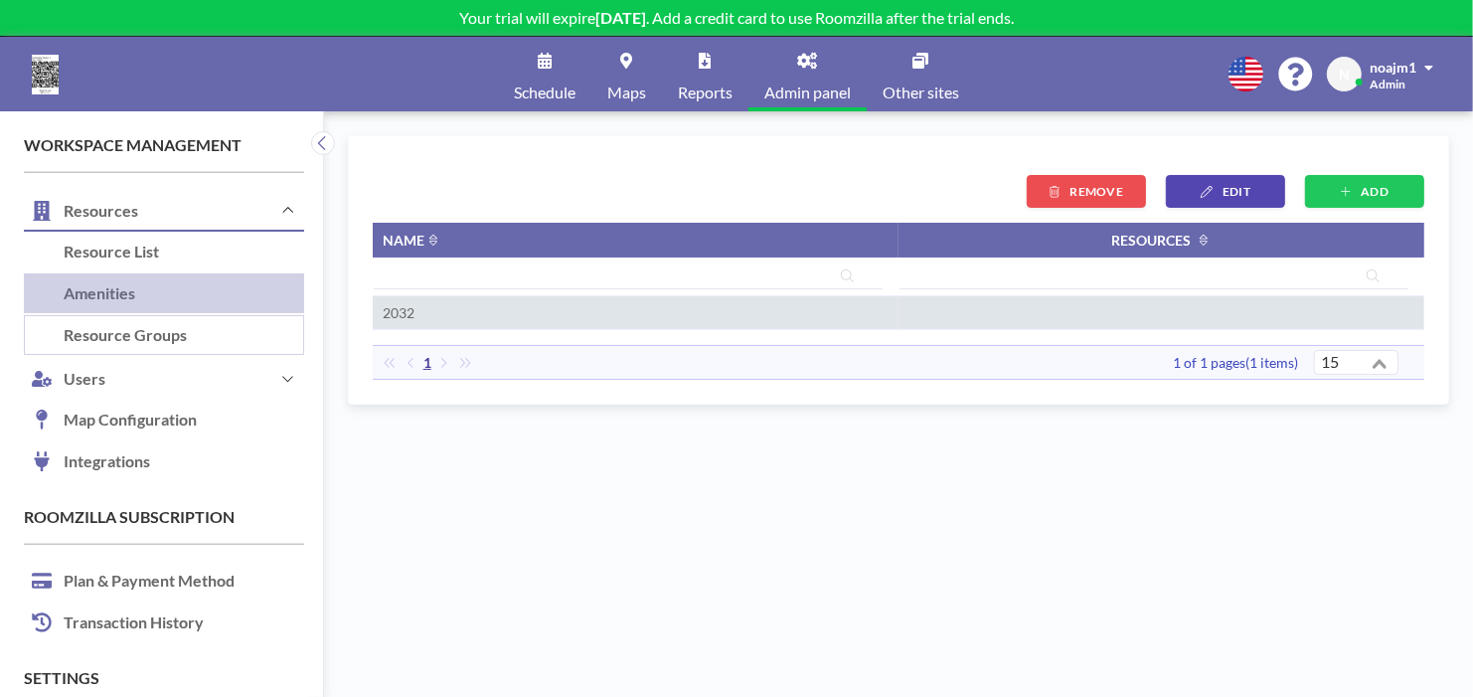
click at [115, 331] on link "Resource Groups" at bounding box center [164, 336] width 280 height 42
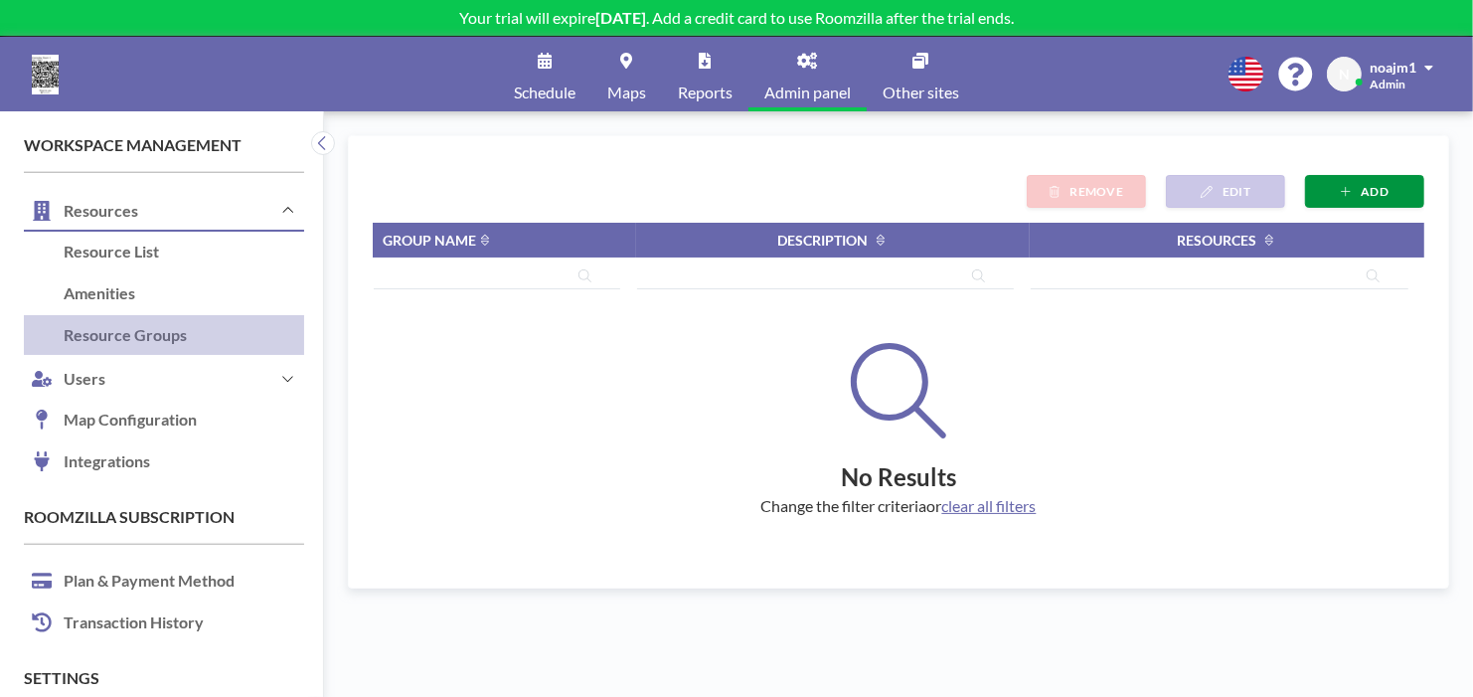
click at [1363, 199] on button "ADD" at bounding box center [1364, 191] width 119 height 33
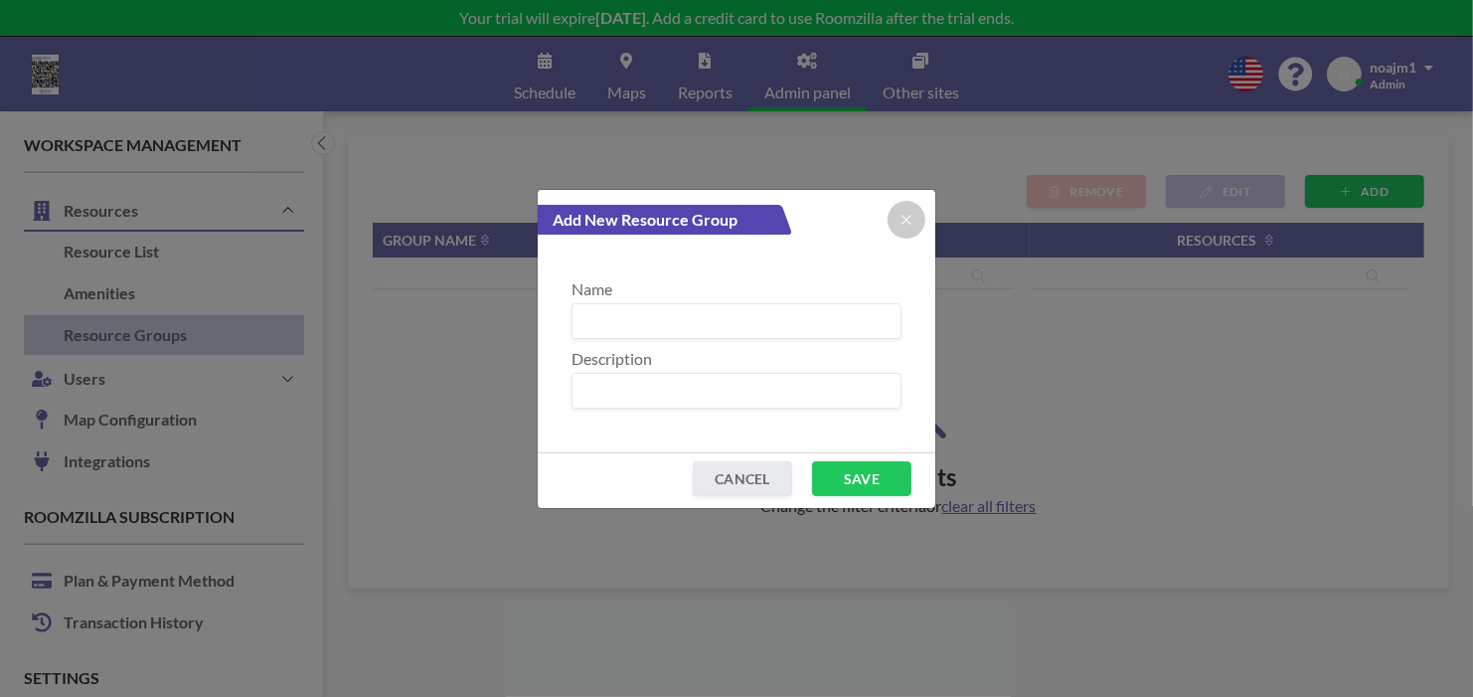
click at [686, 324] on input at bounding box center [737, 321] width 328 height 34
type input "2023"
click at [700, 406] on input at bounding box center [737, 391] width 328 height 34
type input "32032"
click at [853, 483] on button "SAVE" at bounding box center [861, 478] width 99 height 35
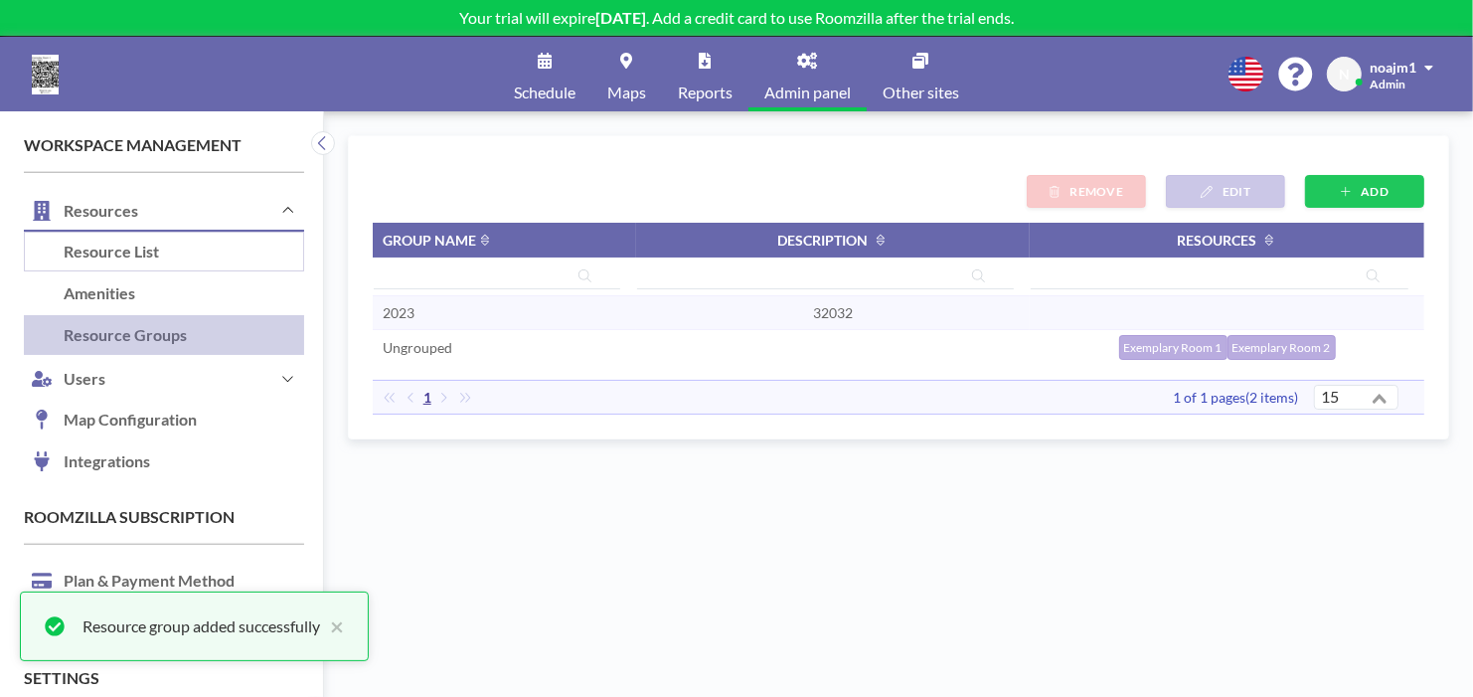
click at [119, 252] on link "Resource List" at bounding box center [164, 253] width 280 height 42
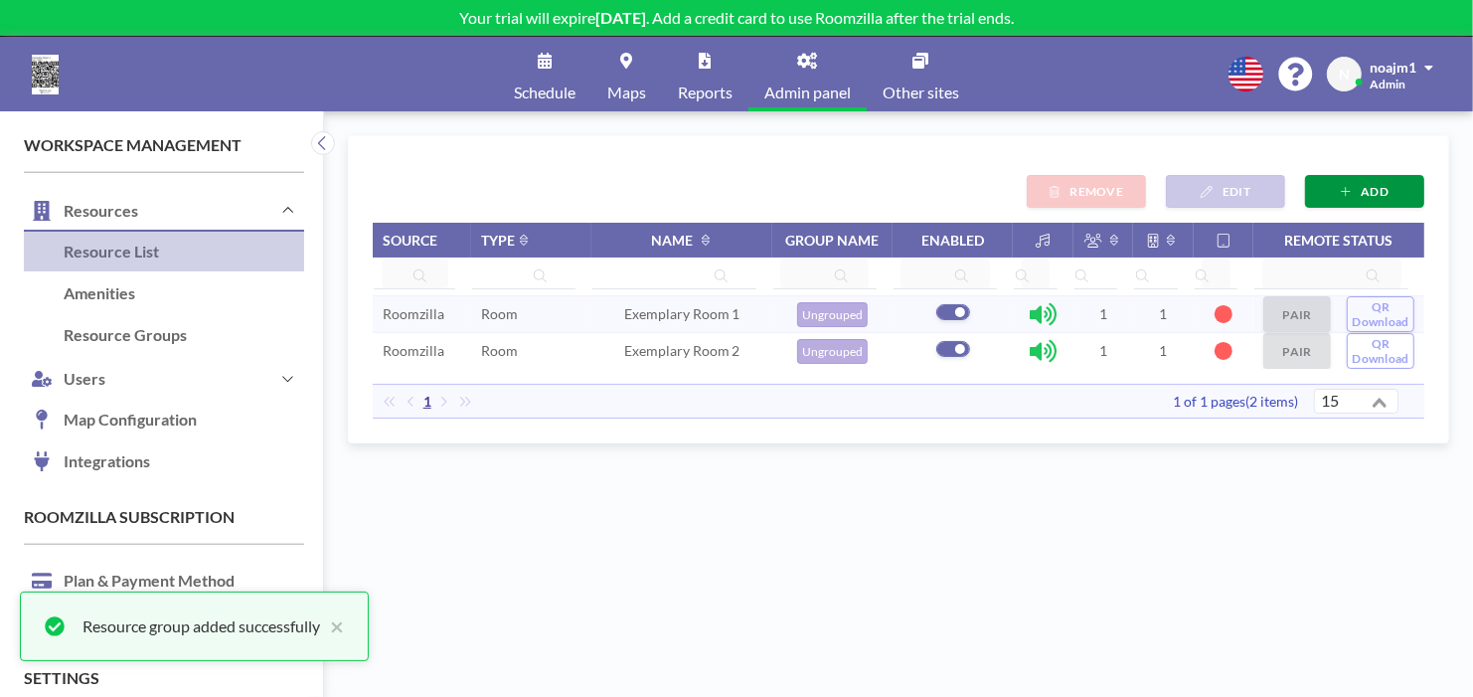
click at [1301, 191] on div "ADD EDIT REMOVE" at bounding box center [899, 191] width 1052 height 33
click at [1396, 195] on button "ADD" at bounding box center [1364, 191] width 119 height 33
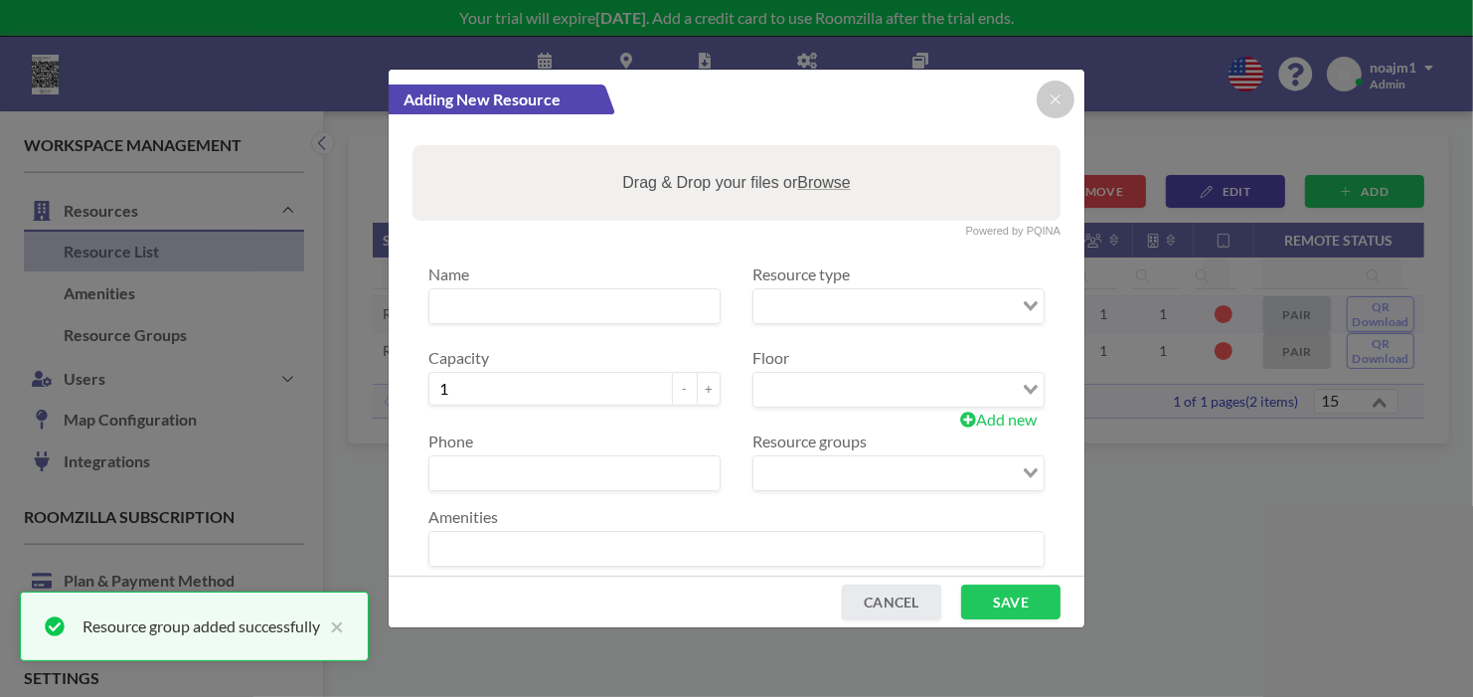
click at [631, 311] on input at bounding box center [574, 306] width 290 height 34
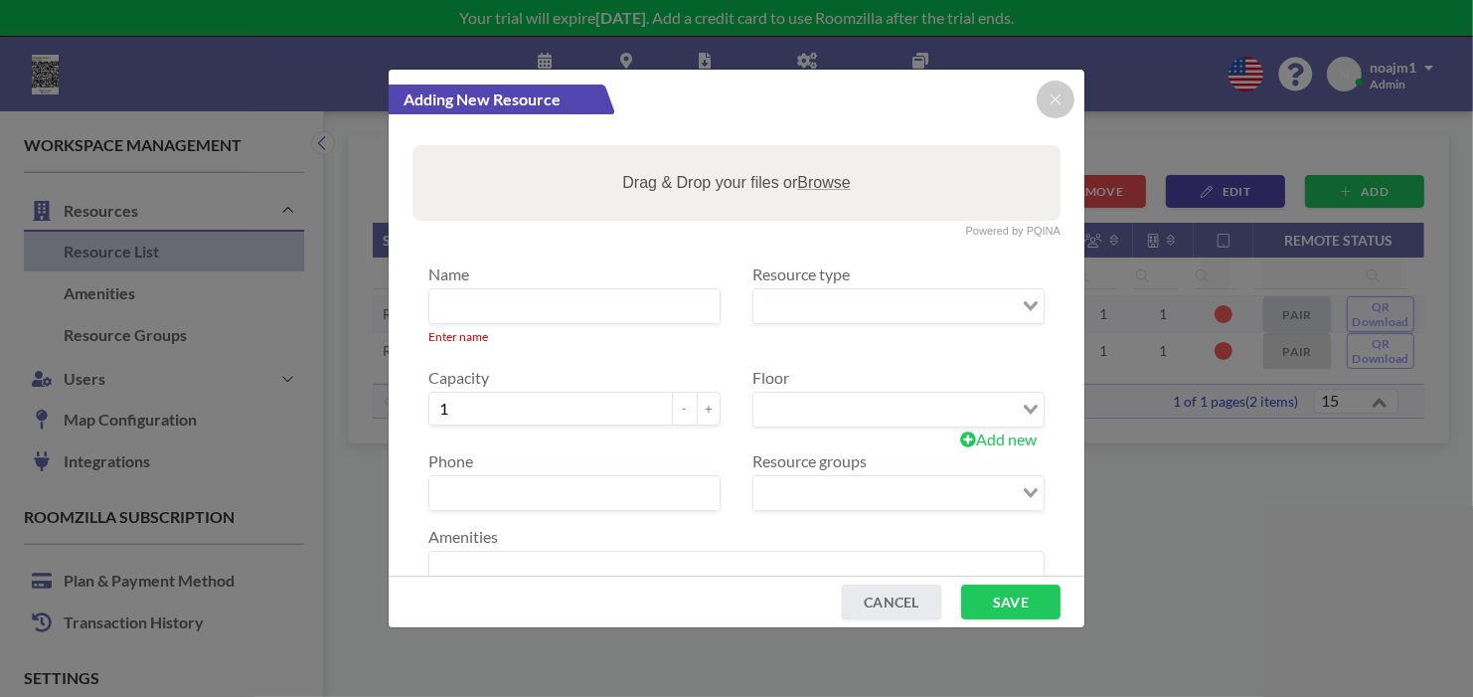
click at [503, 556] on input "Search for option" at bounding box center [731, 569] width 601 height 26
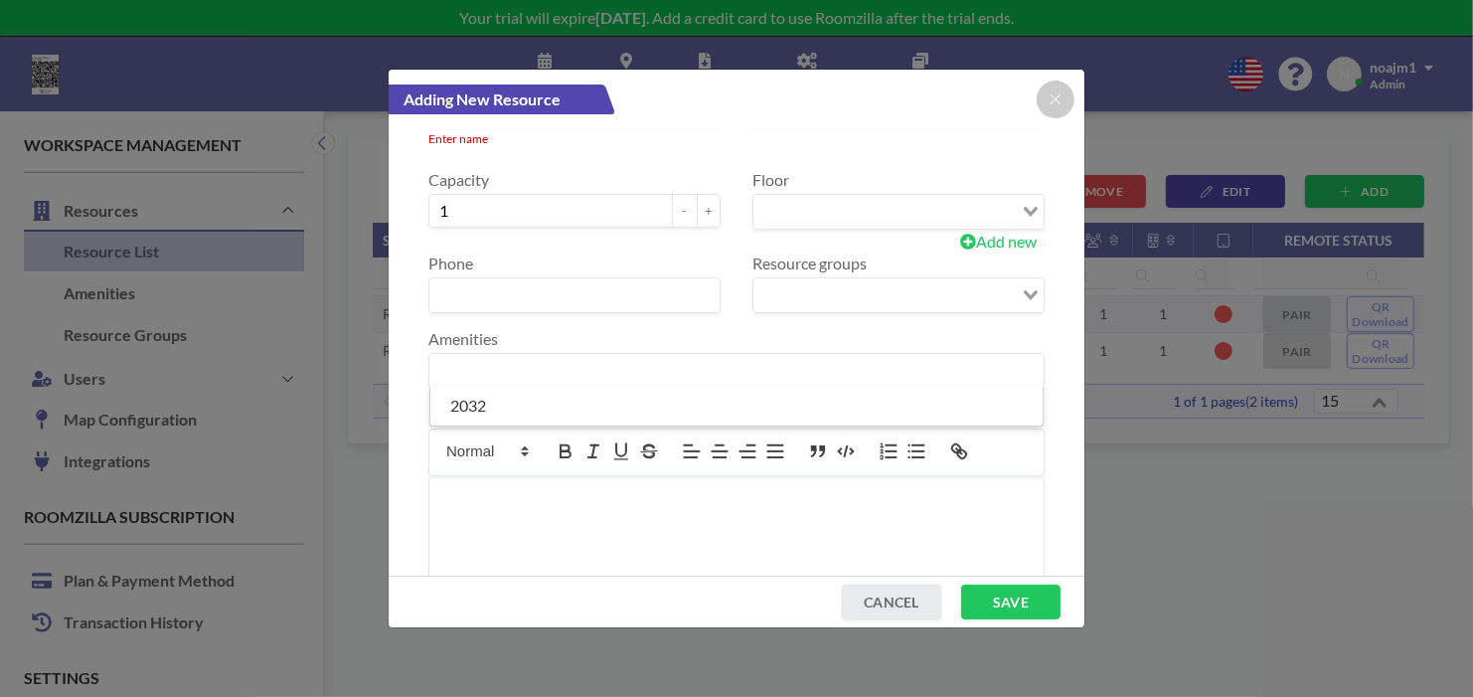
scroll to position [221, 0]
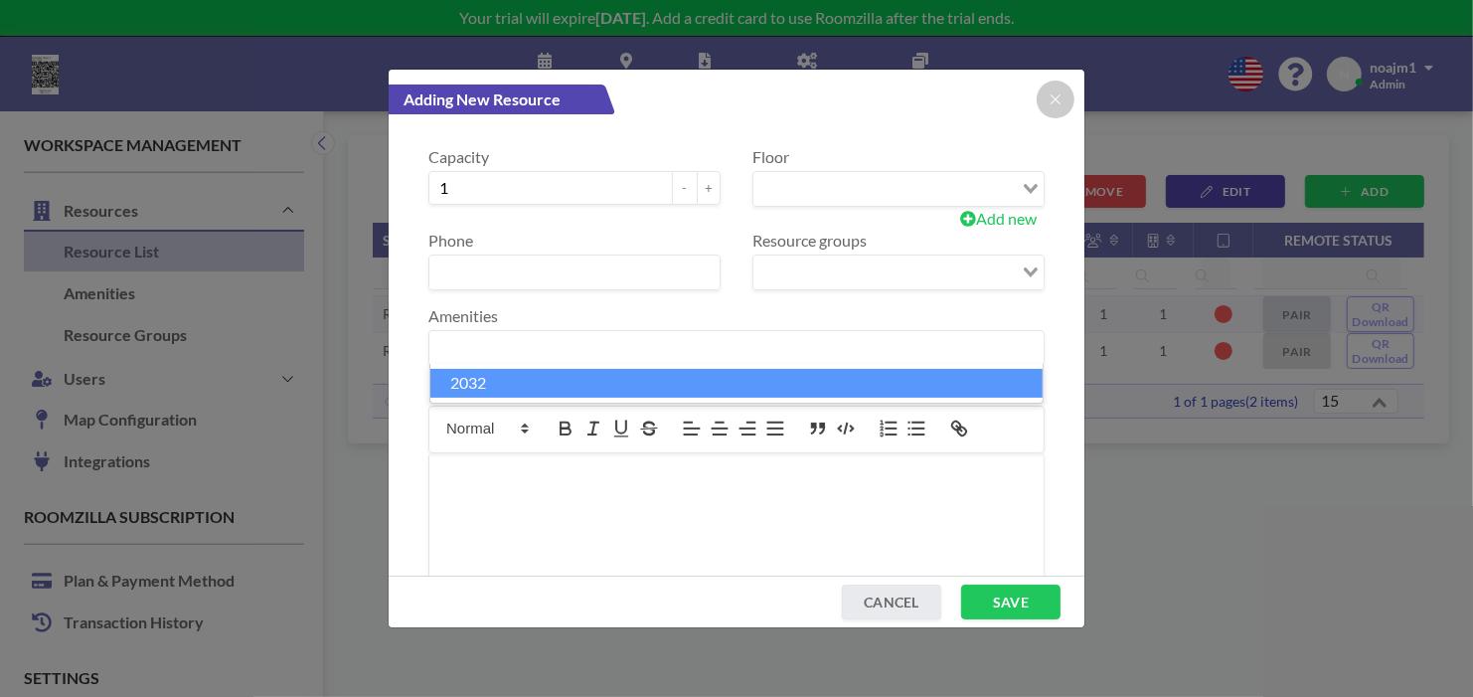
click at [534, 376] on li "2032" at bounding box center [736, 383] width 612 height 29
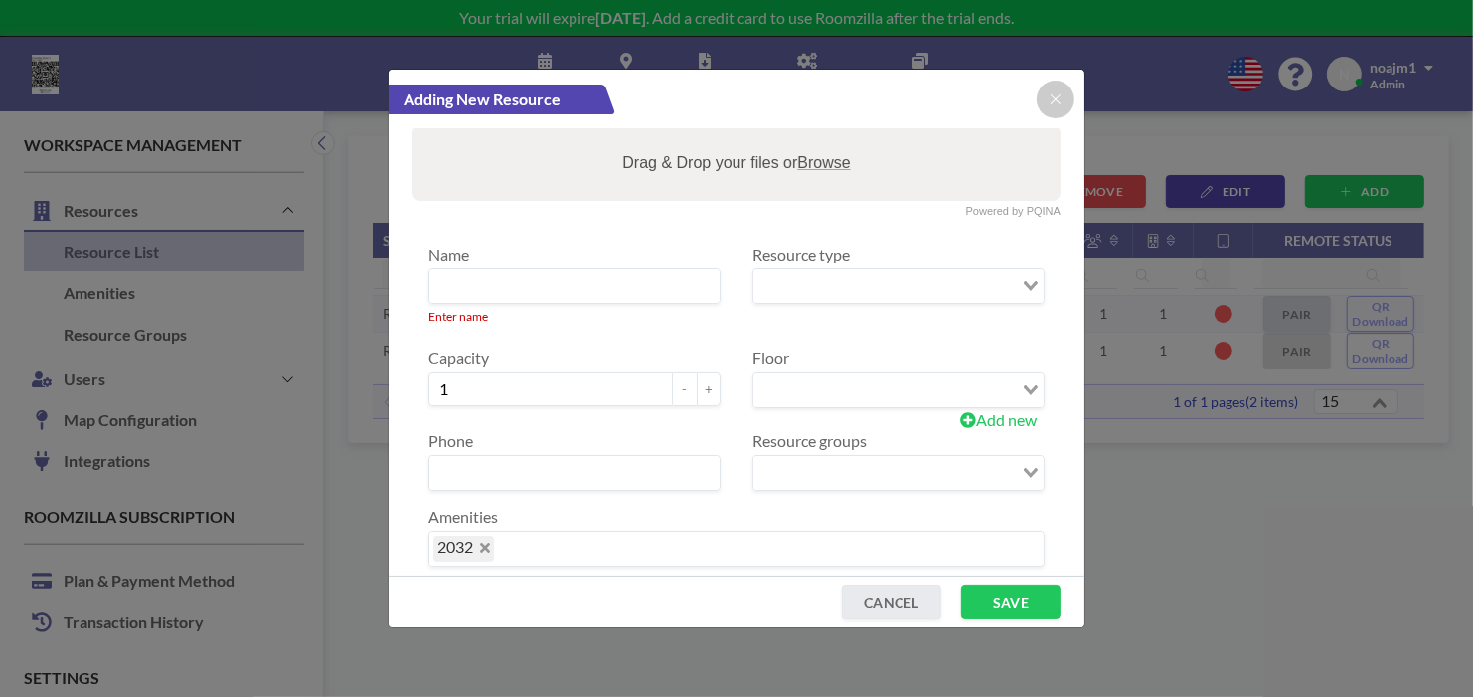
scroll to position [0, 0]
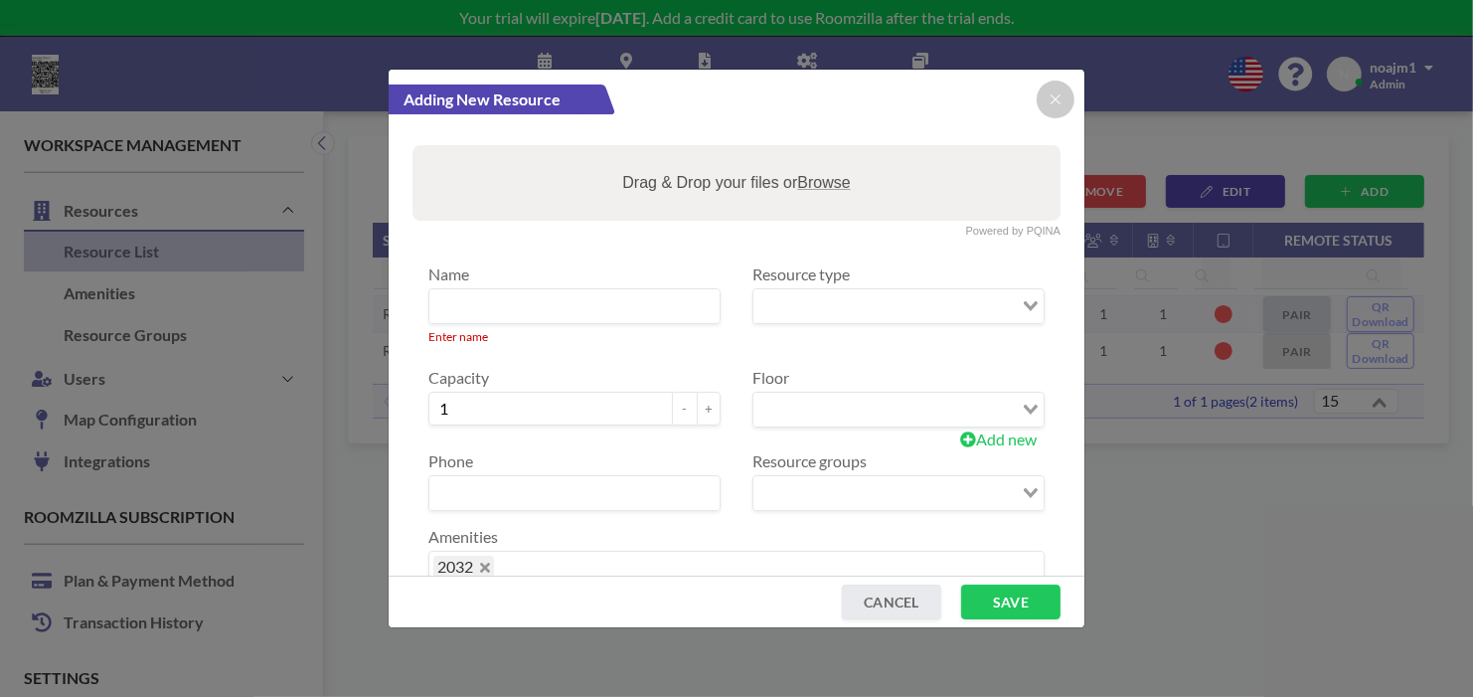
click at [583, 316] on input at bounding box center [574, 306] width 290 height 34
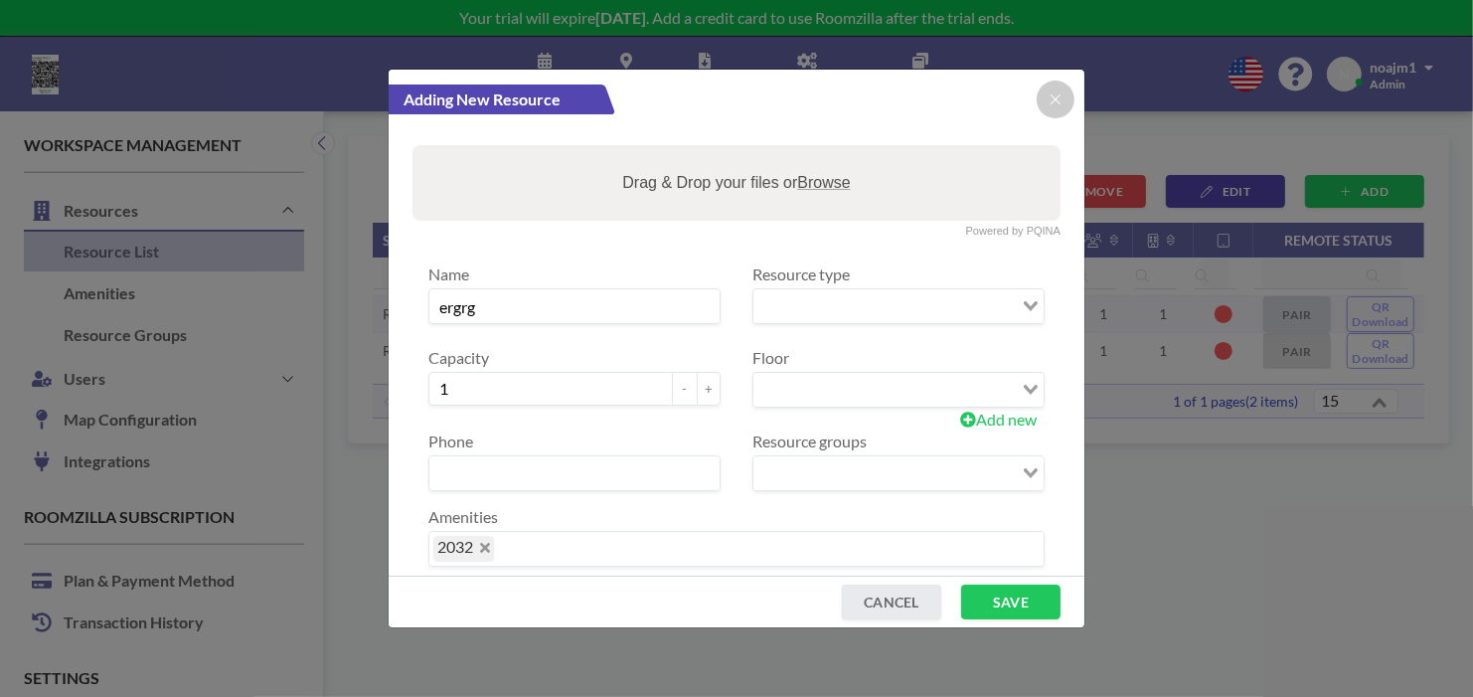
type input "ergrg"
click at [877, 320] on div "Loading..." at bounding box center [898, 306] width 290 height 34
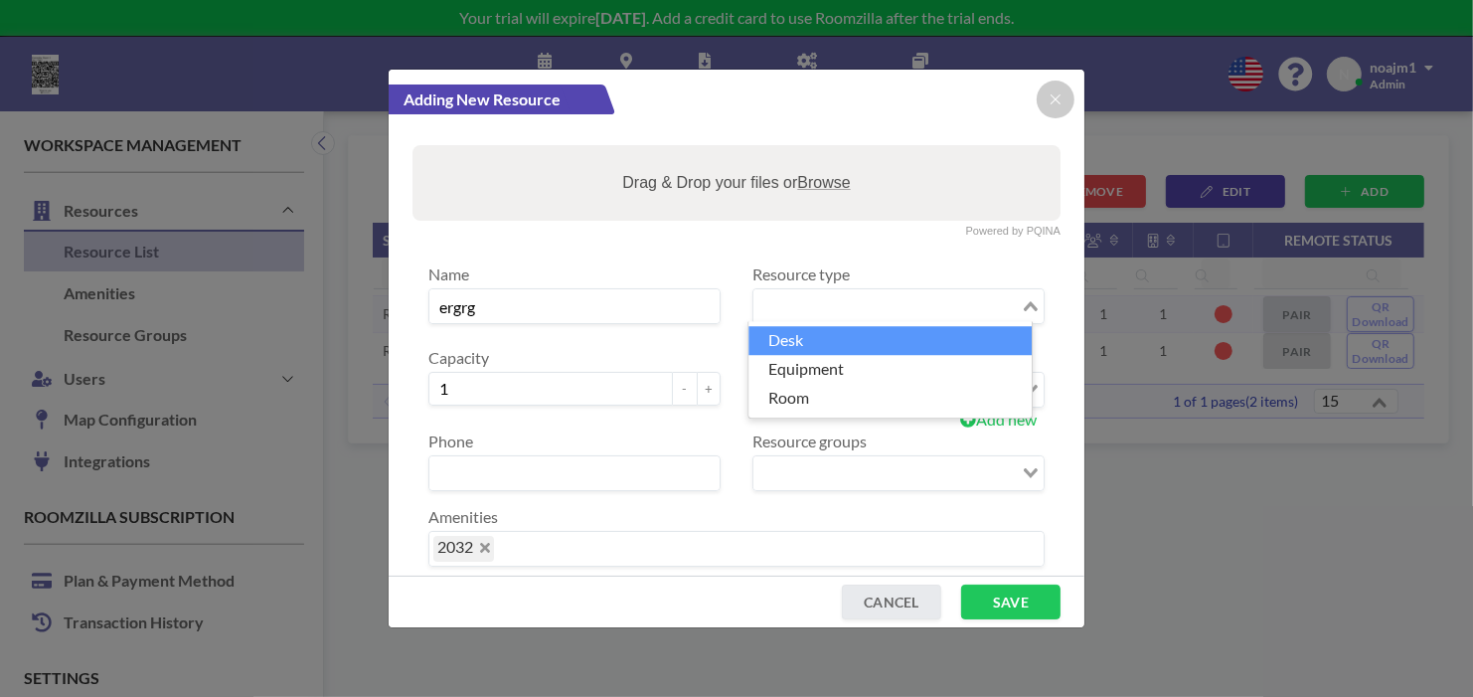
drag, startPoint x: 857, startPoint y: 360, endPoint x: 851, endPoint y: 346, distance: 15.1
click at [851, 346] on ul "Desk Equipment Room" at bounding box center [889, 369] width 285 height 97
click at [851, 346] on li "Desk" at bounding box center [889, 340] width 283 height 29
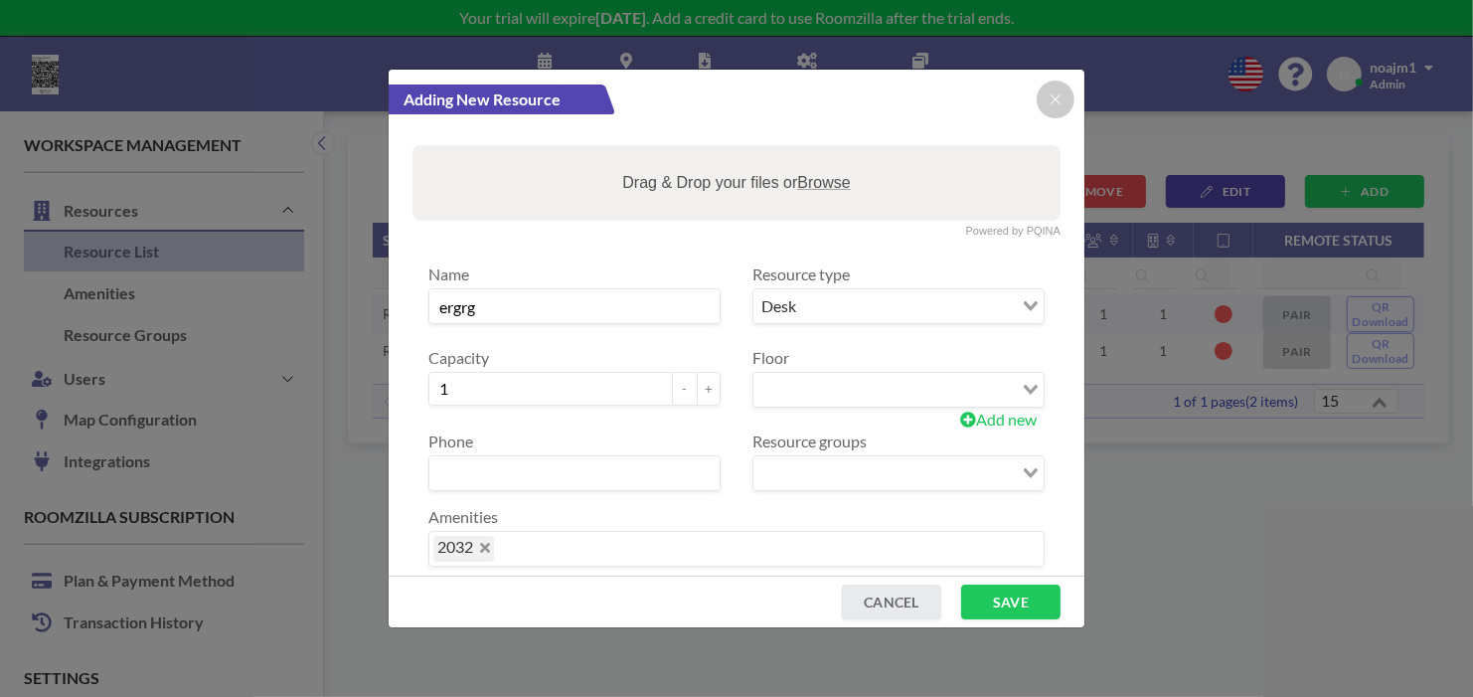
click at [836, 274] on label "Resource type" at bounding box center [800, 274] width 97 height 20
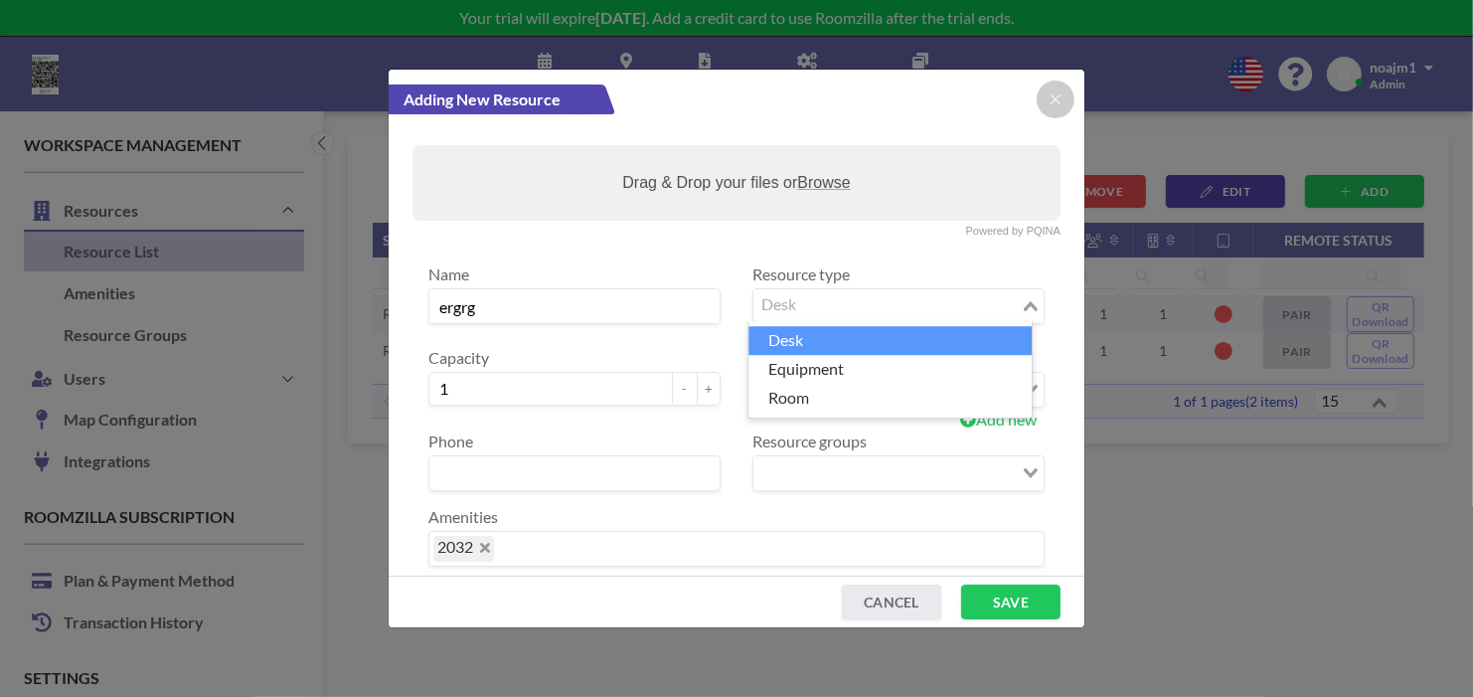
click at [831, 318] on input "Search for option" at bounding box center [886, 306] width 263 height 26
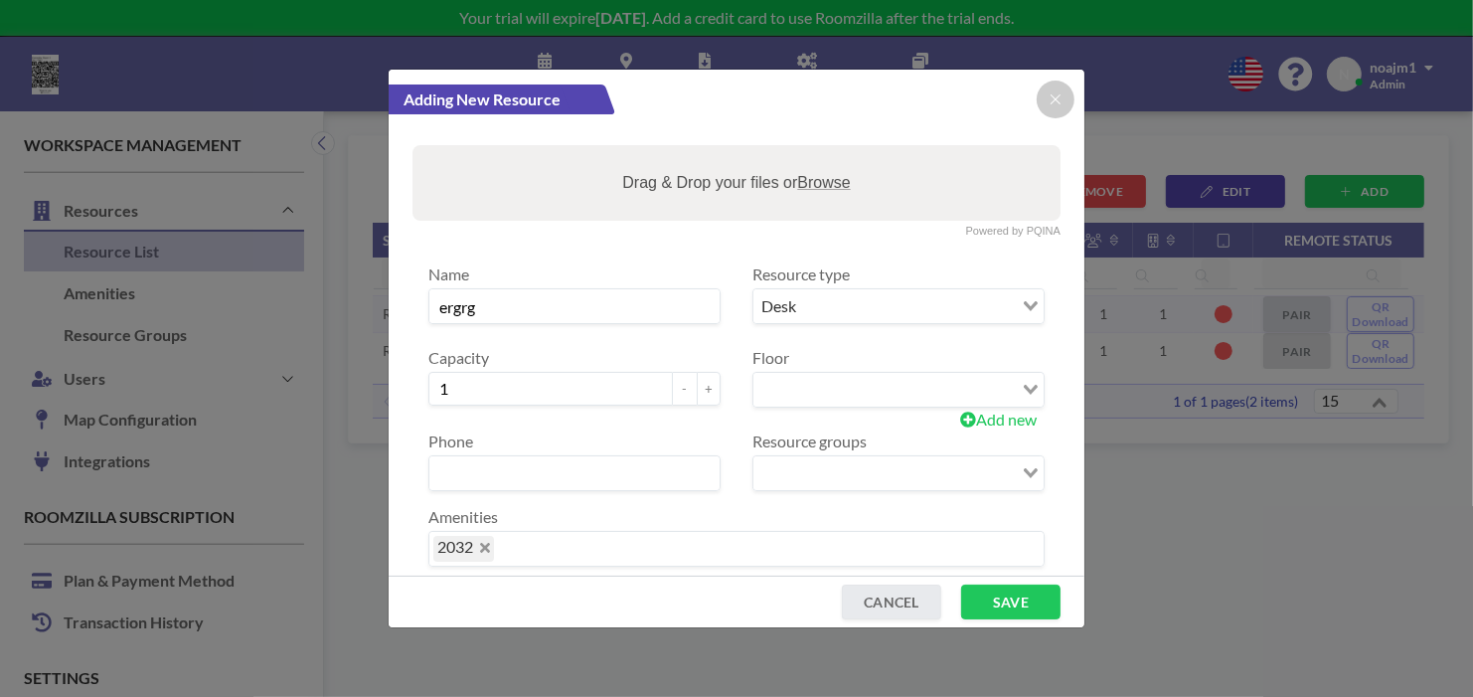
click at [828, 278] on label "Resource type" at bounding box center [800, 274] width 97 height 20
click at [849, 381] on input "Search for option" at bounding box center [889, 390] width 244 height 26
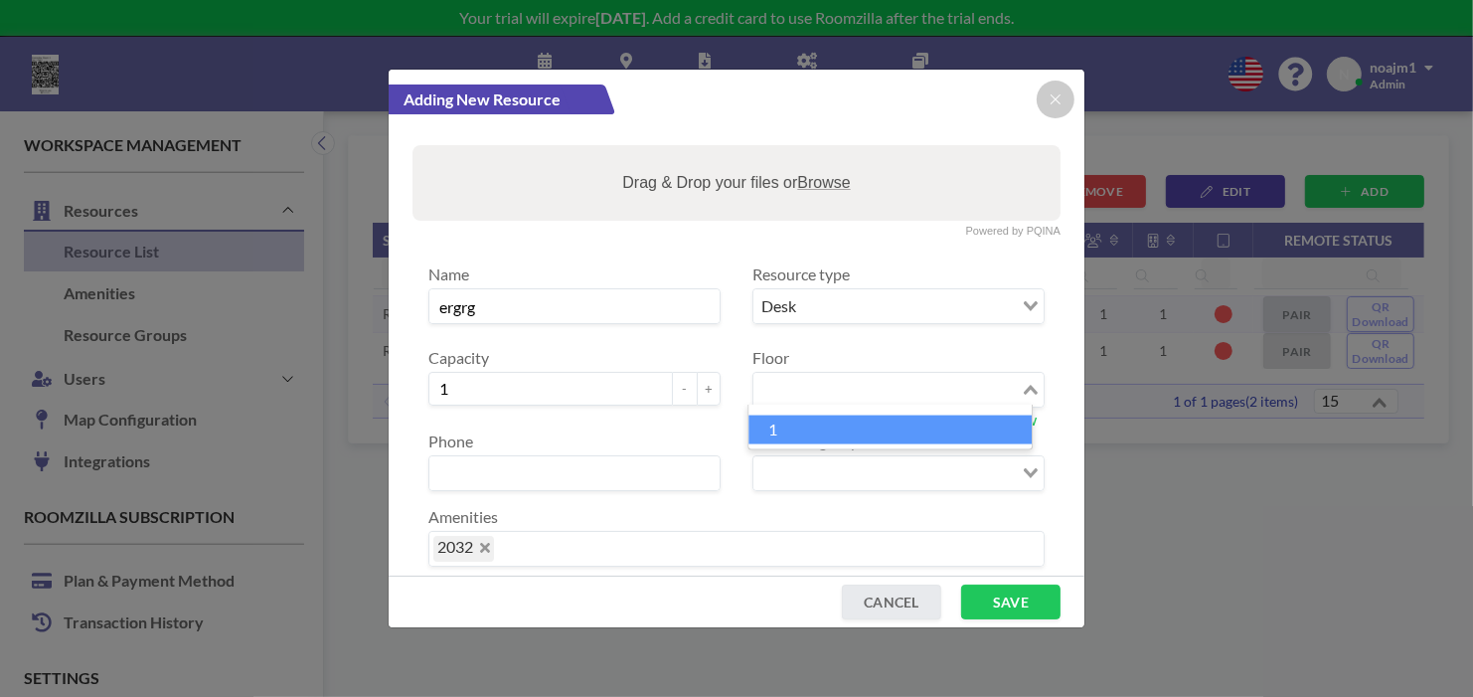
click at [852, 437] on li "1" at bounding box center [889, 429] width 283 height 29
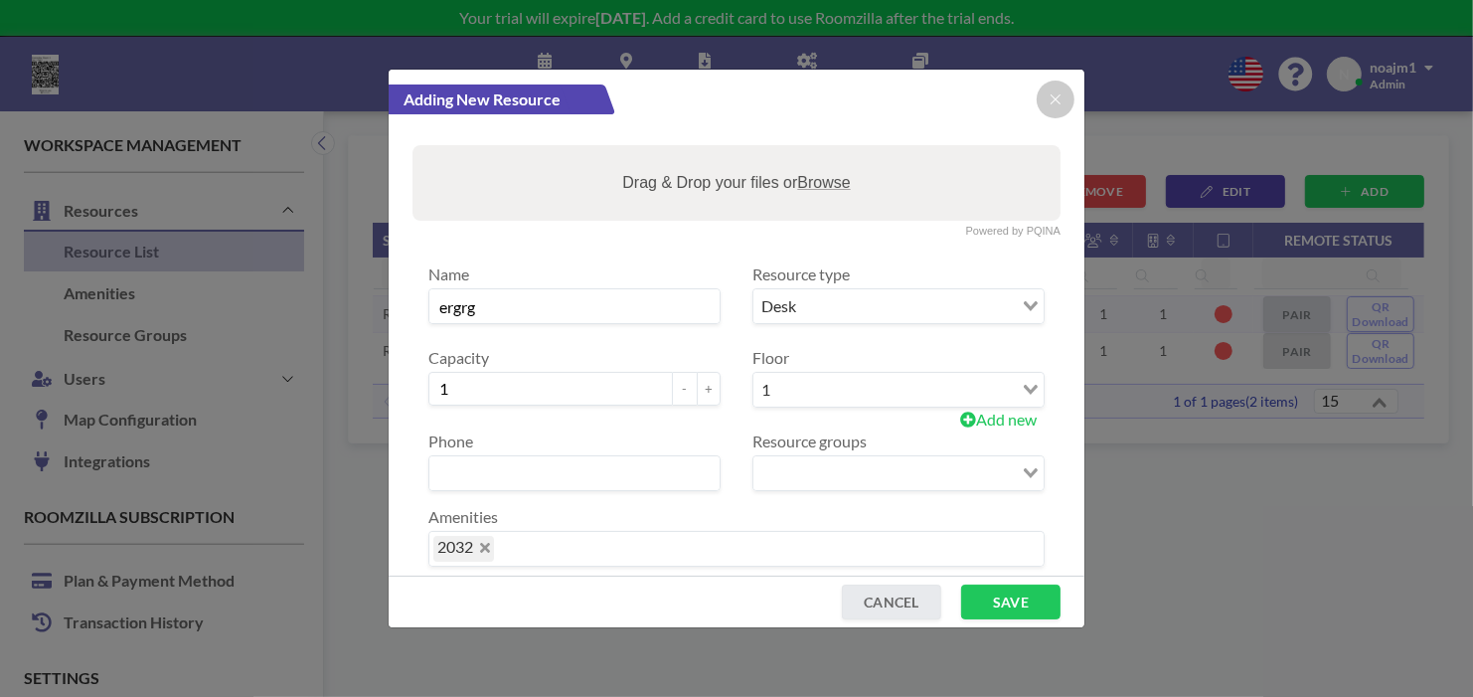
click at [590, 472] on input at bounding box center [574, 473] width 290 height 34
type input "dsfdsf"
click at [827, 467] on input "Search for option" at bounding box center [886, 473] width 263 height 26
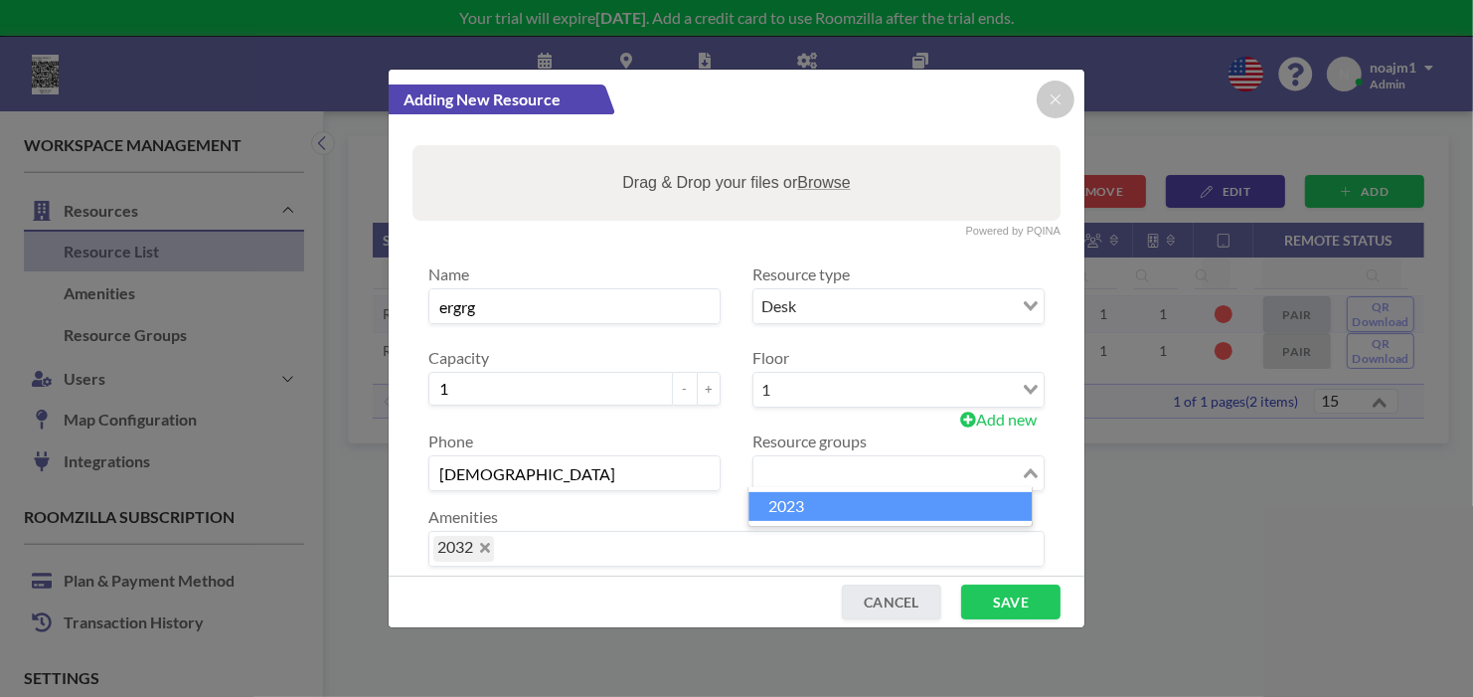
click at [825, 505] on li "2023" at bounding box center [889, 506] width 283 height 29
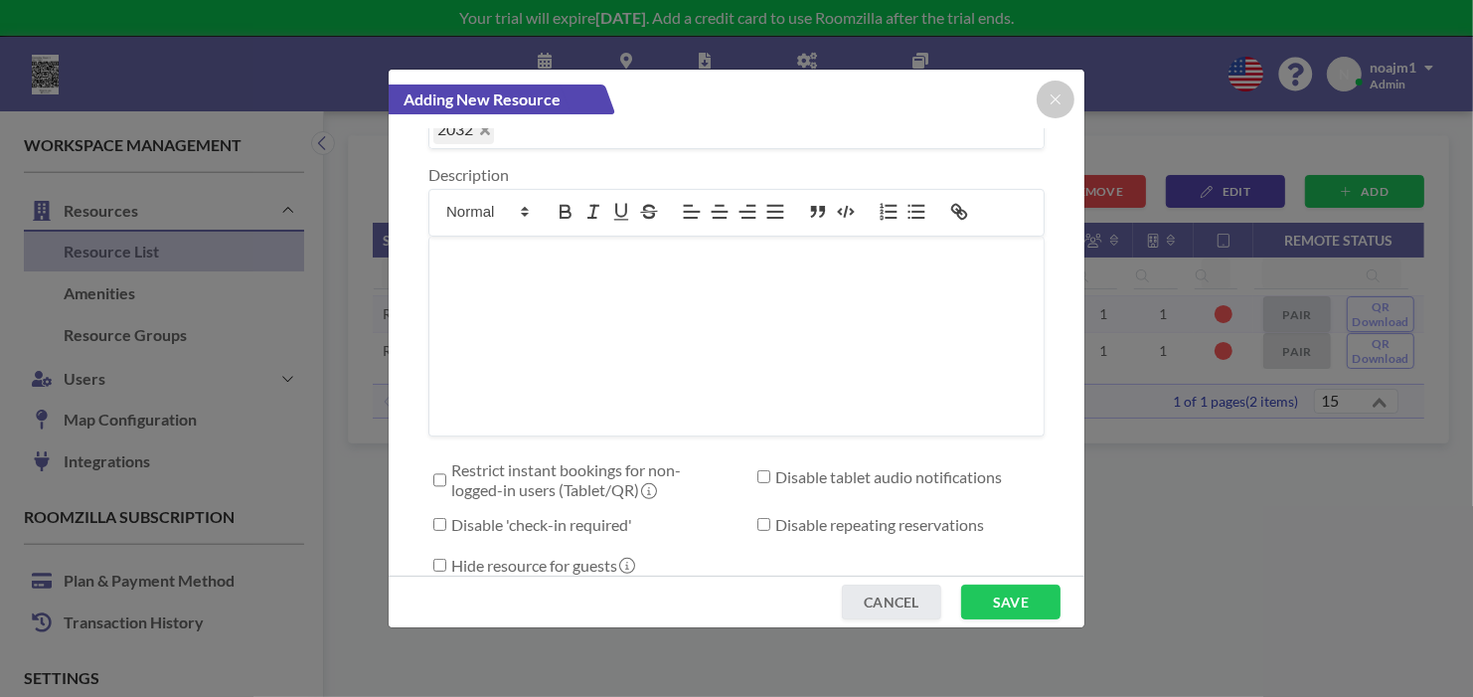
scroll to position [441, 0]
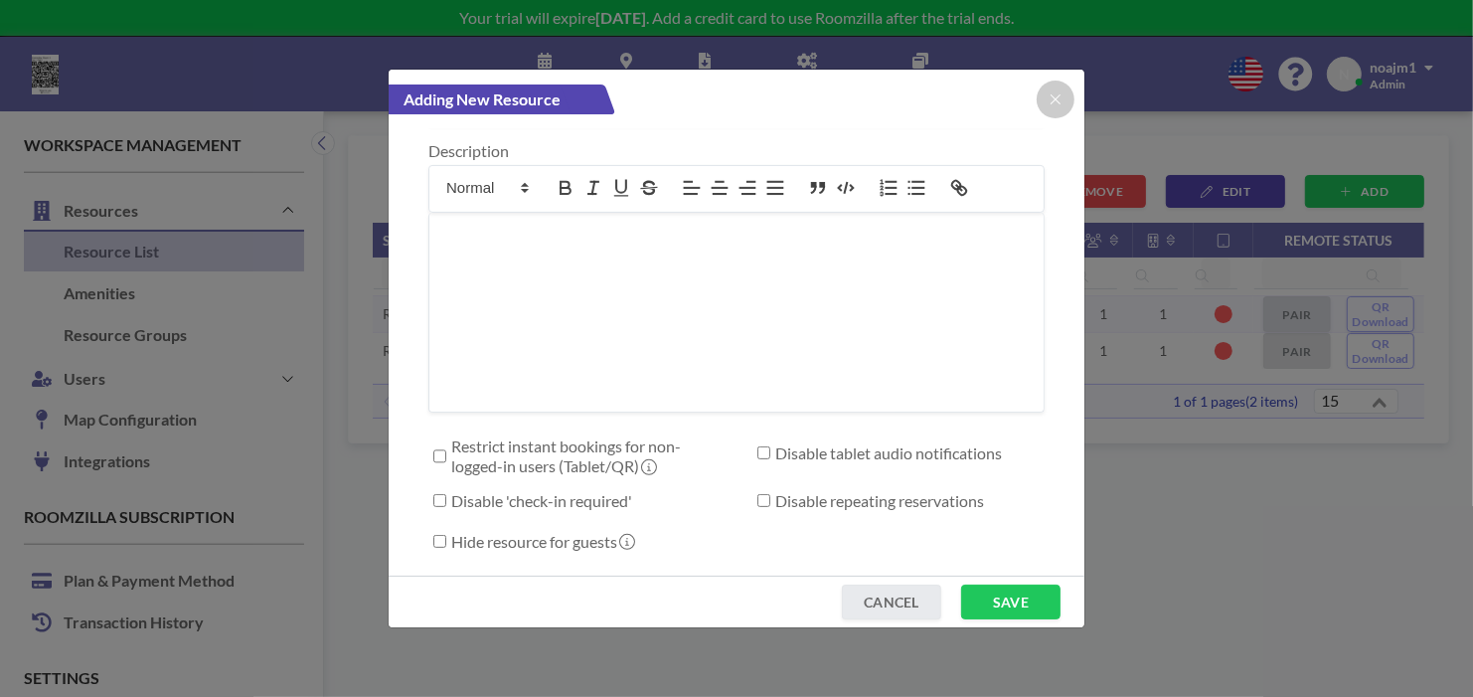
click at [485, 541] on label "Hide resource for guests" at bounding box center [542, 542] width 182 height 20
click at [446, 541] on input "Hide resource for guests" at bounding box center [439, 541] width 13 height 13
checkbox input "true"
click at [482, 492] on label "Disable 'check-in required'" at bounding box center [541, 501] width 181 height 20
click at [446, 494] on input "Disable 'check-in required'" at bounding box center [439, 500] width 13 height 13
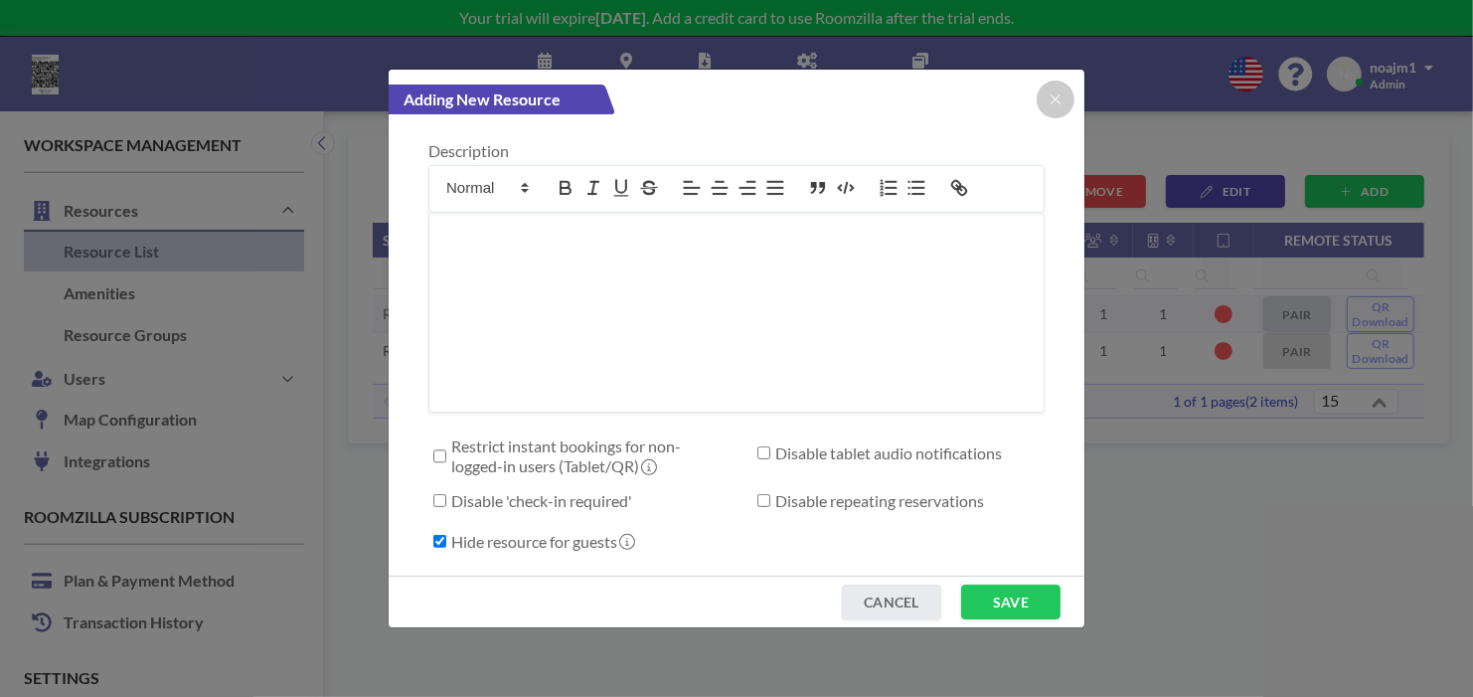
checkbox input "true"
click at [500, 452] on label "Restrict instant bookings for non-logged-in users (Tablet/QR)" at bounding box center [580, 456] width 259 height 40
click at [446, 452] on input "Restrict instant bookings for non-logged-in users (Tablet/QR)" at bounding box center [439, 456] width 13 height 20
checkbox input "true"
click at [803, 443] on label "Disable tablet audio notifications" at bounding box center [888, 453] width 227 height 20
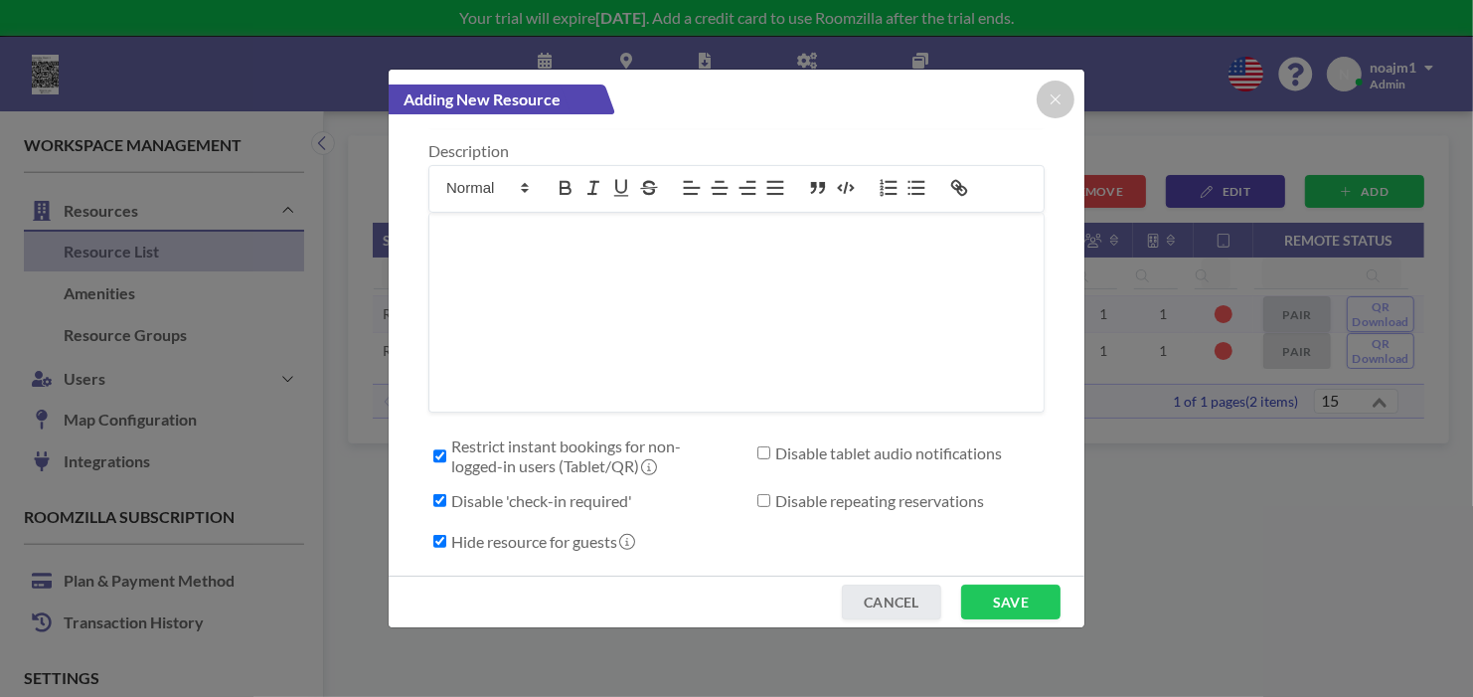
click at [770, 446] on input "Disable tablet audio notifications" at bounding box center [763, 452] width 13 height 13
checkbox input "true"
click at [804, 491] on label "Disable repeating reservations" at bounding box center [879, 501] width 209 height 20
click at [770, 494] on input "Disable repeating reservations" at bounding box center [763, 500] width 13 height 13
click at [897, 462] on div "Disable tablet audio notifications" at bounding box center [909, 452] width 269 height 33
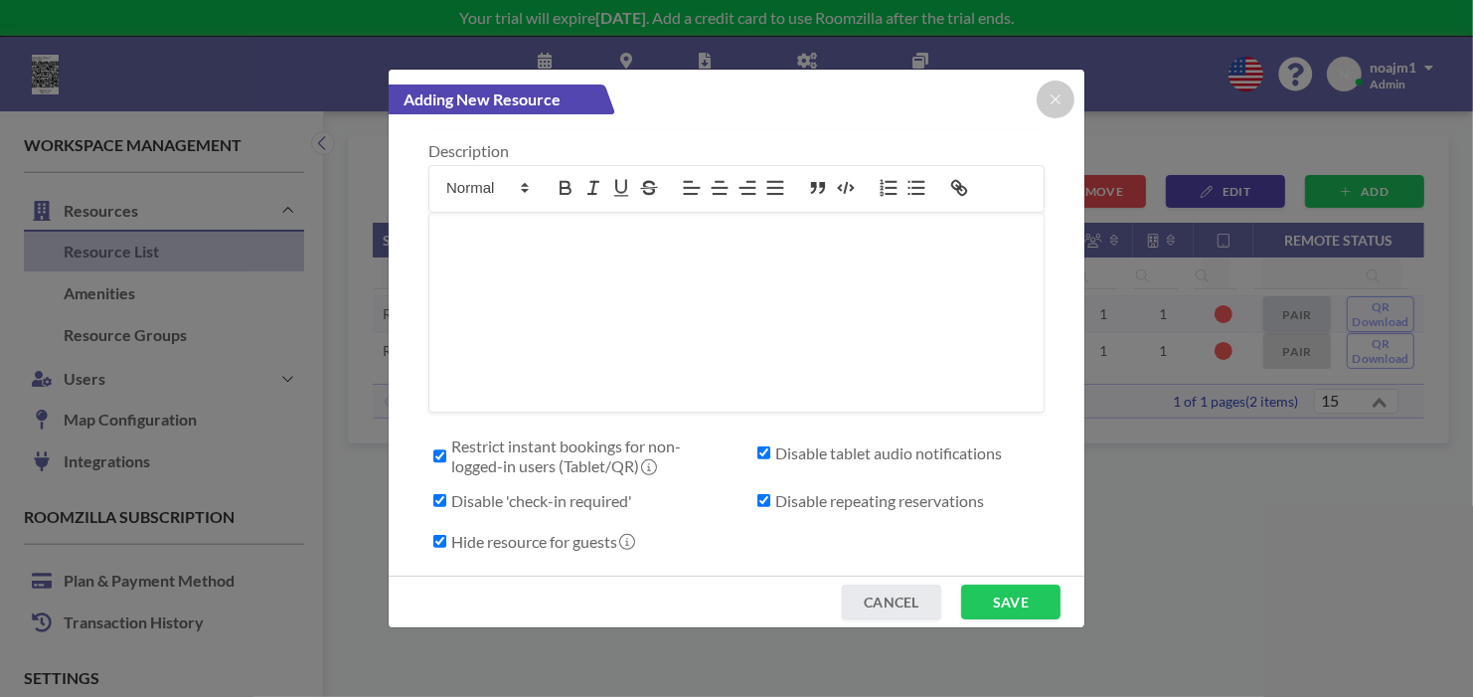
click at [890, 494] on label "Disable repeating reservations" at bounding box center [879, 501] width 209 height 20
click at [770, 494] on input "Disable repeating reservations" at bounding box center [763, 500] width 13 height 13
checkbox input "false"
click at [869, 443] on label "Disable tablet audio notifications" at bounding box center [888, 453] width 227 height 20
click at [770, 446] on input "Disable tablet audio notifications" at bounding box center [763, 452] width 13 height 13
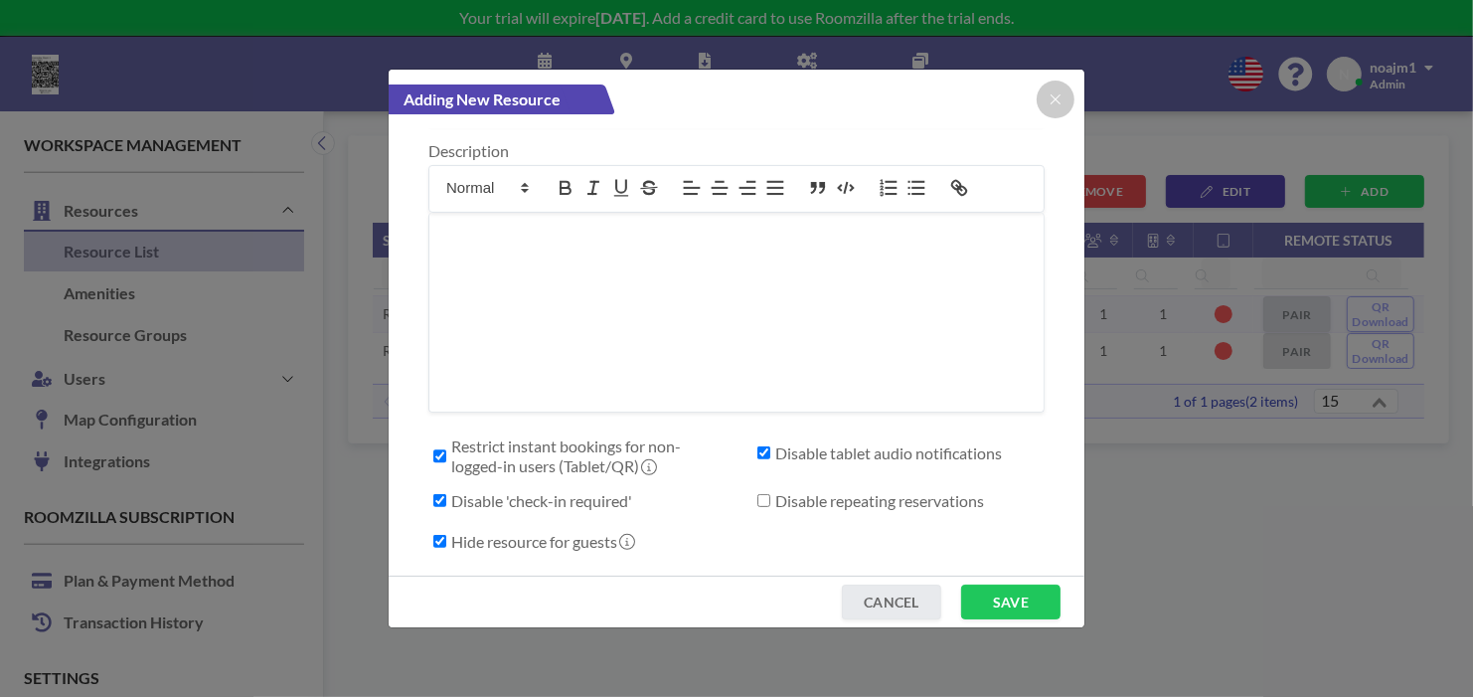
checkbox input "false"
click at [553, 493] on label "Disable 'check-in required'" at bounding box center [541, 501] width 181 height 20
click at [446, 494] on input "Disable 'check-in required'" at bounding box center [439, 500] width 13 height 13
checkbox input "false"
drag, startPoint x: 536, startPoint y: 543, endPoint x: 536, endPoint y: 509, distance: 33.8
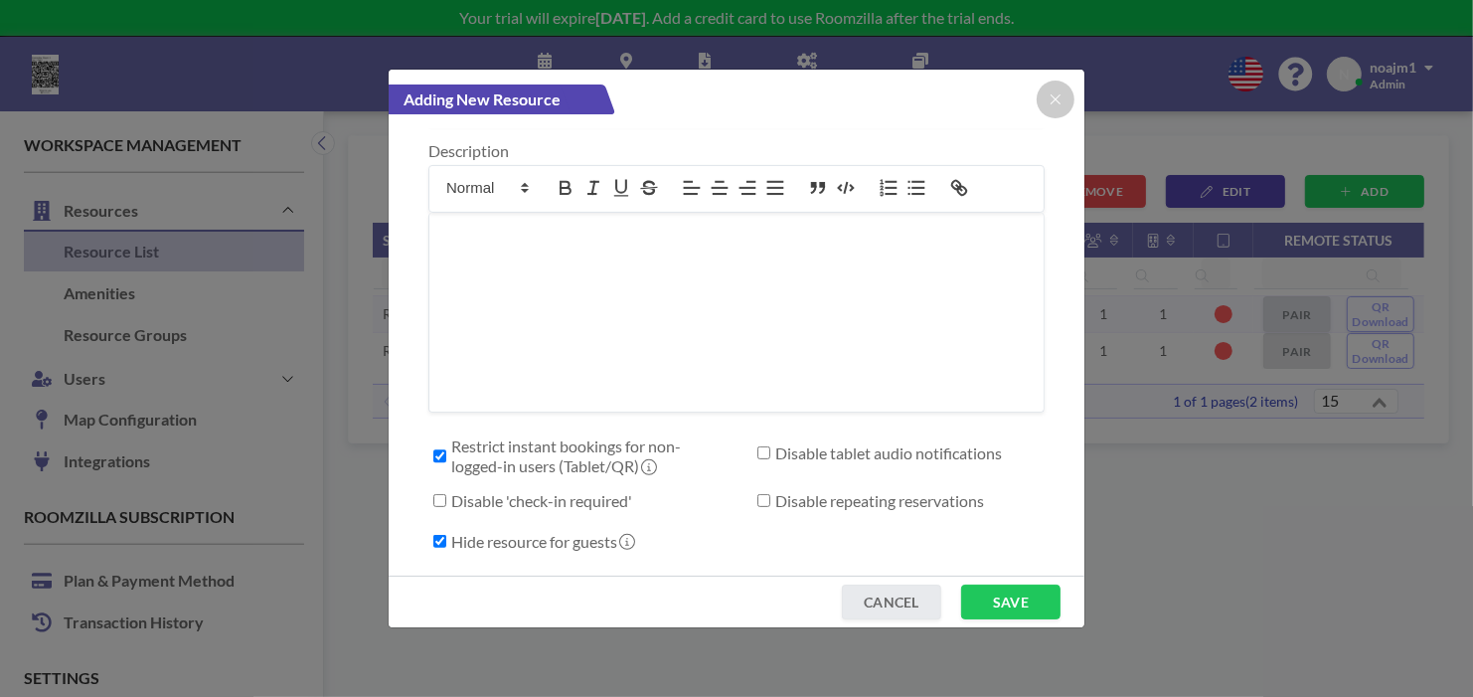
click at [535, 543] on label "Hide resource for guests" at bounding box center [542, 542] width 182 height 20
click at [446, 543] on input "Hide resource for guests" at bounding box center [439, 541] width 13 height 13
checkbox input "false"
click at [529, 448] on label "Restrict instant bookings for non-logged-in users (Tablet/QR)" at bounding box center [580, 456] width 259 height 40
click at [446, 448] on input "Restrict instant bookings for non-logged-in users (Tablet/QR)" at bounding box center [439, 456] width 13 height 20
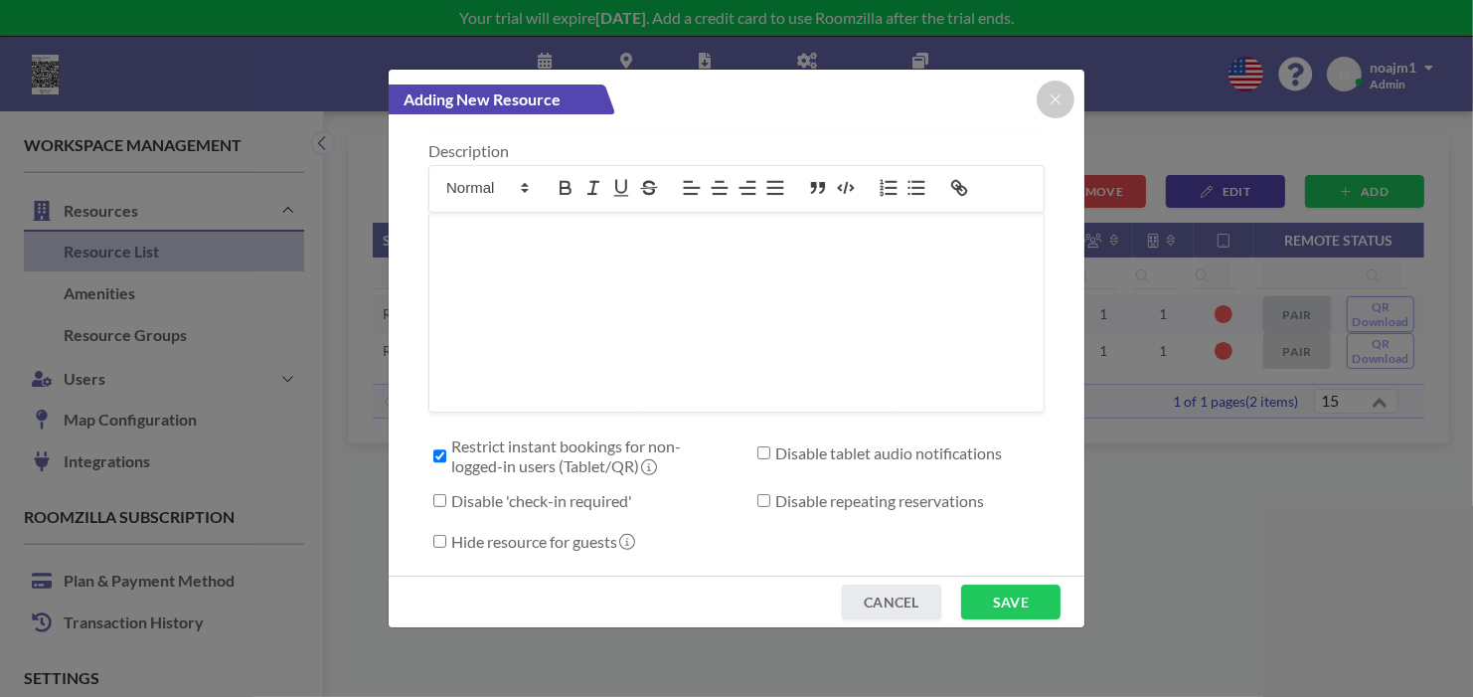
checkbox input "false"
click at [1030, 606] on button "SAVE" at bounding box center [1010, 601] width 99 height 35
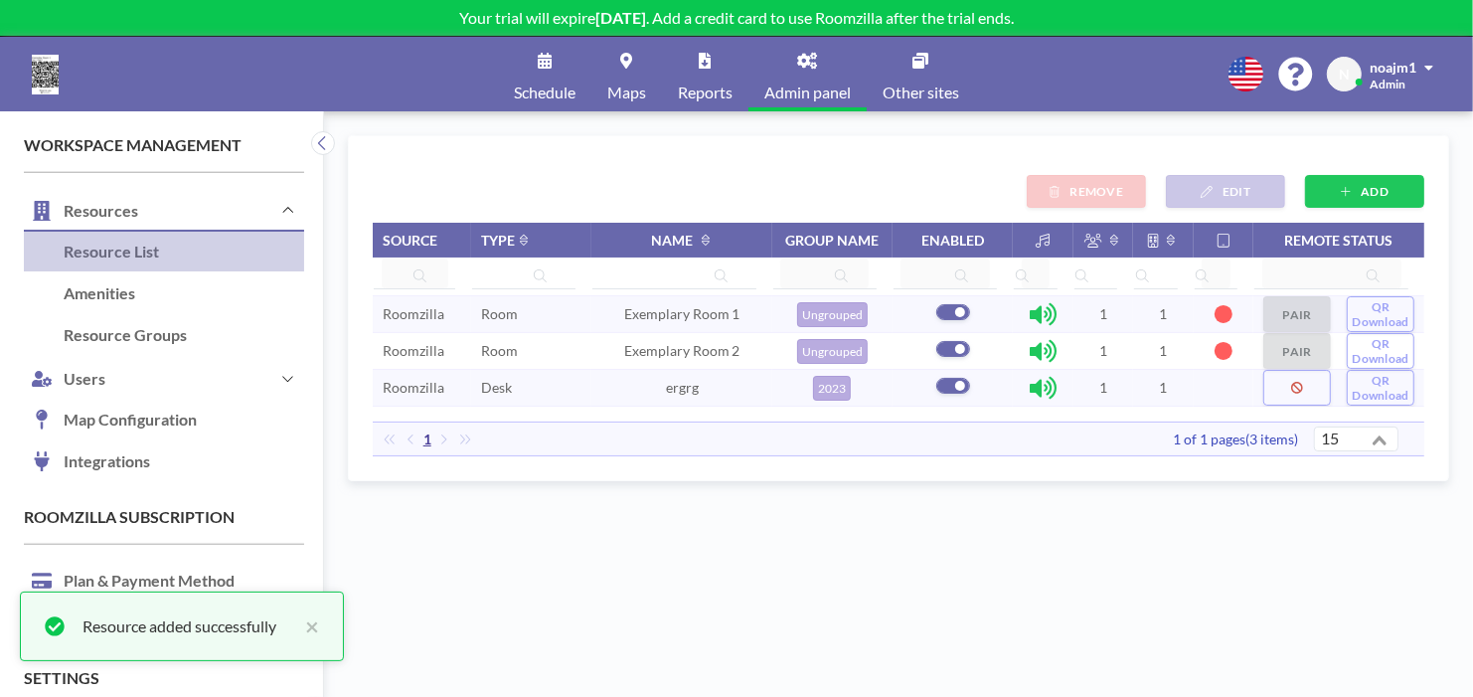
click at [1036, 376] on span at bounding box center [1043, 388] width 27 height 24
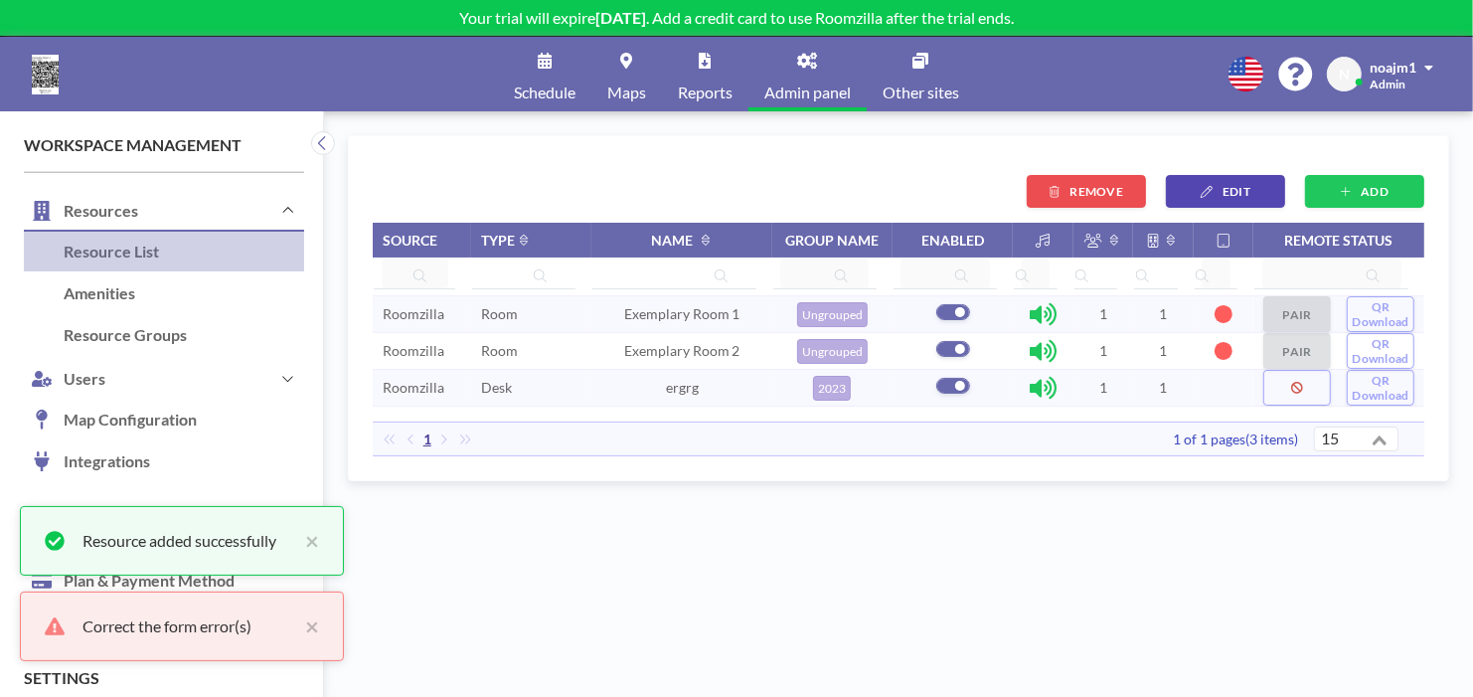
click at [1036, 376] on span at bounding box center [1043, 388] width 27 height 24
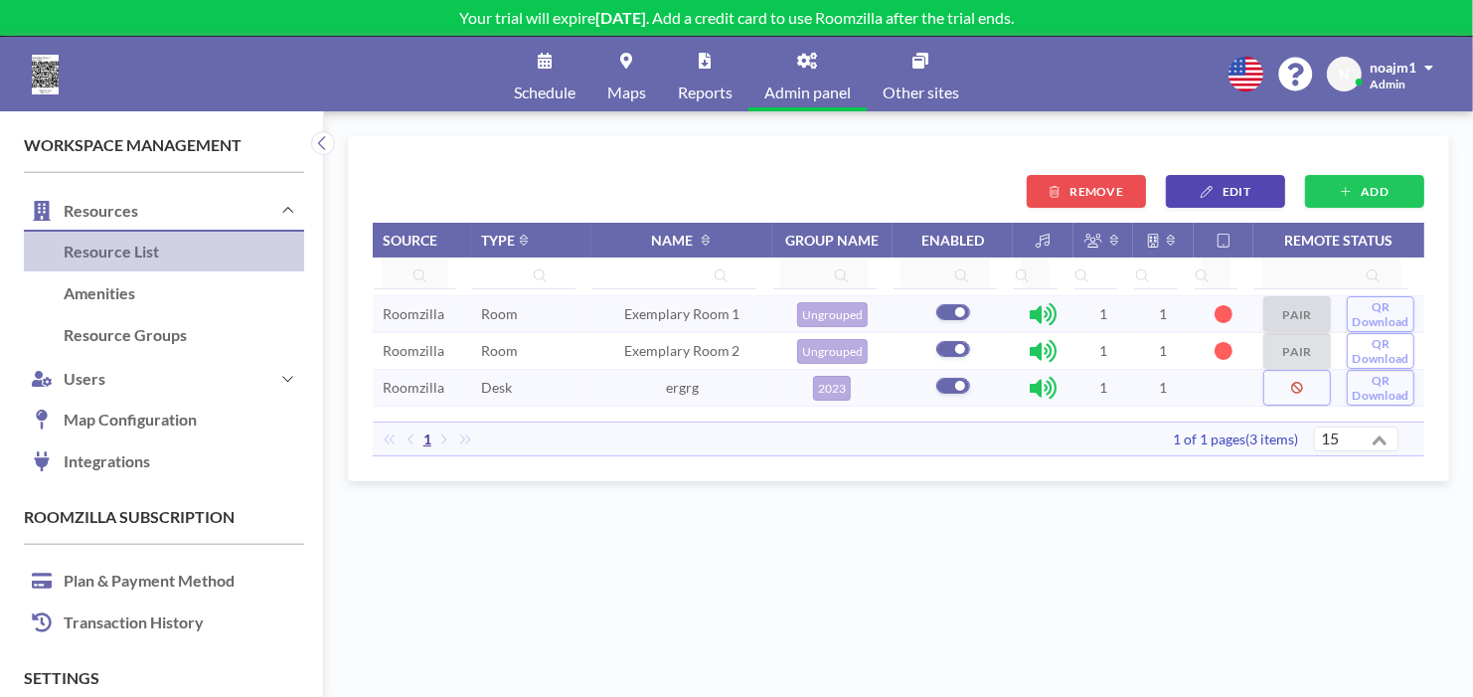
click at [602, 79] on link "Maps" at bounding box center [626, 74] width 71 height 75
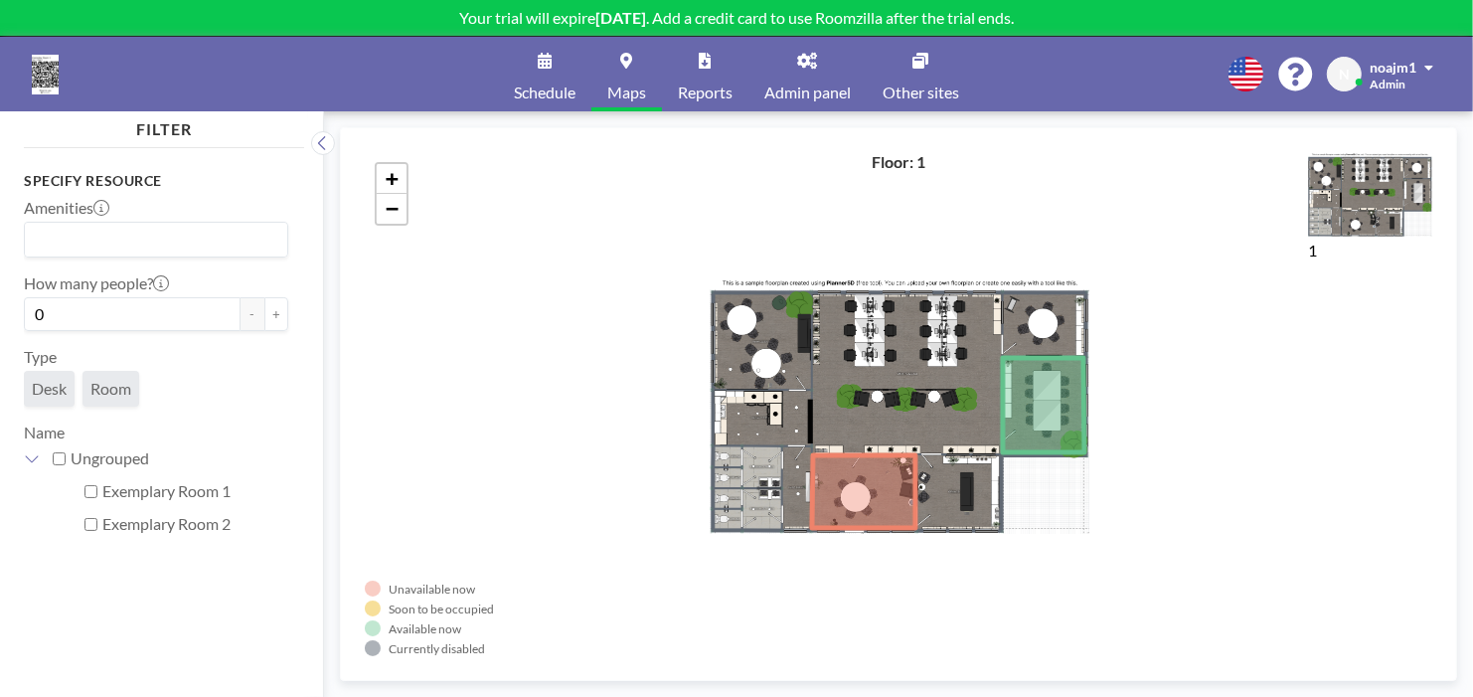
click at [97, 371] on span "Room" at bounding box center [111, 389] width 57 height 36
click at [49, 383] on span "Desk" at bounding box center [49, 389] width 35 height 20
click at [92, 385] on span "Room" at bounding box center [110, 389] width 41 height 20
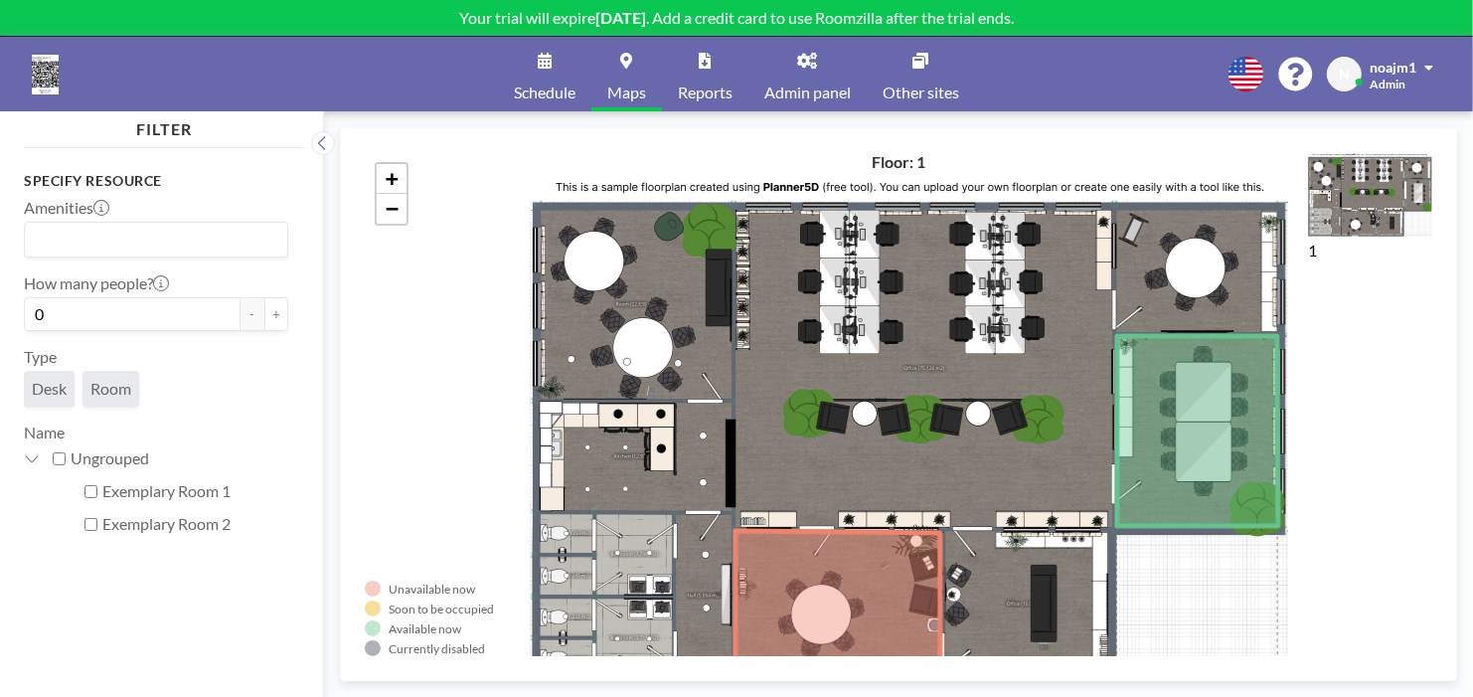
click at [838, 537] on icon at bounding box center [838, 603] width 205 height 145
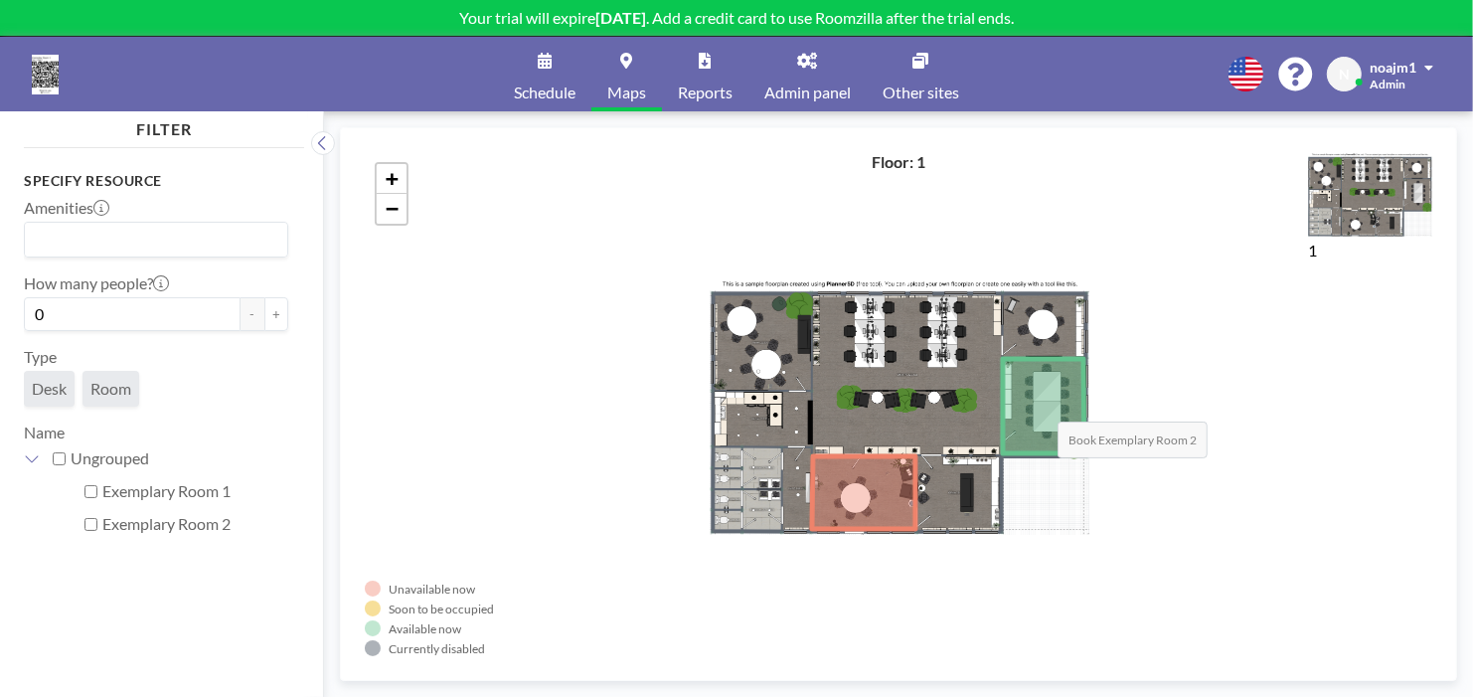
click at [1038, 402] on icon at bounding box center [1044, 406] width 82 height 94
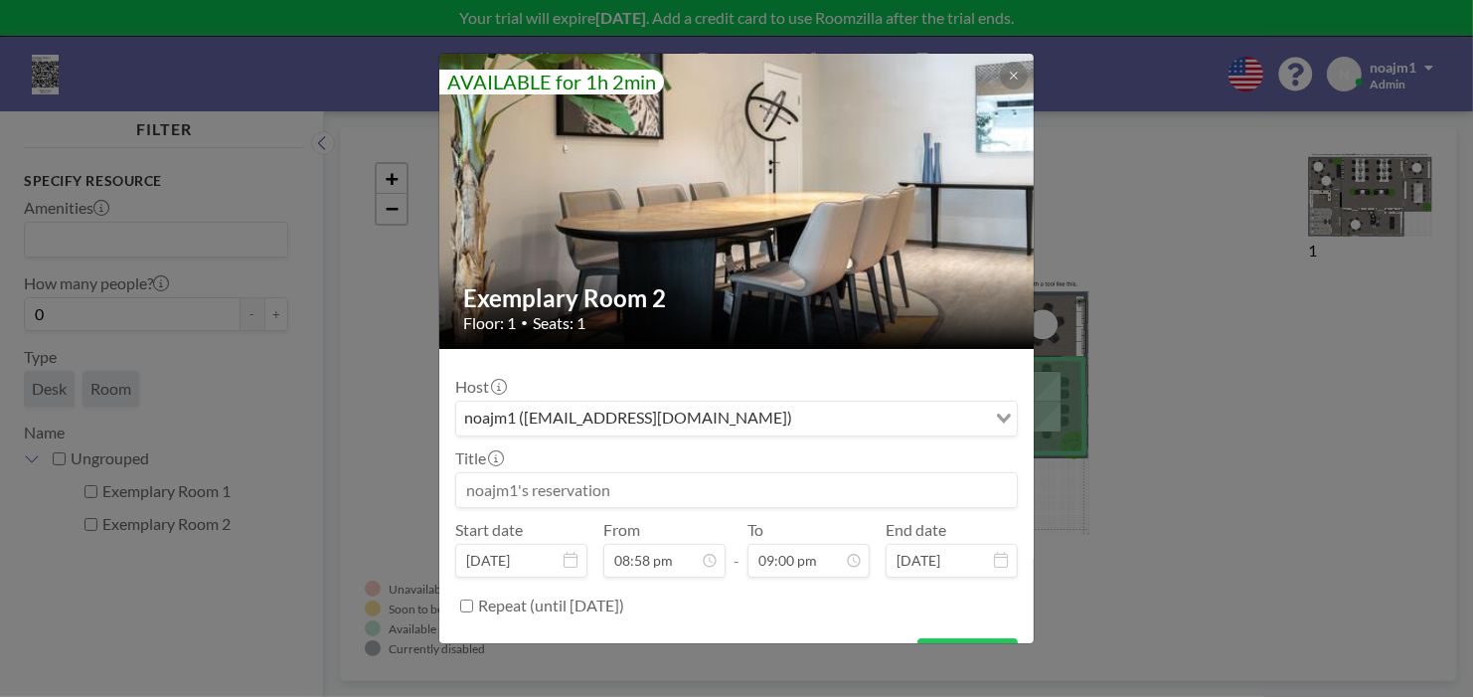
click at [1132, 441] on div "AVAILABLE for 1h 2min Exemplary Room 2 Floor: 1 • Seats: 1 Host noajm1 (noajm1@…" at bounding box center [736, 348] width 1473 height 697
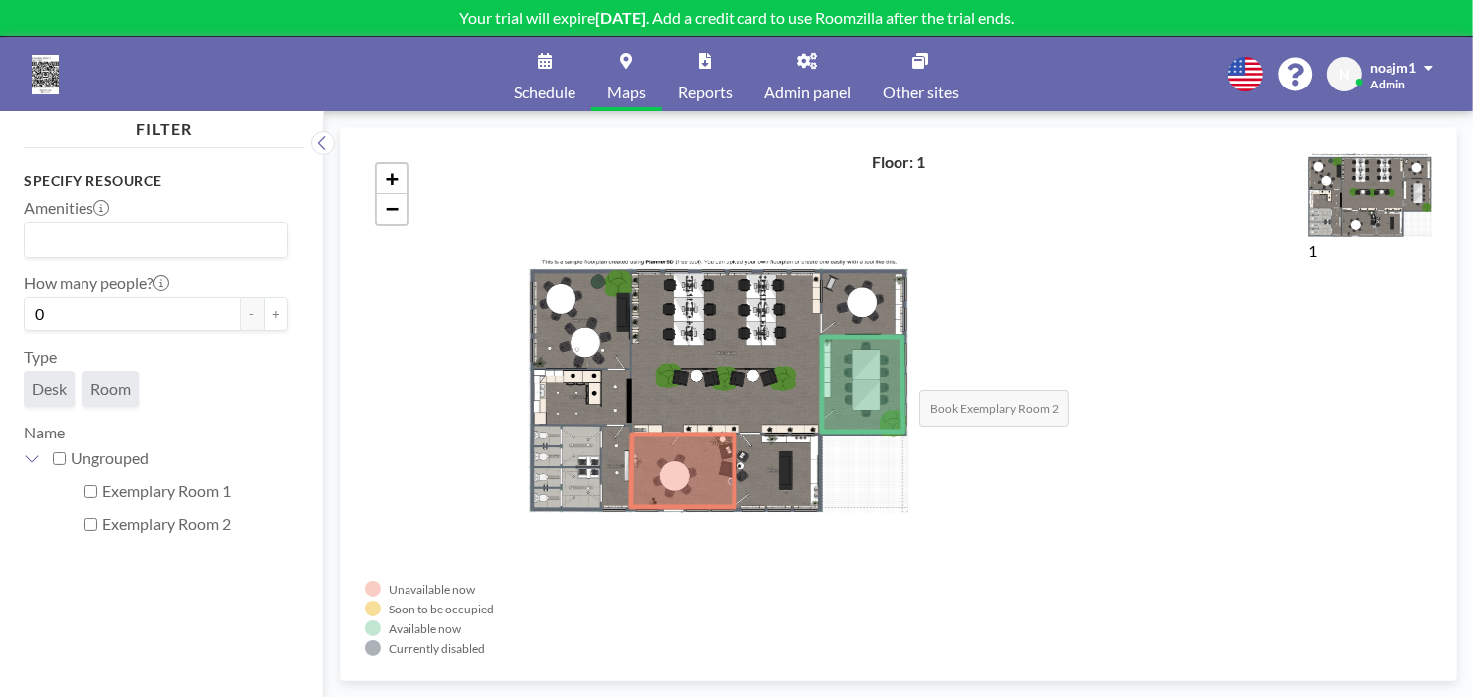
drag, startPoint x: 1080, startPoint y: 392, endPoint x: 903, endPoint y: 377, distance: 178.5
click at [903, 377] on icon at bounding box center [863, 384] width 82 height 94
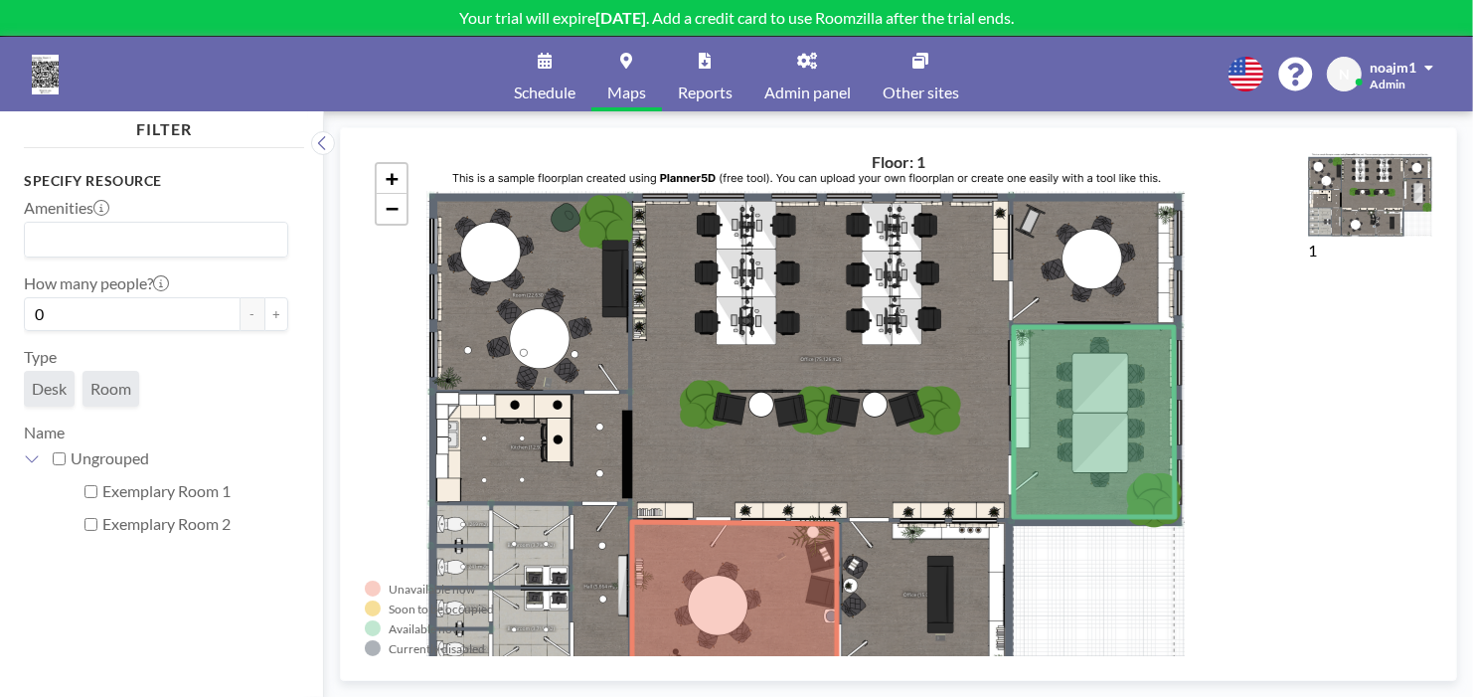
click at [217, 232] on input "Search for option" at bounding box center [151, 240] width 249 height 26
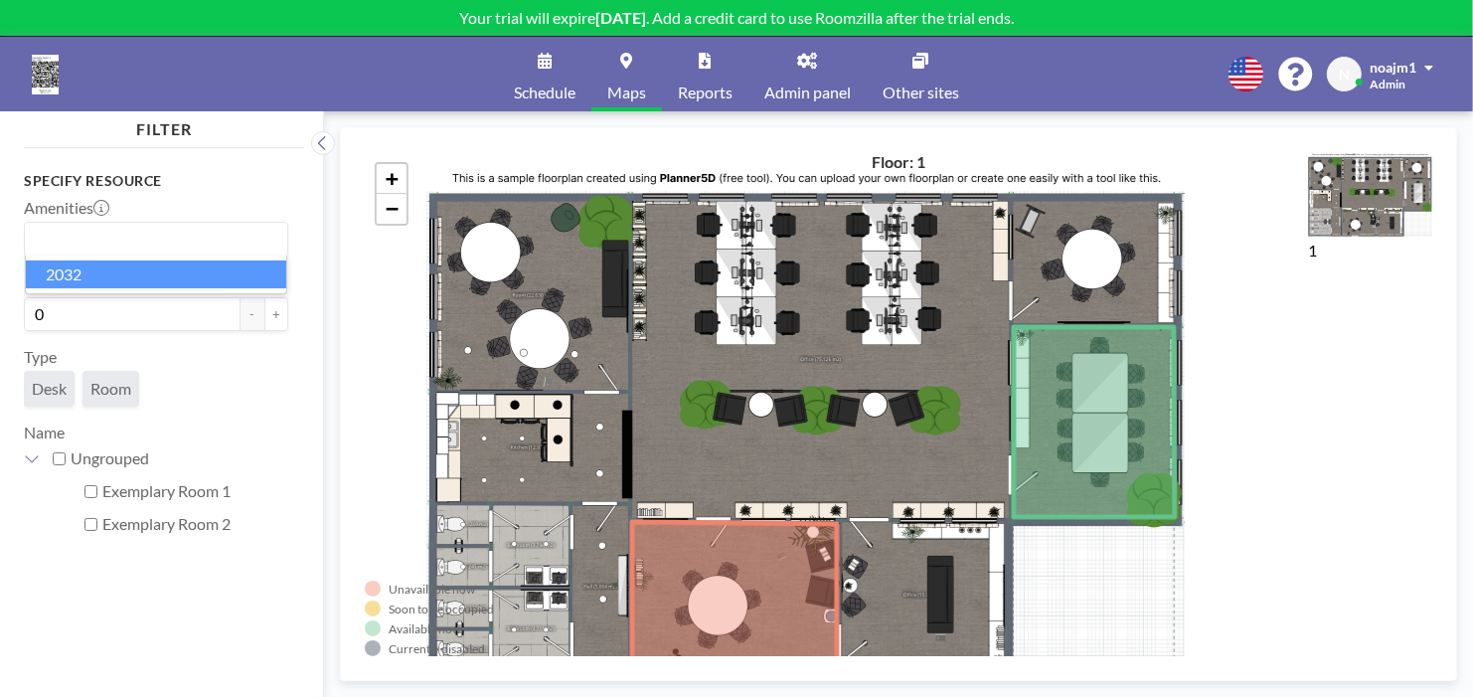
click at [135, 264] on li "2032" at bounding box center [156, 274] width 260 height 29
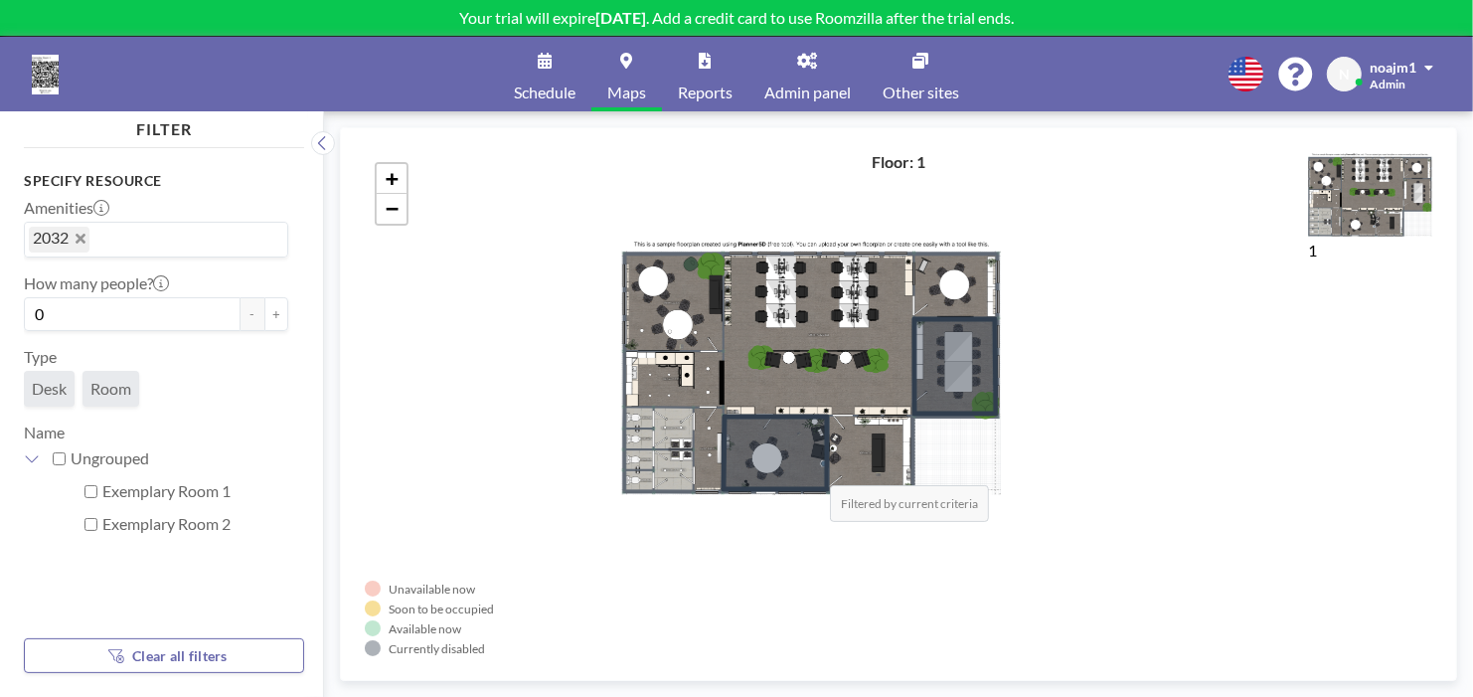
drag, startPoint x: 899, startPoint y: 502, endPoint x: 810, endPoint y: 464, distance: 96.2
click at [810, 464] on icon at bounding box center [775, 452] width 103 height 73
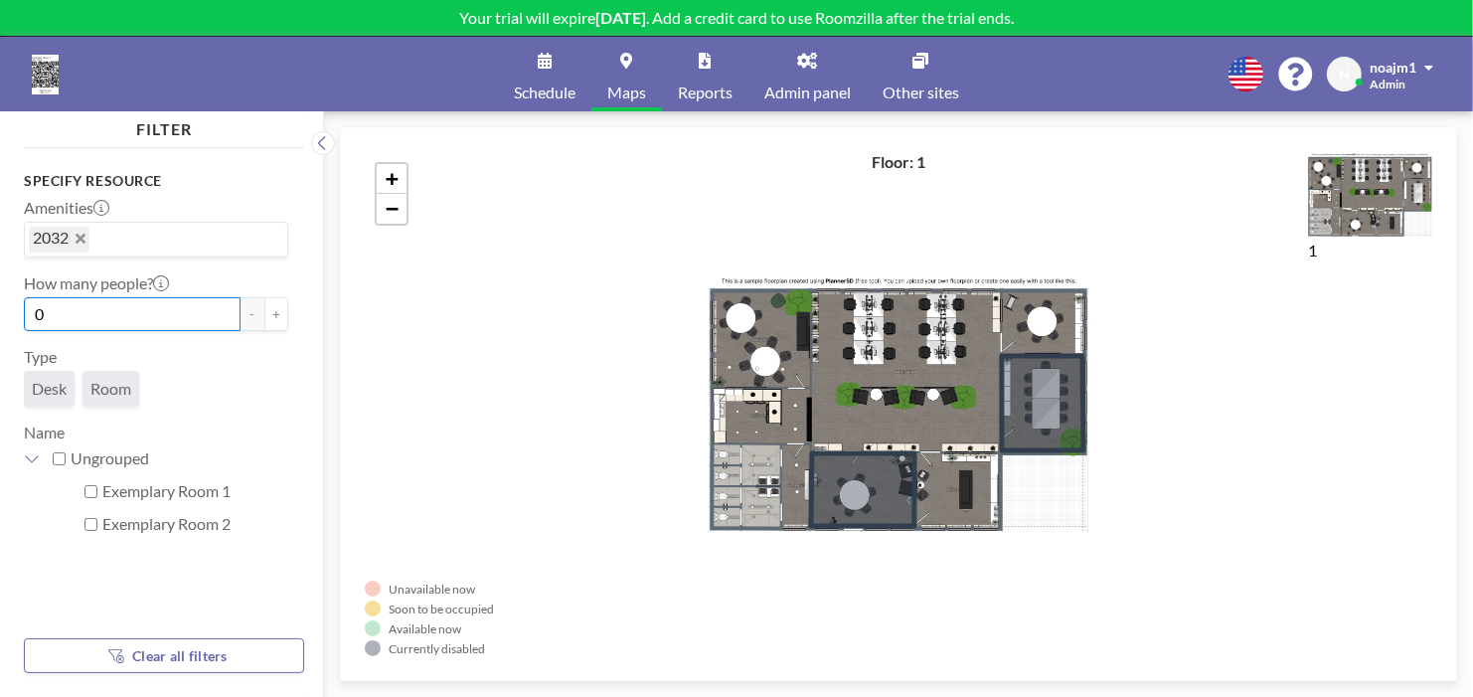
click at [108, 316] on input "0" at bounding box center [132, 314] width 217 height 34
click at [265, 324] on button "+" at bounding box center [276, 314] width 24 height 34
click at [38, 384] on span "Desk" at bounding box center [49, 389] width 35 height 20
click at [407, 200] on div "+ −" at bounding box center [899, 404] width 1068 height 504
click at [383, 226] on div "+ −" at bounding box center [899, 404] width 1068 height 504
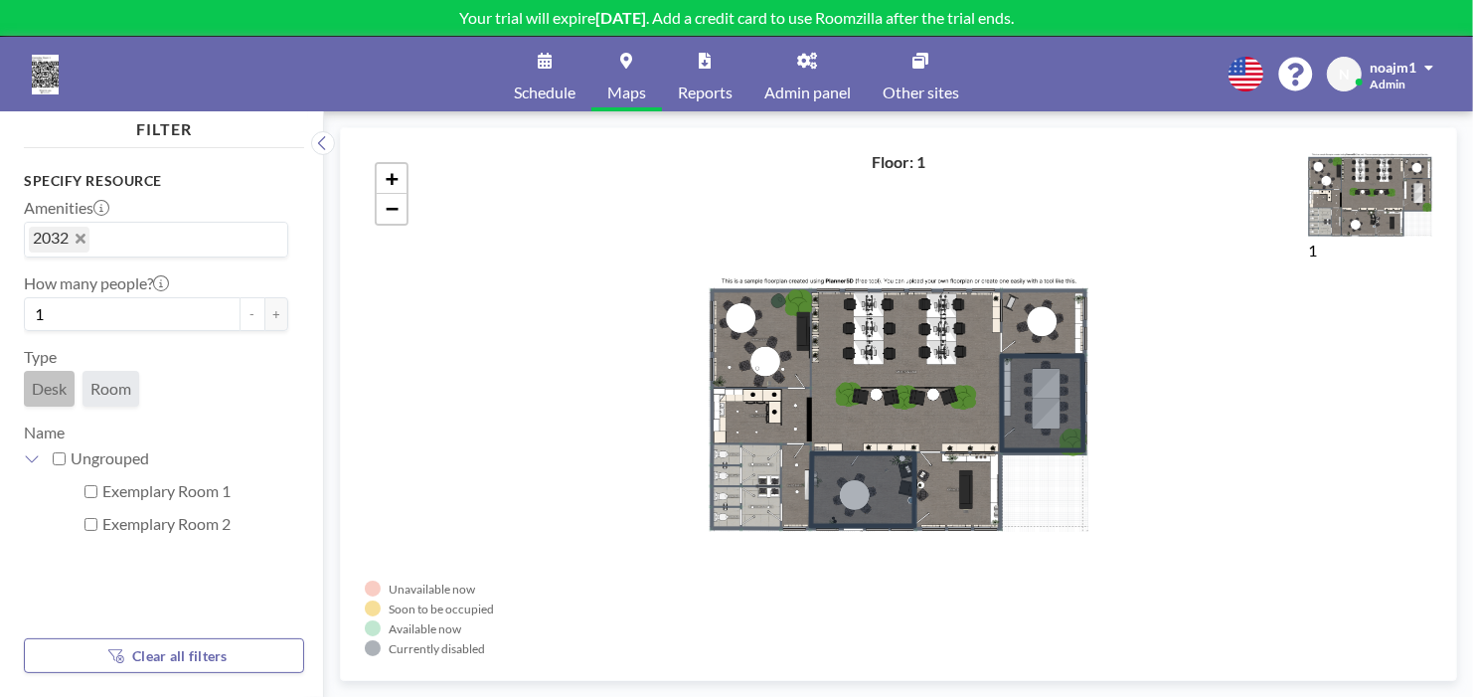
click at [179, 638] on button "Clear all filters" at bounding box center [164, 655] width 280 height 35
type input "0"
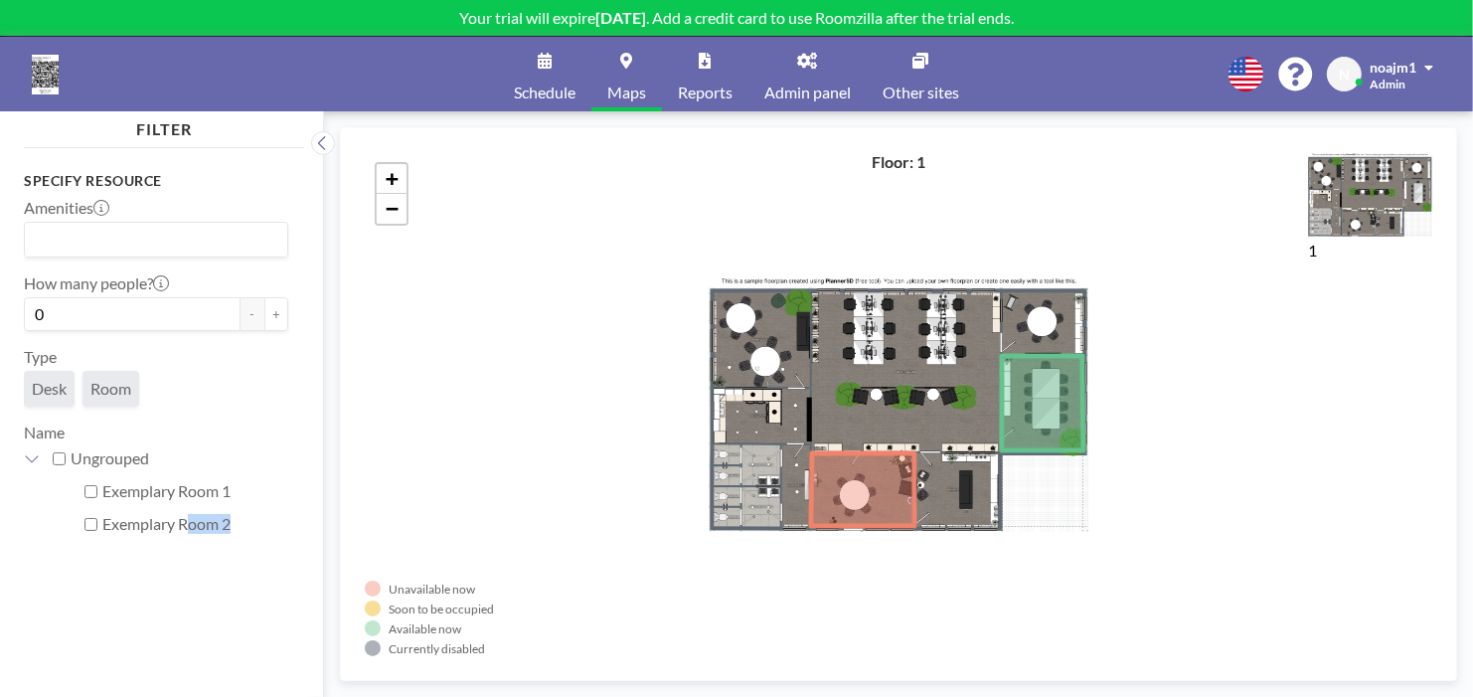
click at [179, 637] on div "Specify resource Amenities Loading... How many people? 0 - + Type Desk Room Nam…" at bounding box center [164, 406] width 280 height 501
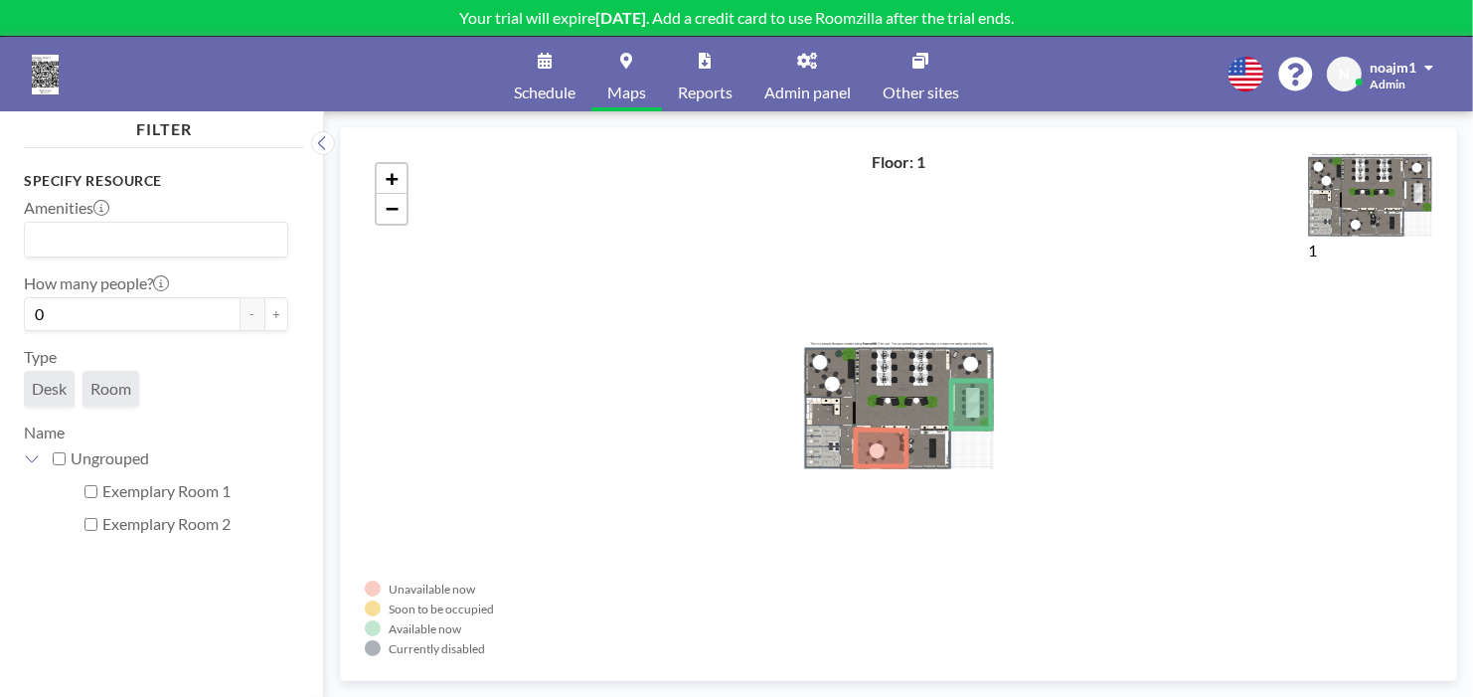
click at [1381, 65] on span "noajm1" at bounding box center [1393, 67] width 47 height 17
click at [948, 64] on link "Other sites" at bounding box center [921, 74] width 108 height 75
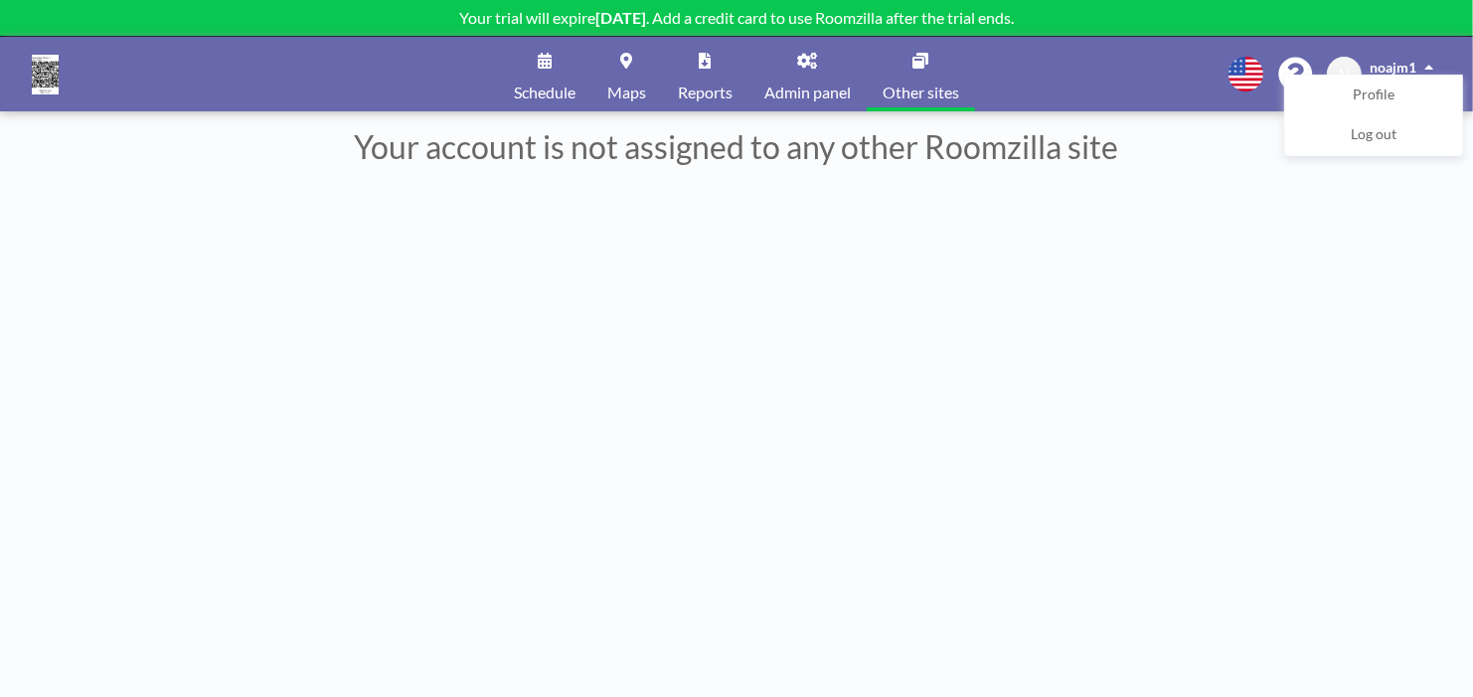
click at [822, 61] on link "Admin panel" at bounding box center [807, 74] width 118 height 75
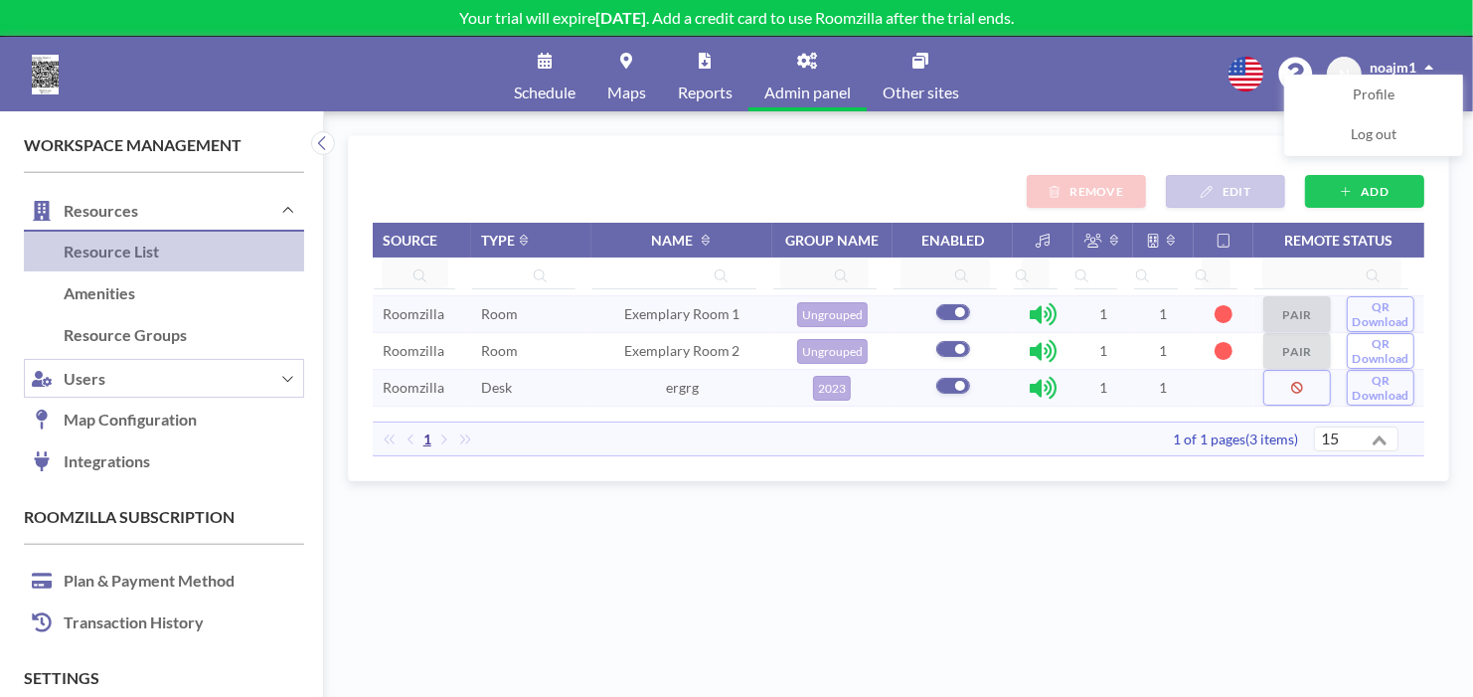
click at [140, 361] on button "Users" at bounding box center [164, 378] width 280 height 43
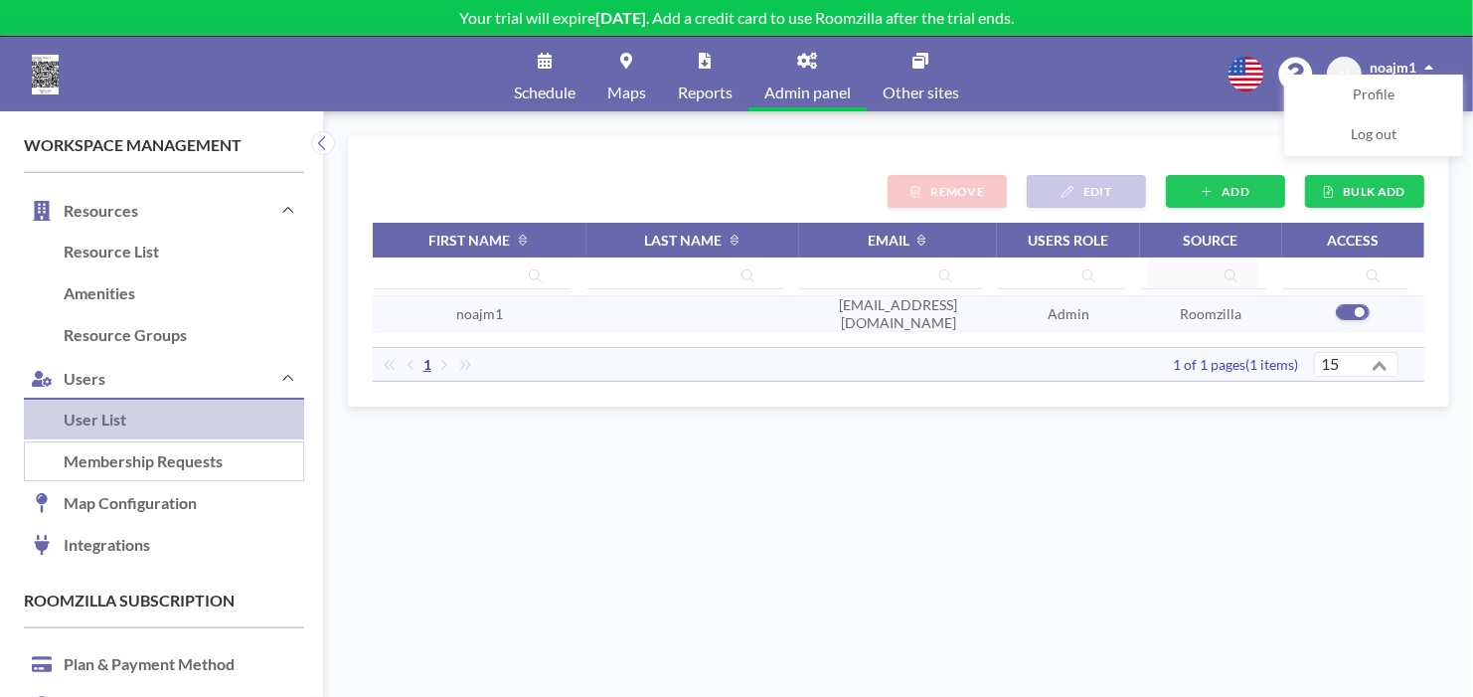
click at [128, 451] on link "Membership Requests" at bounding box center [164, 462] width 280 height 42
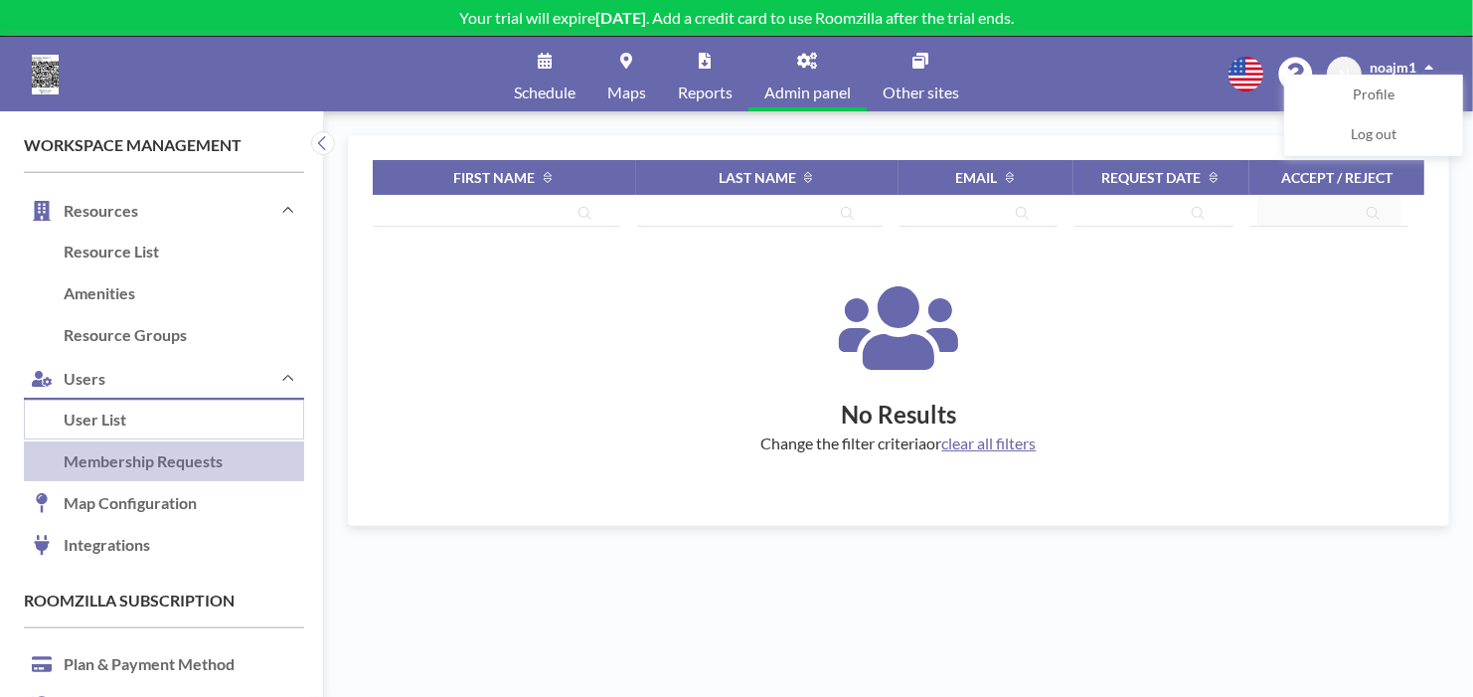
click at [148, 419] on link "User List" at bounding box center [164, 421] width 280 height 42
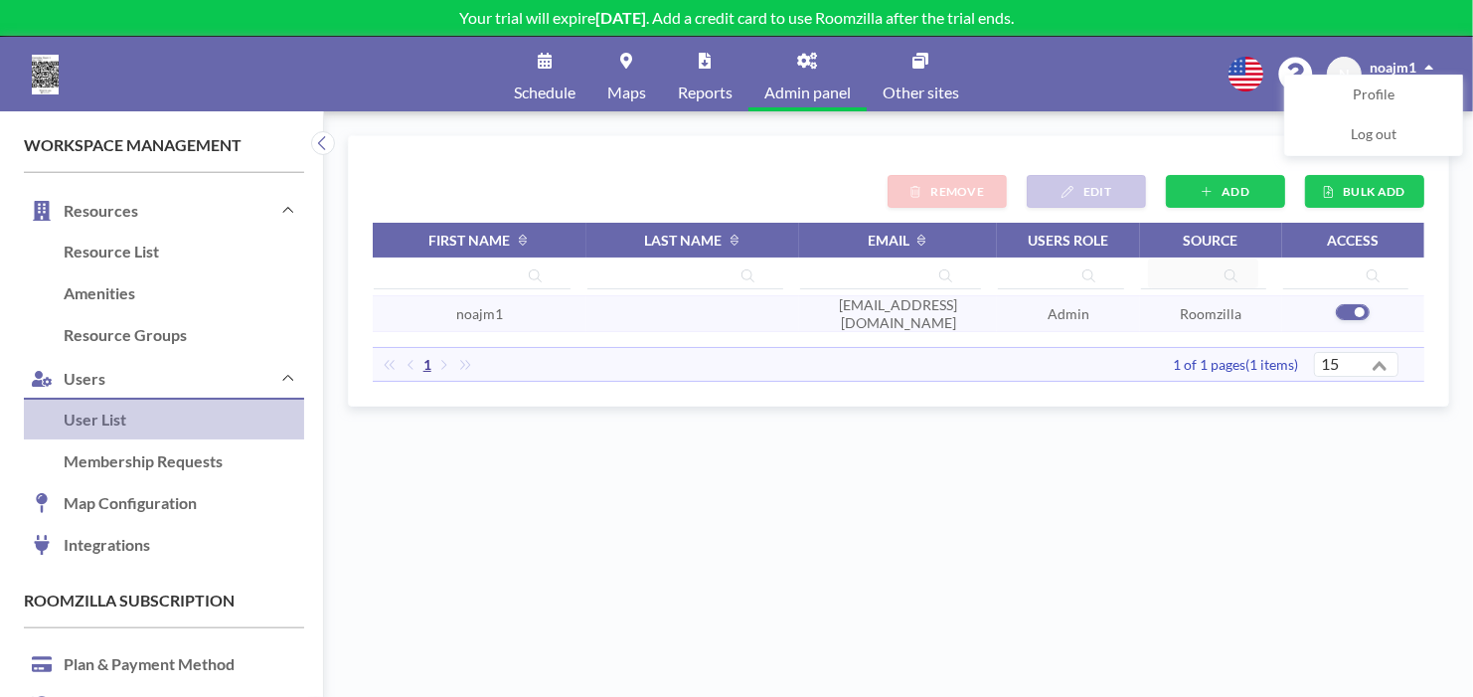
click at [1103, 126] on div "BULK ADD ADD EDIT REMOVE First name Last name Email Users role Source Access no…" at bounding box center [898, 403] width 1149 height 585
click at [1384, 54] on div "Schedule Maps Reports Admin panel Other sites English Polski 日本語 Española N noa…" at bounding box center [736, 74] width 1473 height 75
click at [1343, 72] on span "N" at bounding box center [1344, 75] width 11 height 18
click at [1352, 304] on span at bounding box center [1353, 312] width 34 height 16
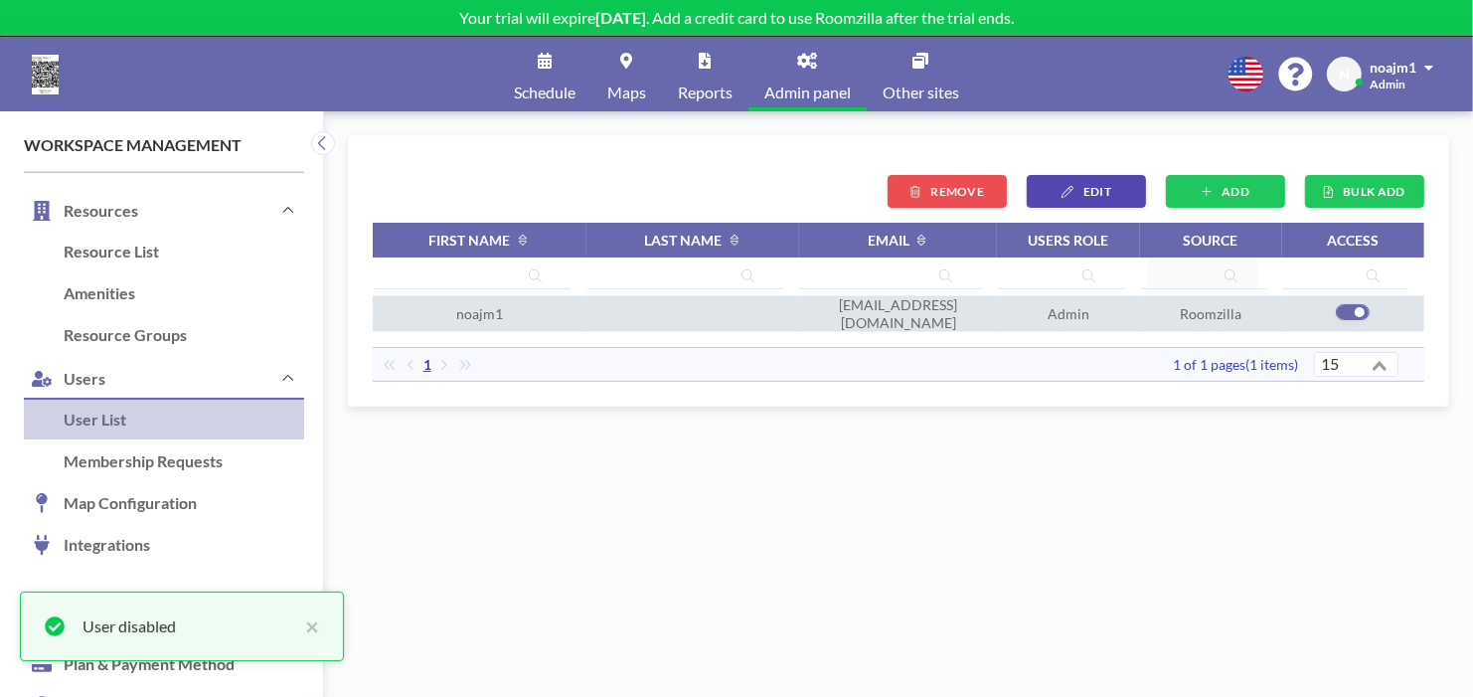
click at [1352, 304] on span at bounding box center [1353, 312] width 34 height 16
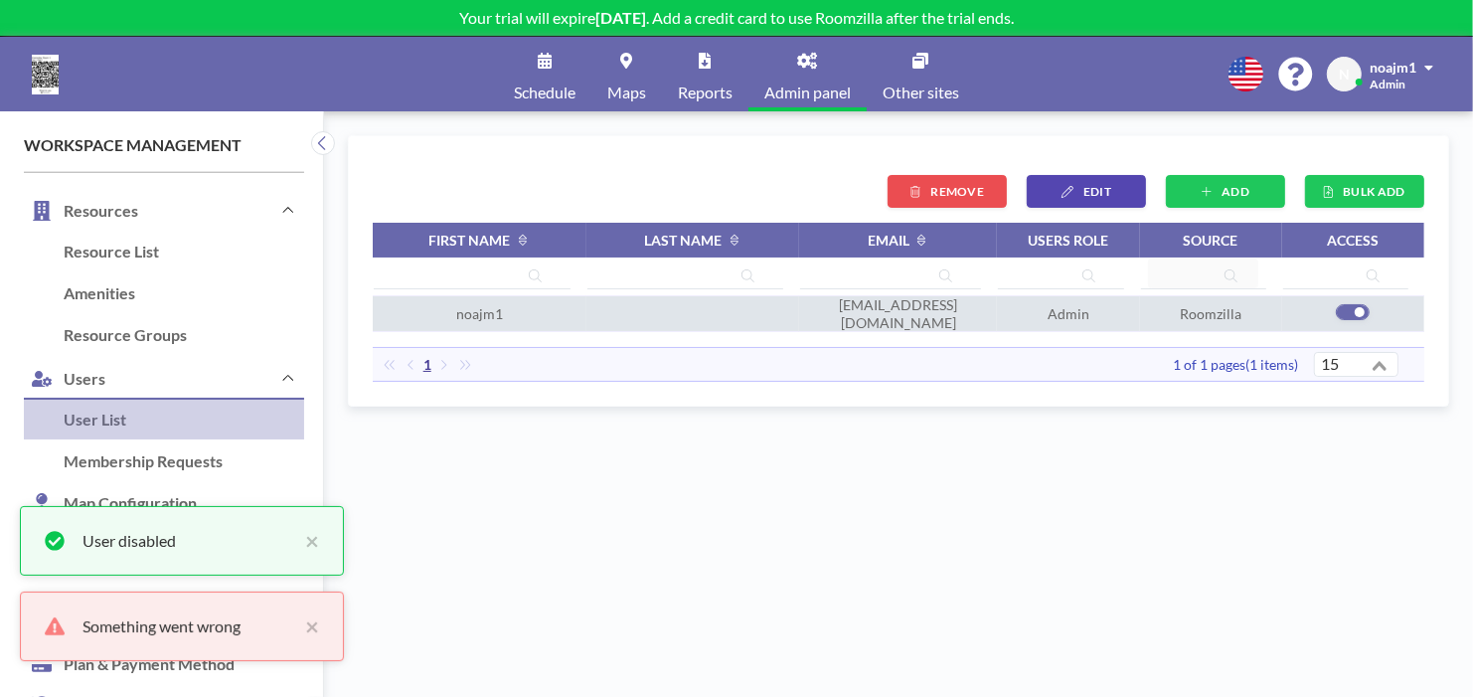
click at [1352, 304] on span at bounding box center [1353, 312] width 34 height 16
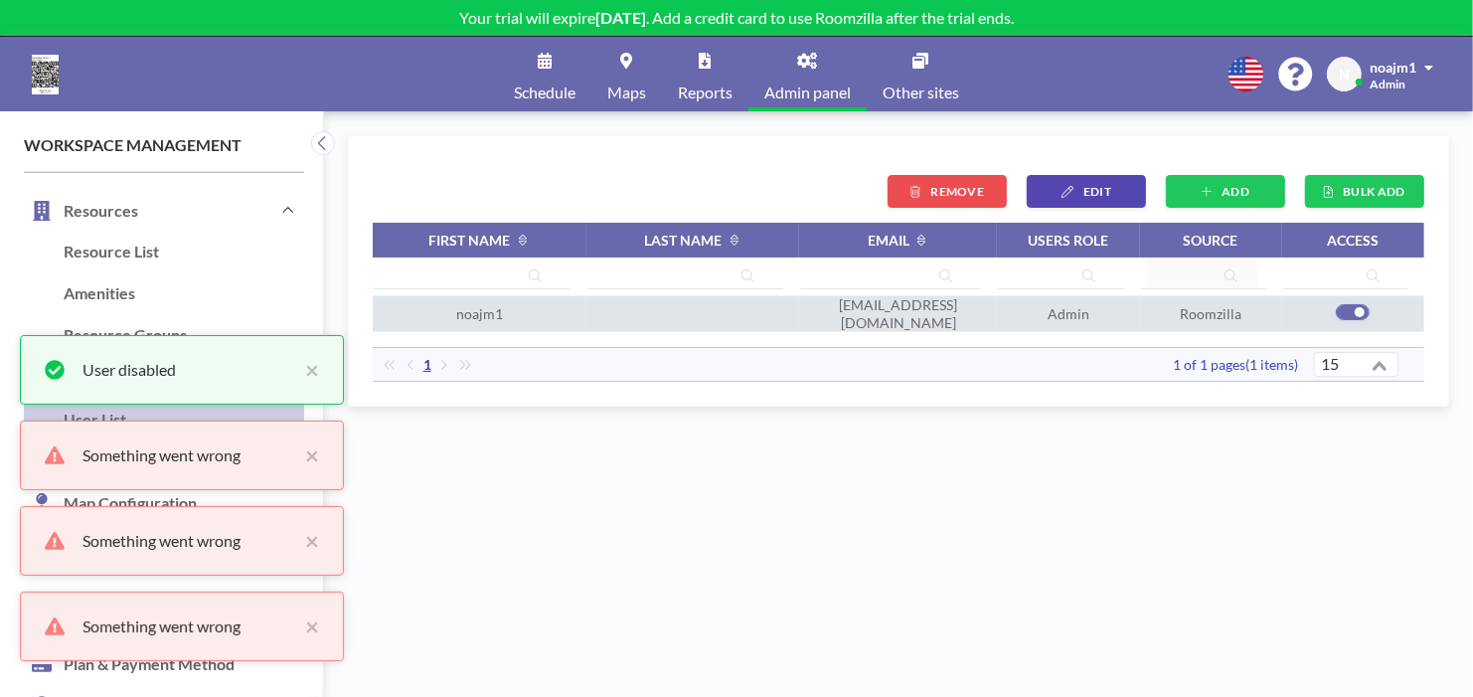
click at [1352, 304] on span at bounding box center [1353, 312] width 34 height 16
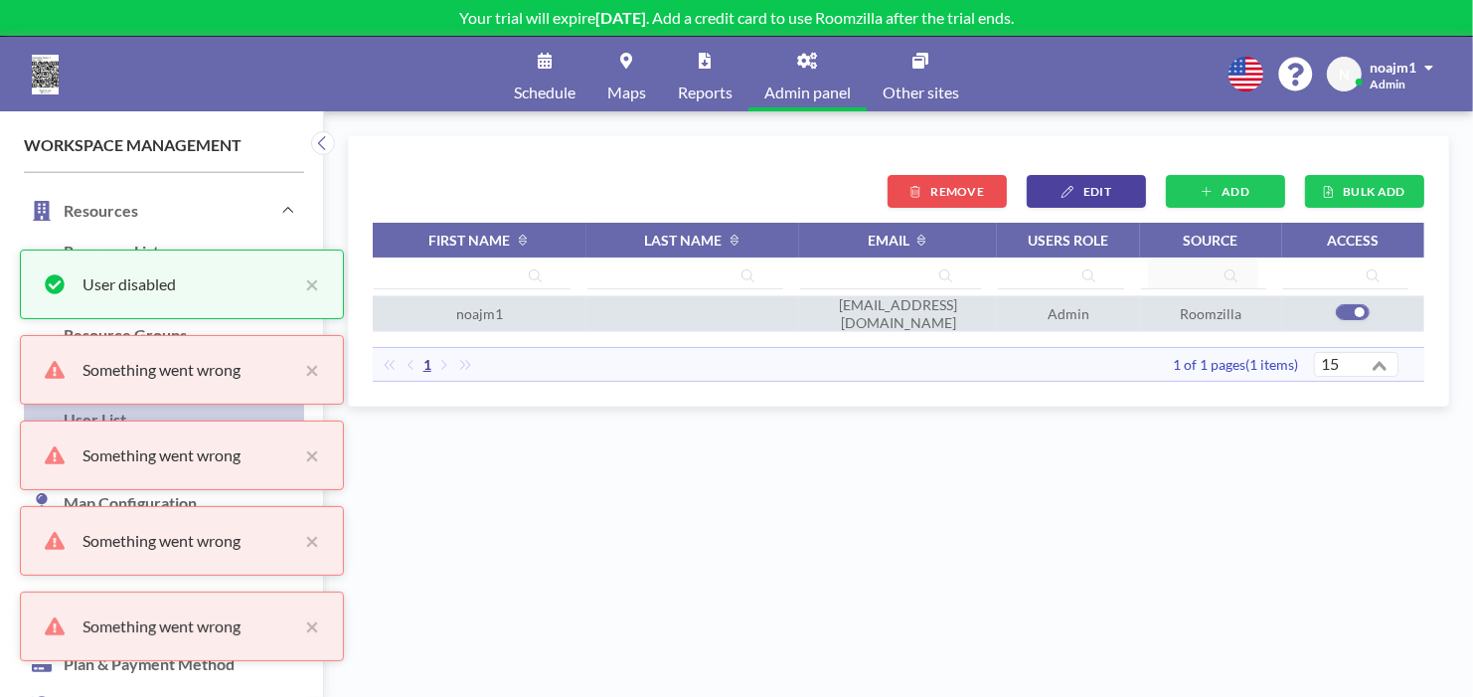
click at [1074, 190] on icon "button" at bounding box center [1068, 192] width 12 height 12
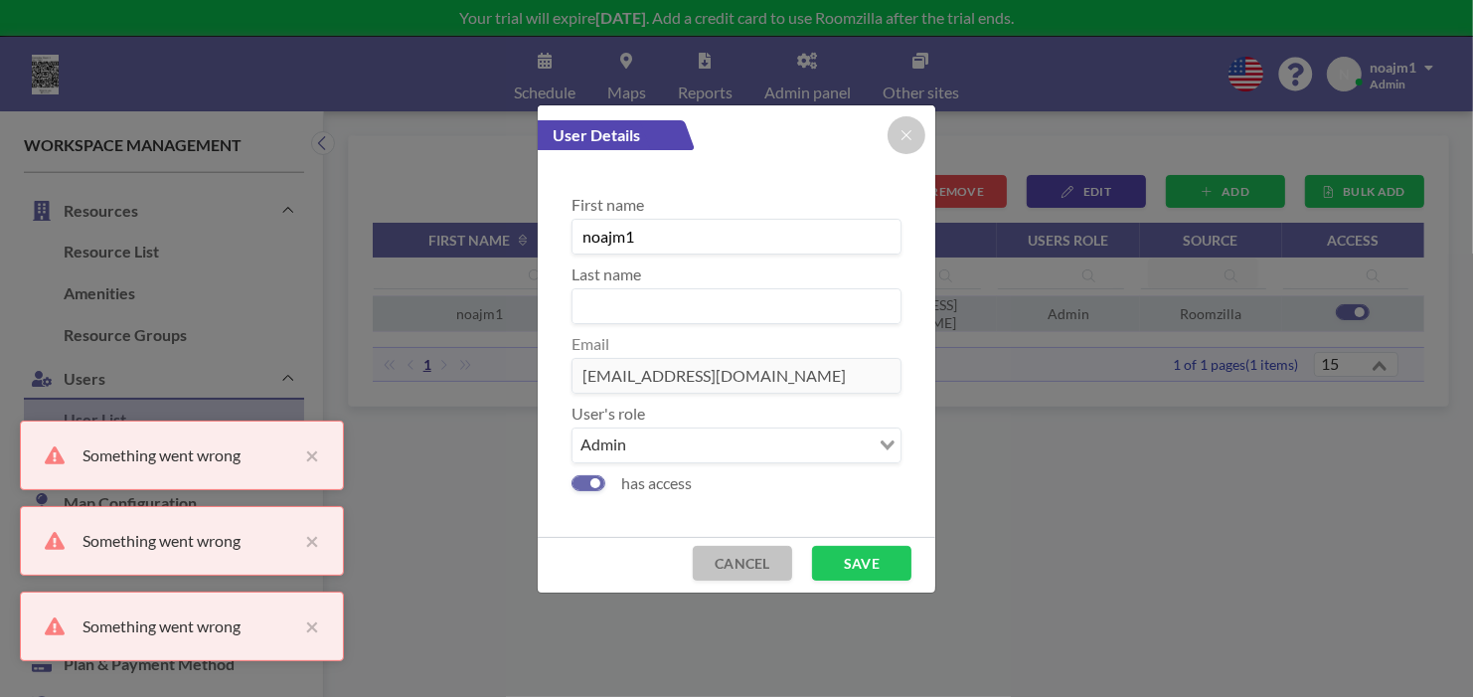
click at [749, 546] on button "CANCEL" at bounding box center [742, 563] width 99 height 35
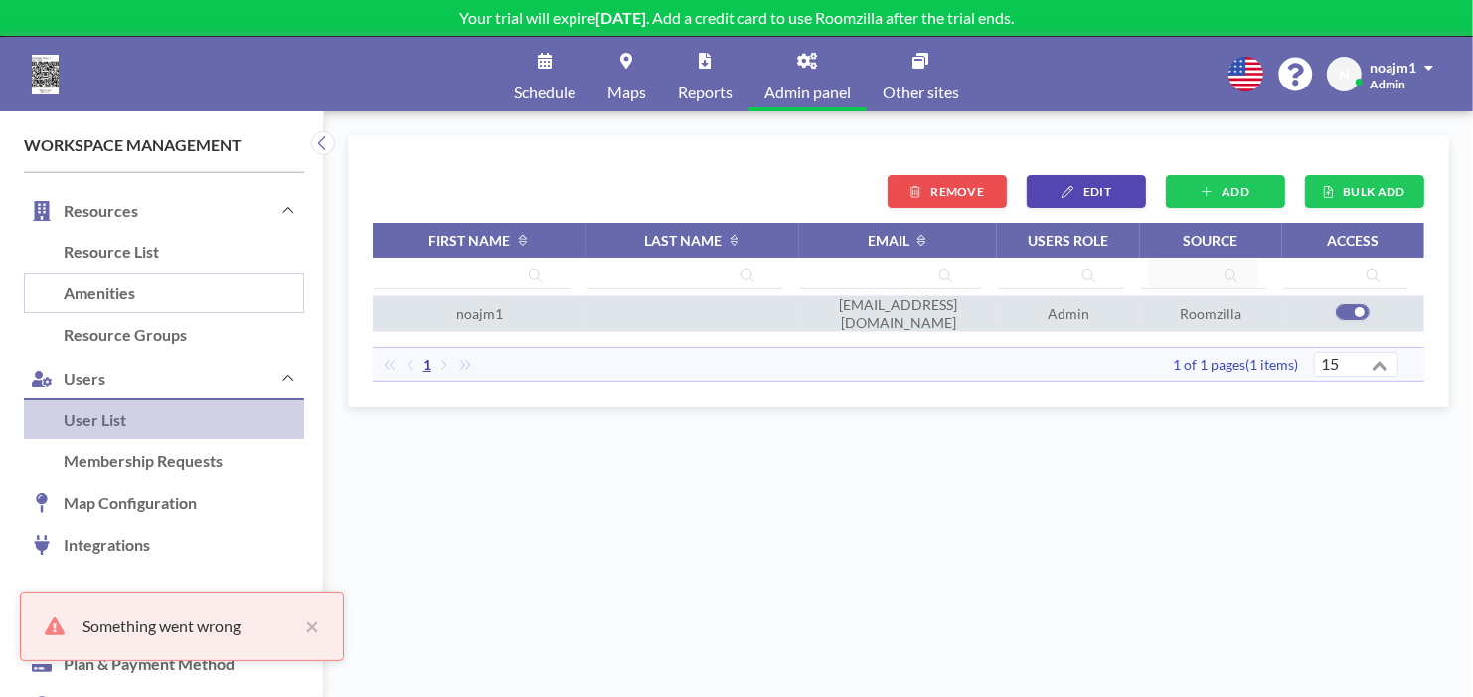
click at [165, 291] on link "Amenities" at bounding box center [164, 294] width 280 height 42
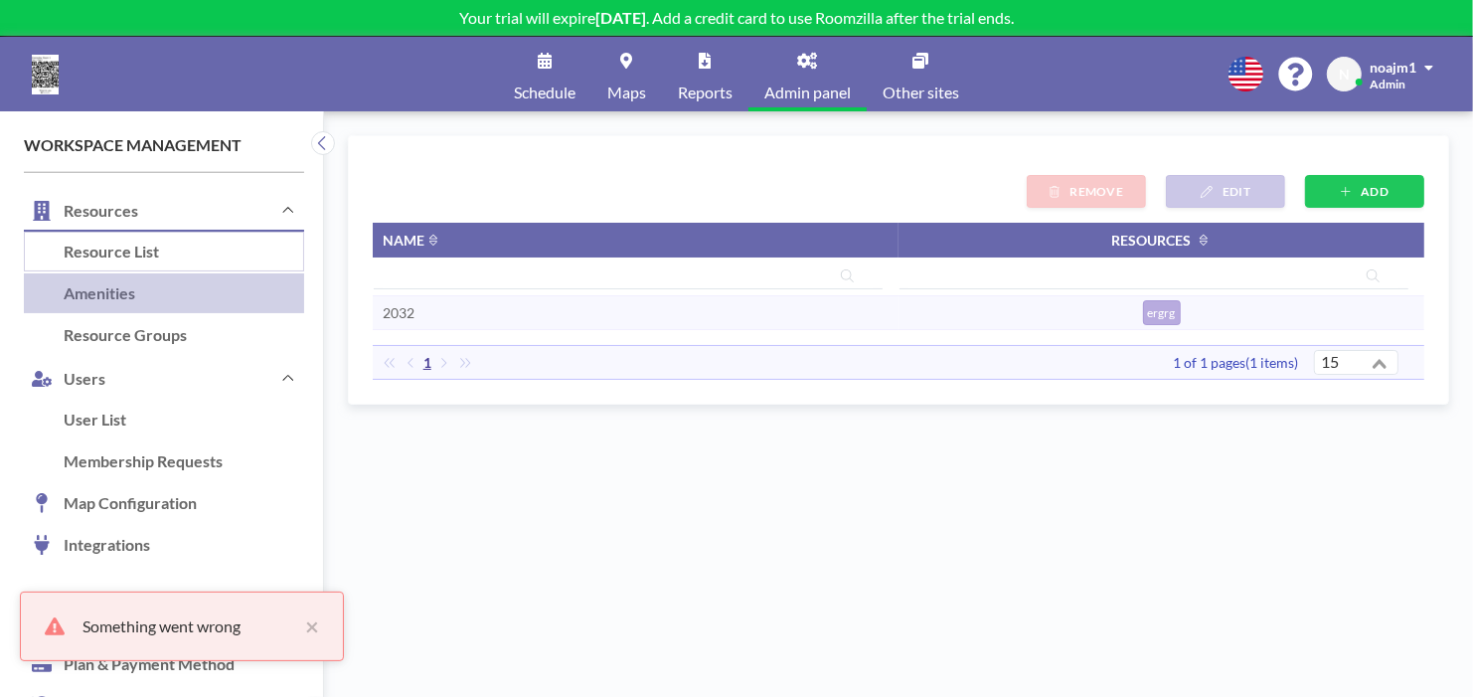
click at [161, 267] on link "Resource List" at bounding box center [164, 253] width 280 height 42
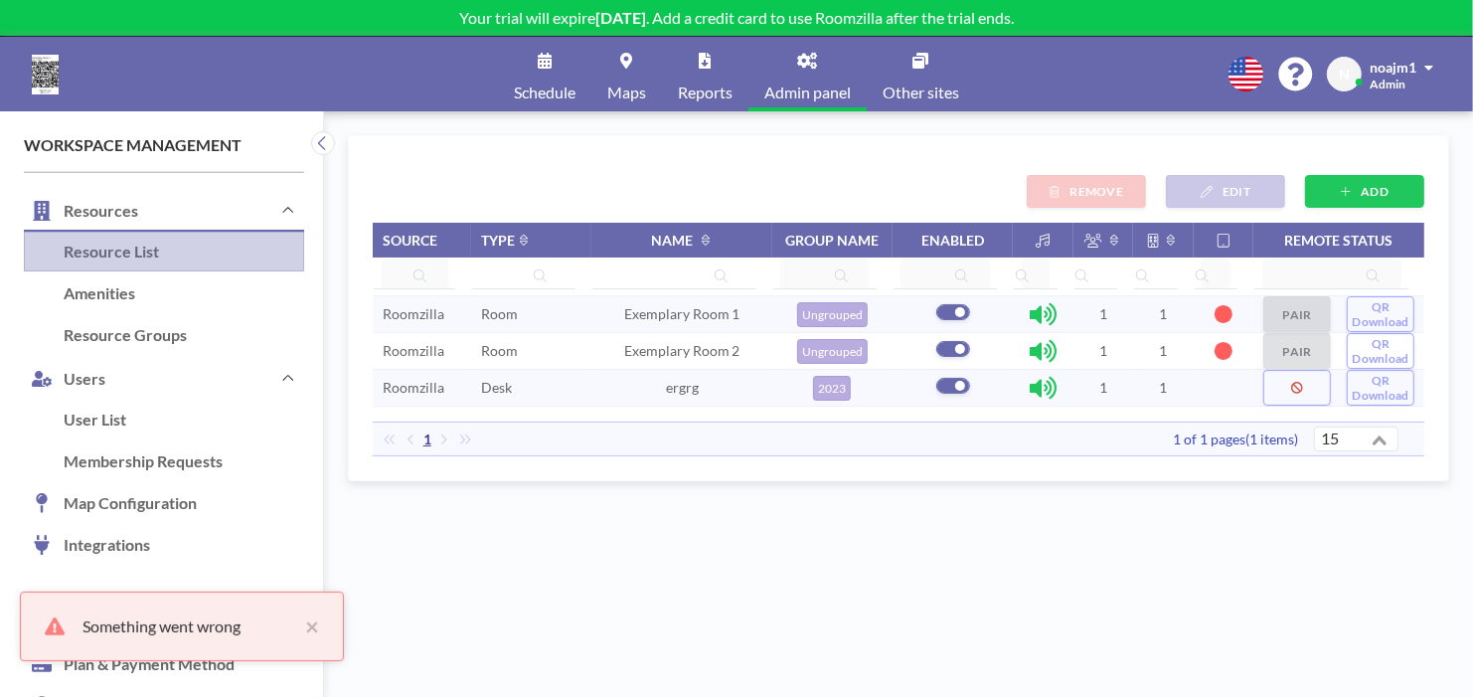
click at [159, 248] on link "Resource List" at bounding box center [164, 253] width 280 height 42
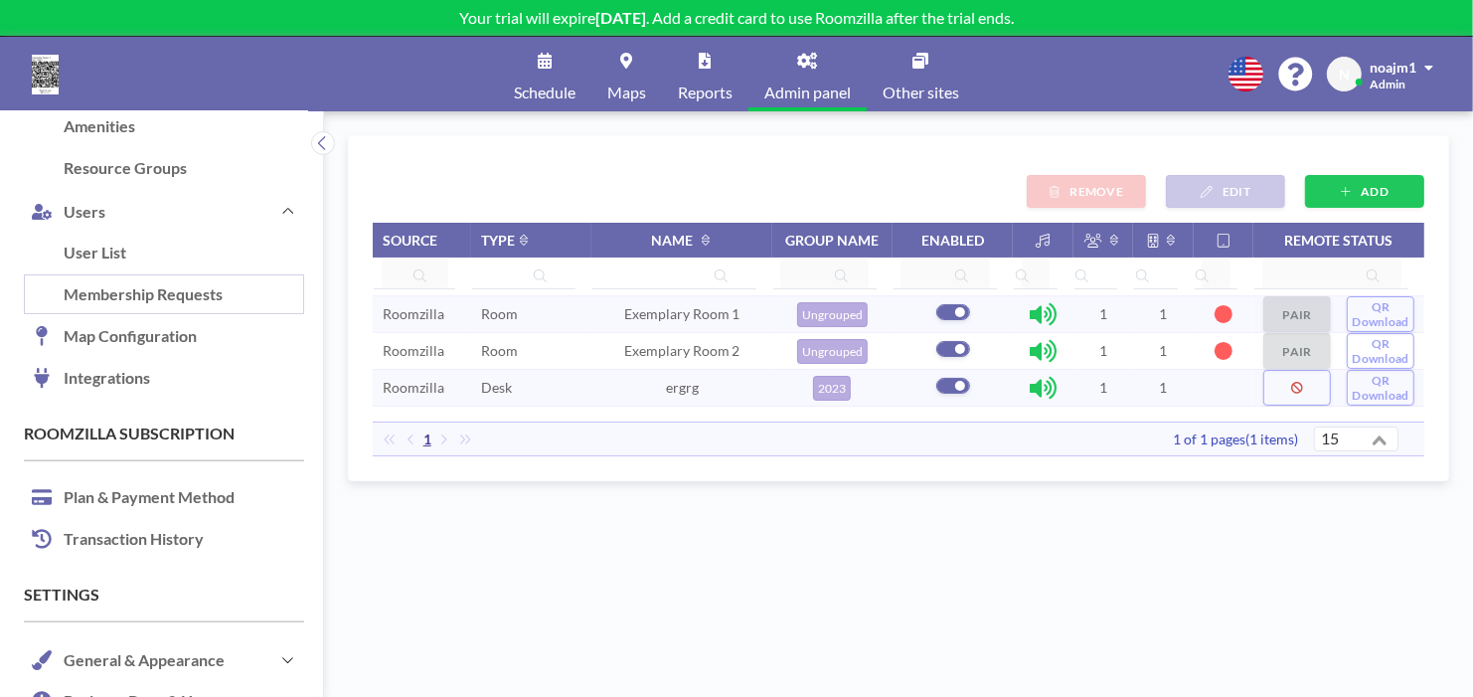
scroll to position [341, 0]
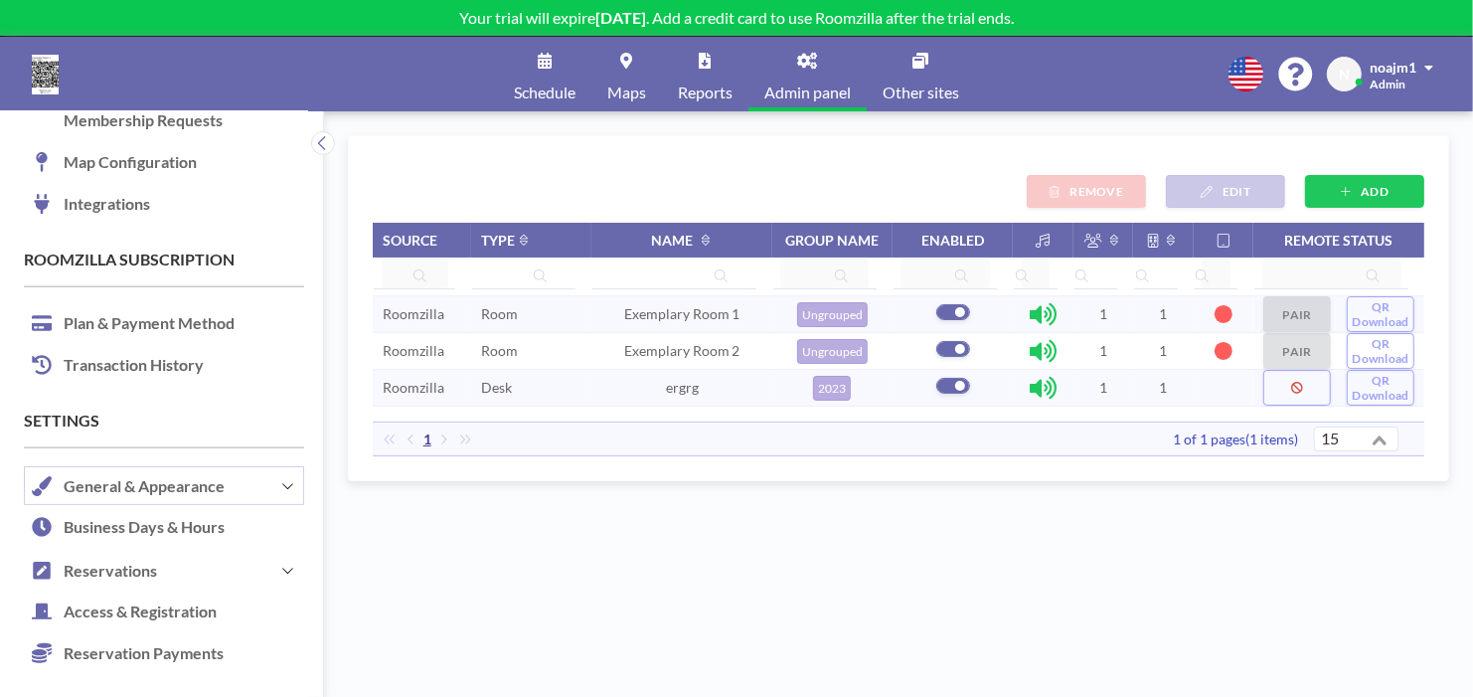
click at [214, 465] on button "General & Appearance" at bounding box center [164, 485] width 280 height 43
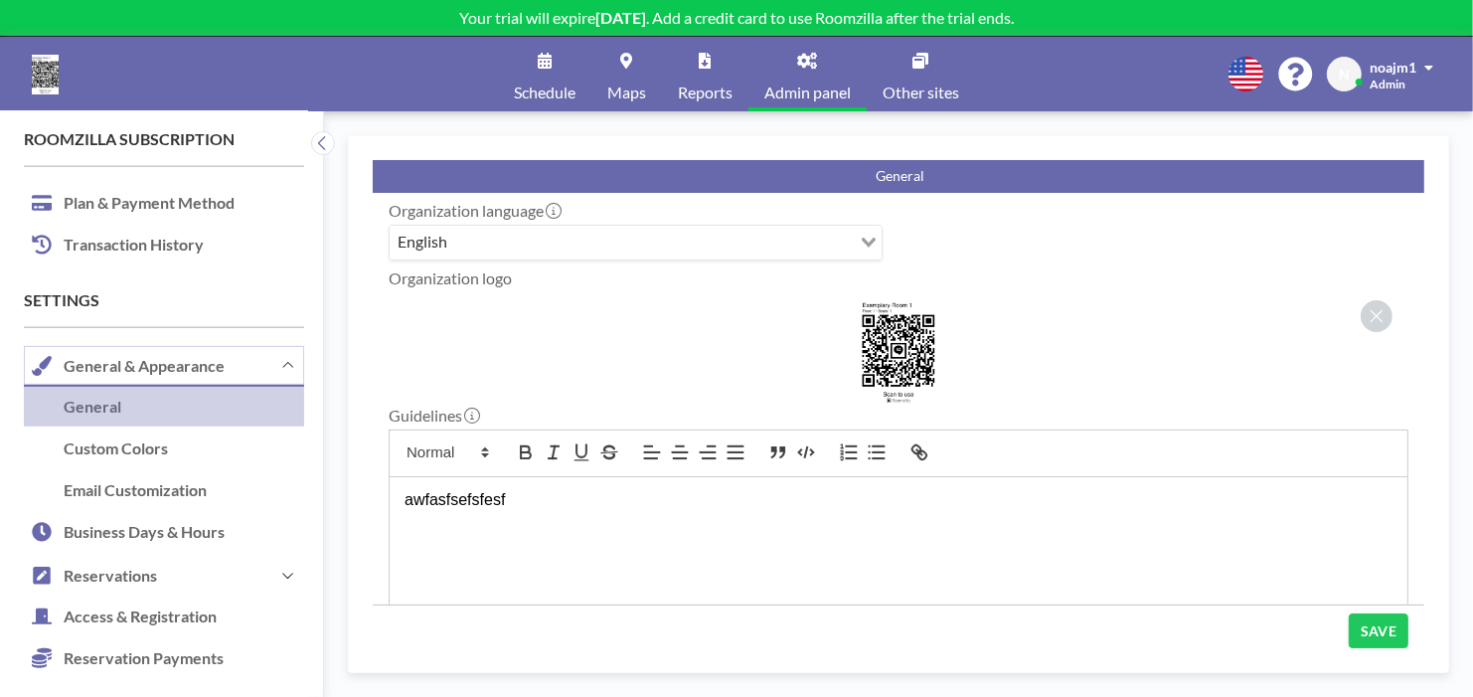
scroll to position [464, 0]
click at [141, 640] on link "Reservation Payments" at bounding box center [164, 656] width 280 height 42
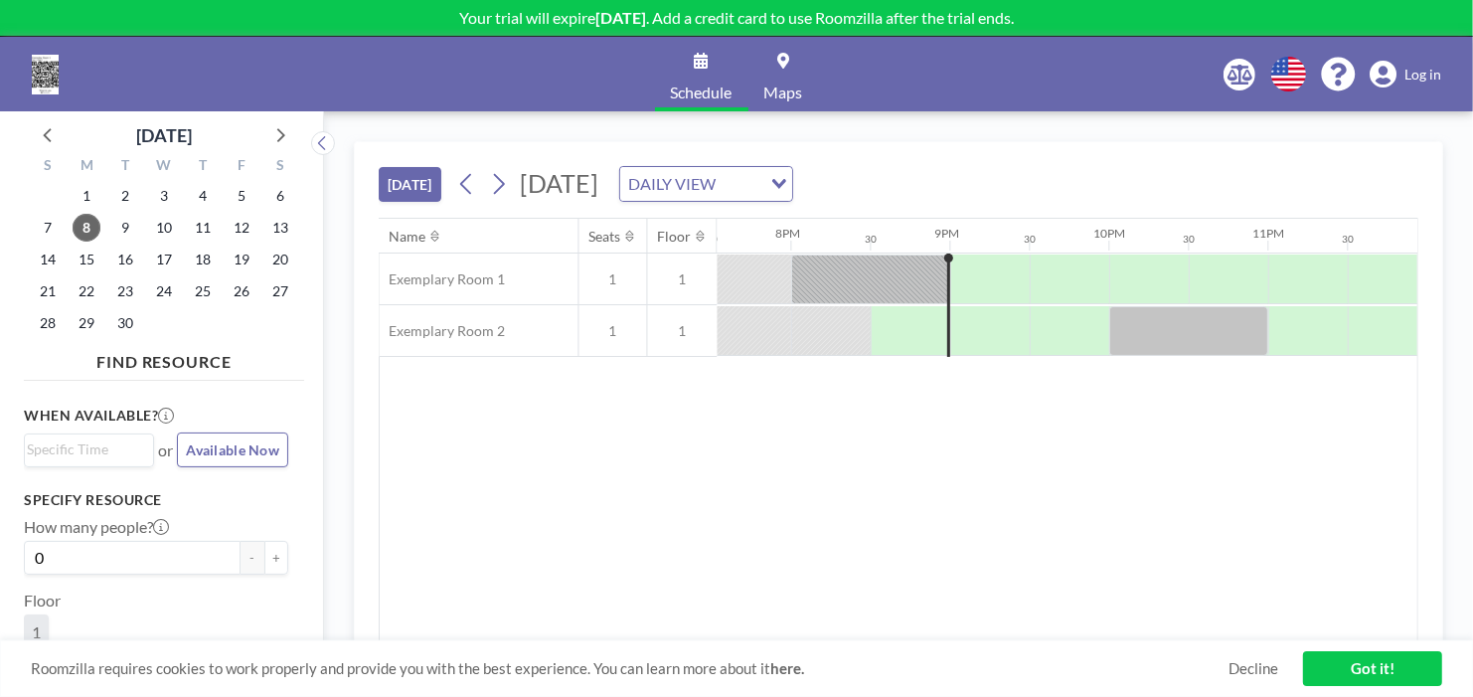
scroll to position [0, 3116]
click at [767, 63] on link "Maps" at bounding box center [783, 74] width 71 height 75
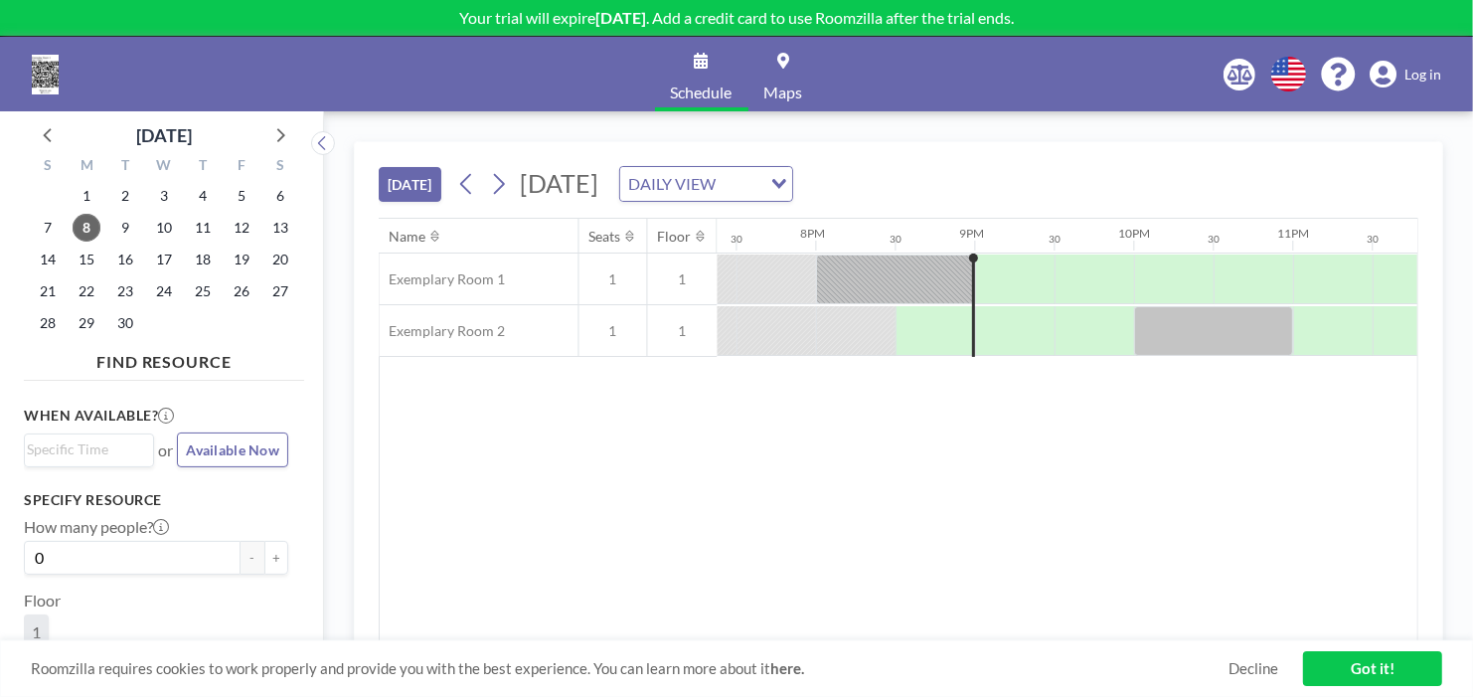
scroll to position [0, 3116]
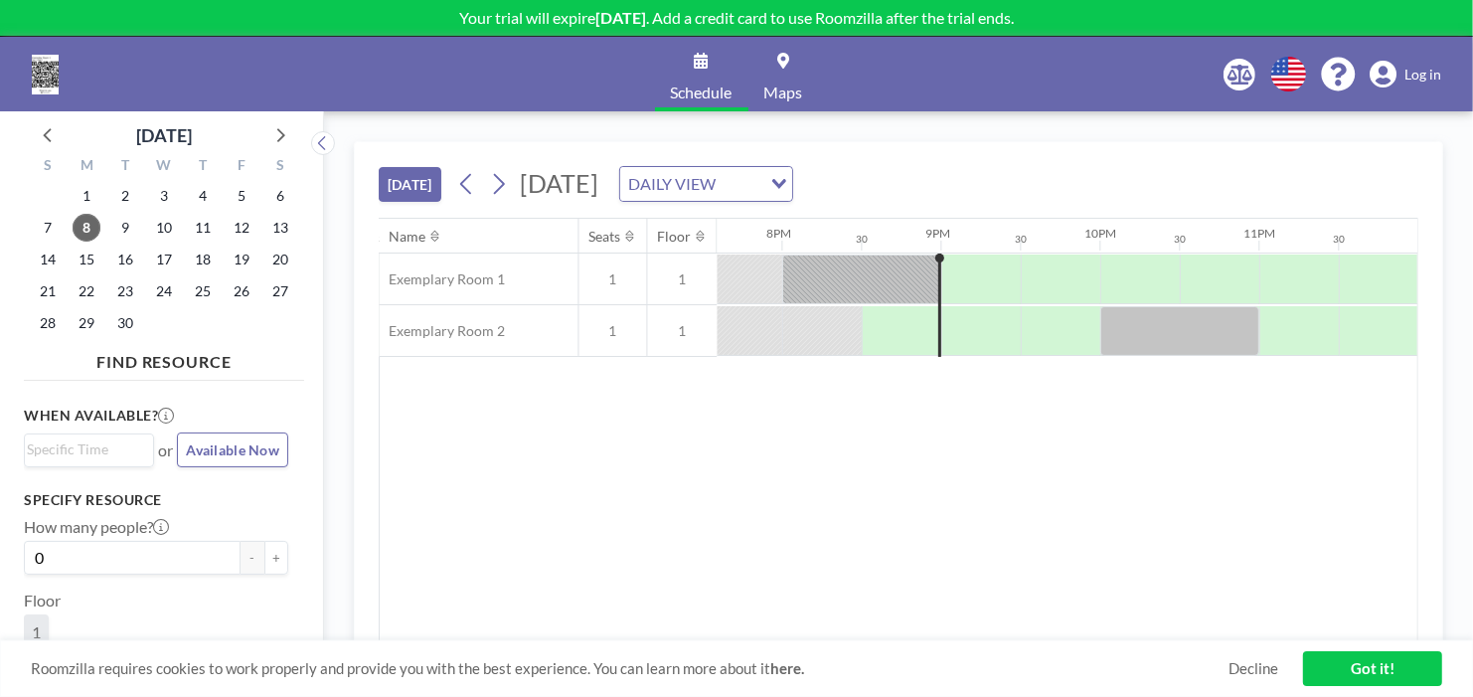
click at [785, 75] on link "Maps" at bounding box center [783, 74] width 71 height 75
